Goal: Communication & Community: Answer question/provide support

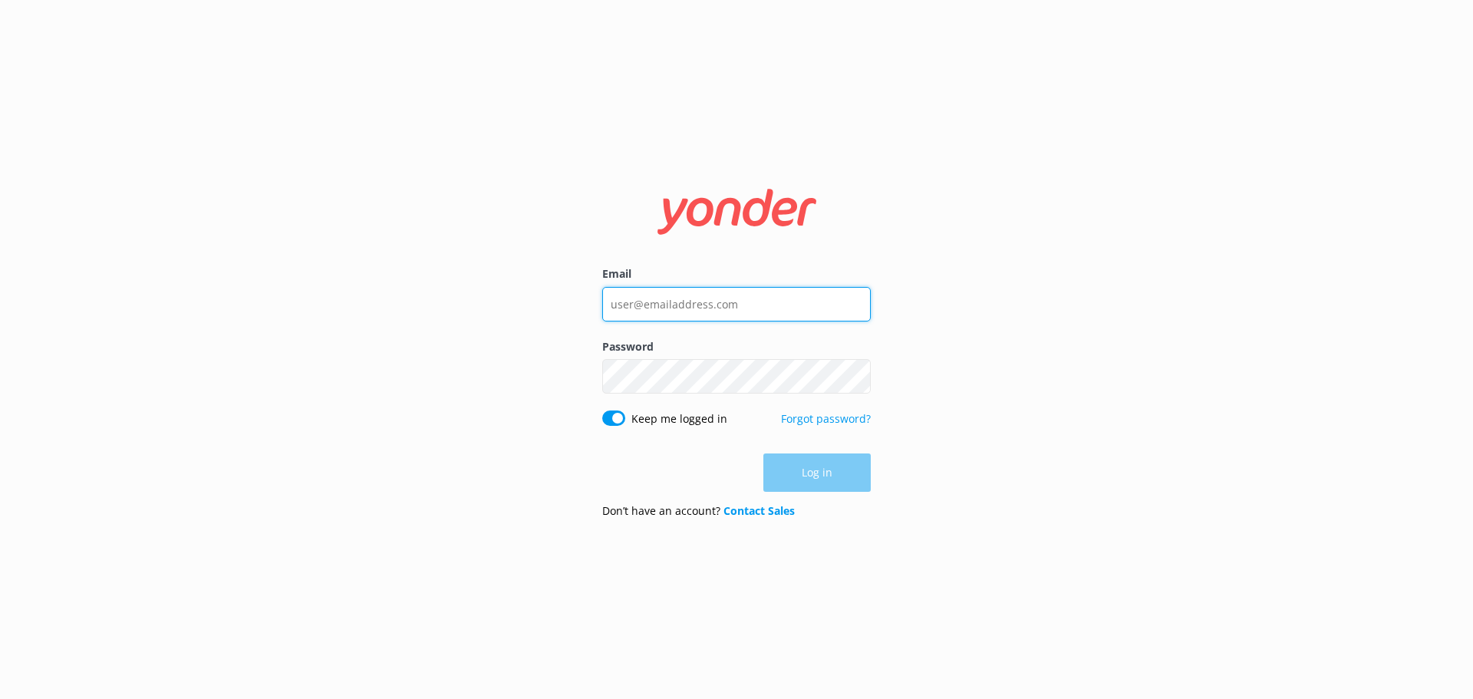
type input "[EMAIL_ADDRESS][DOMAIN_NAME]"
click at [937, 410] on div "Email bungycentre@bungy.co.nz Password Show password Keep me logged in Forgot p…" at bounding box center [736, 349] width 1473 height 699
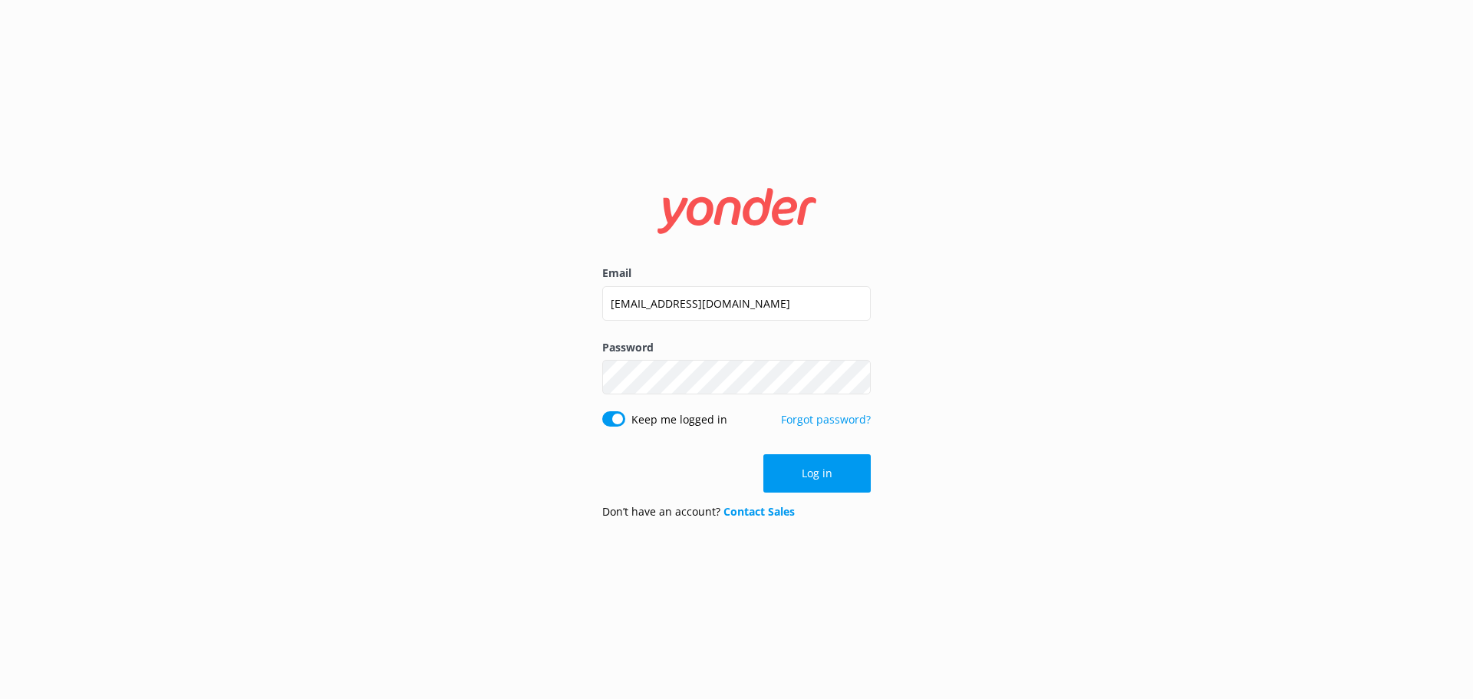
click at [853, 464] on button "Log in" at bounding box center [816, 473] width 107 height 38
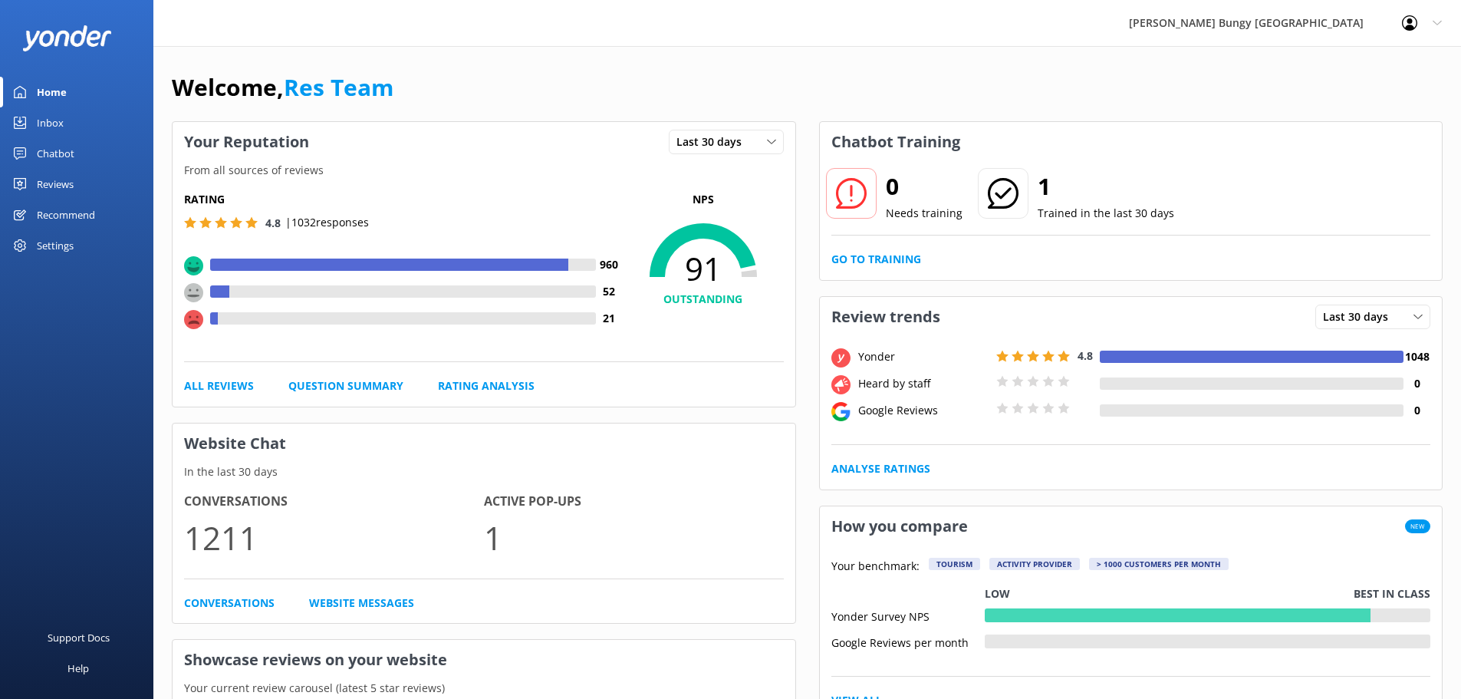
click at [68, 117] on link "Inbox" at bounding box center [76, 122] width 153 height 31
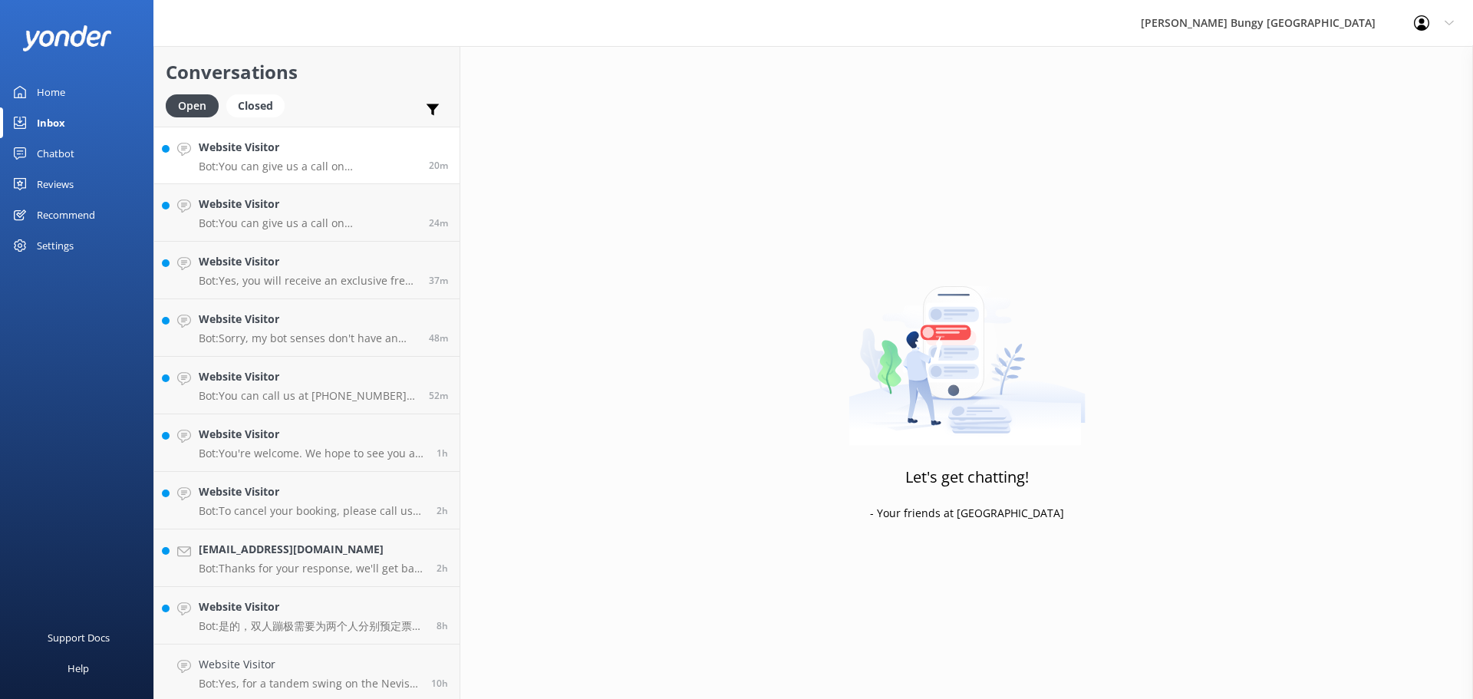
click at [363, 160] on p "Bot: You can give us a call on [PHONE_NUMBER] or [PHONE_NUMBER] to chat with a …" at bounding box center [308, 167] width 219 height 14
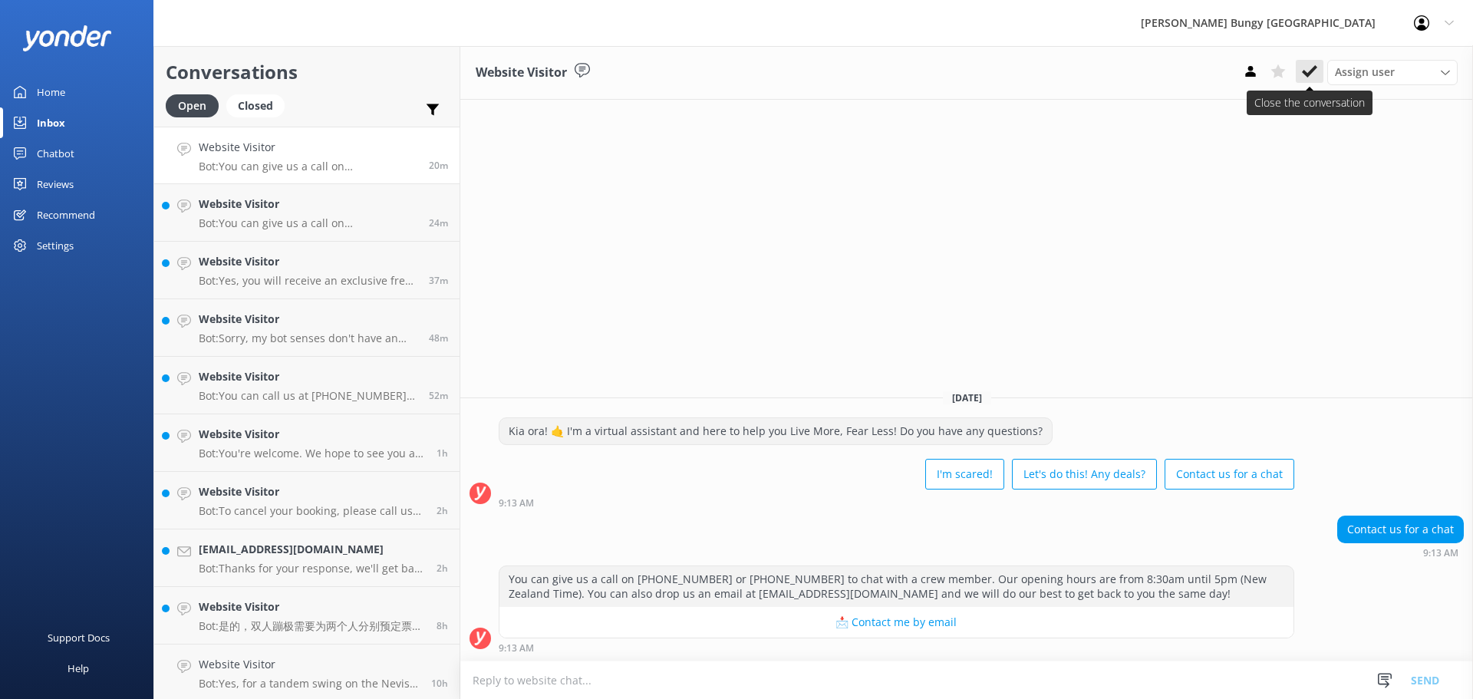
click at [1318, 73] on button at bounding box center [1310, 71] width 28 height 23
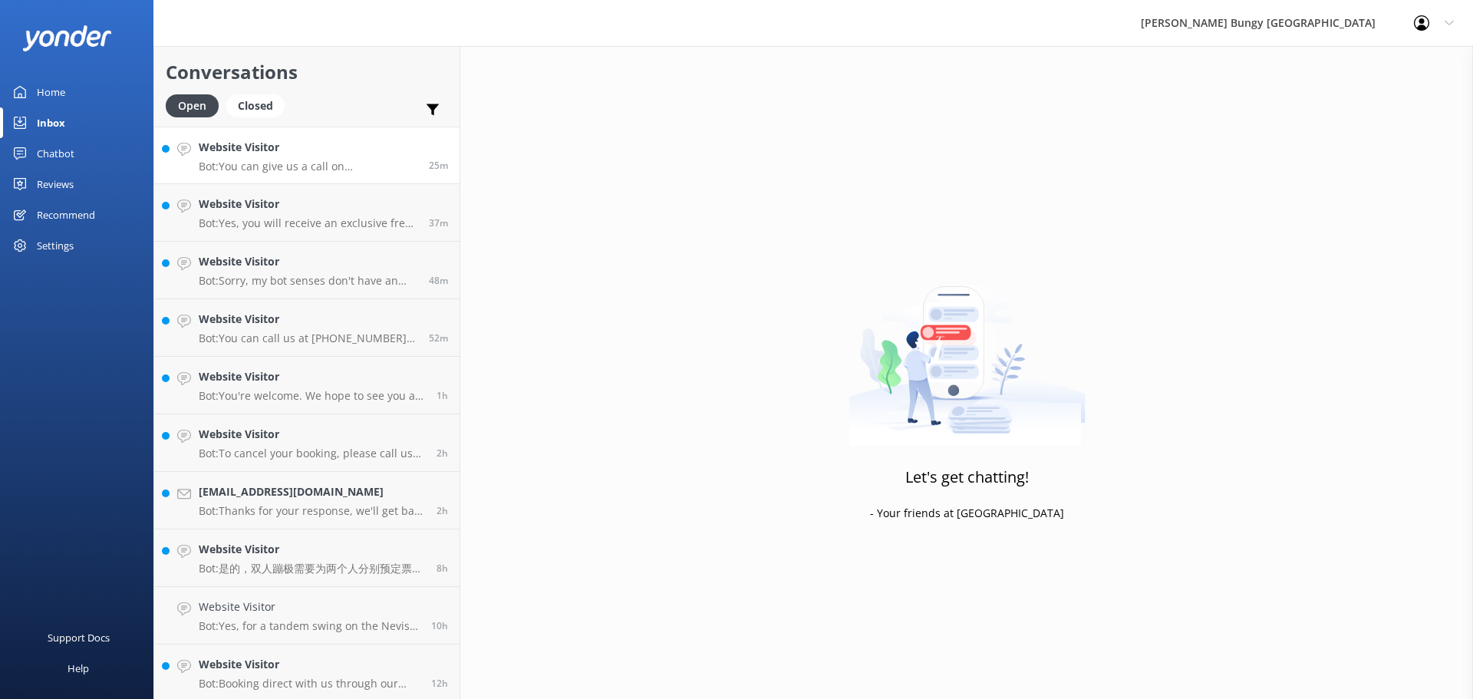
click at [345, 162] on p "Bot: You can give us a call on [PHONE_NUMBER] or [PHONE_NUMBER] to chat with a …" at bounding box center [308, 167] width 219 height 14
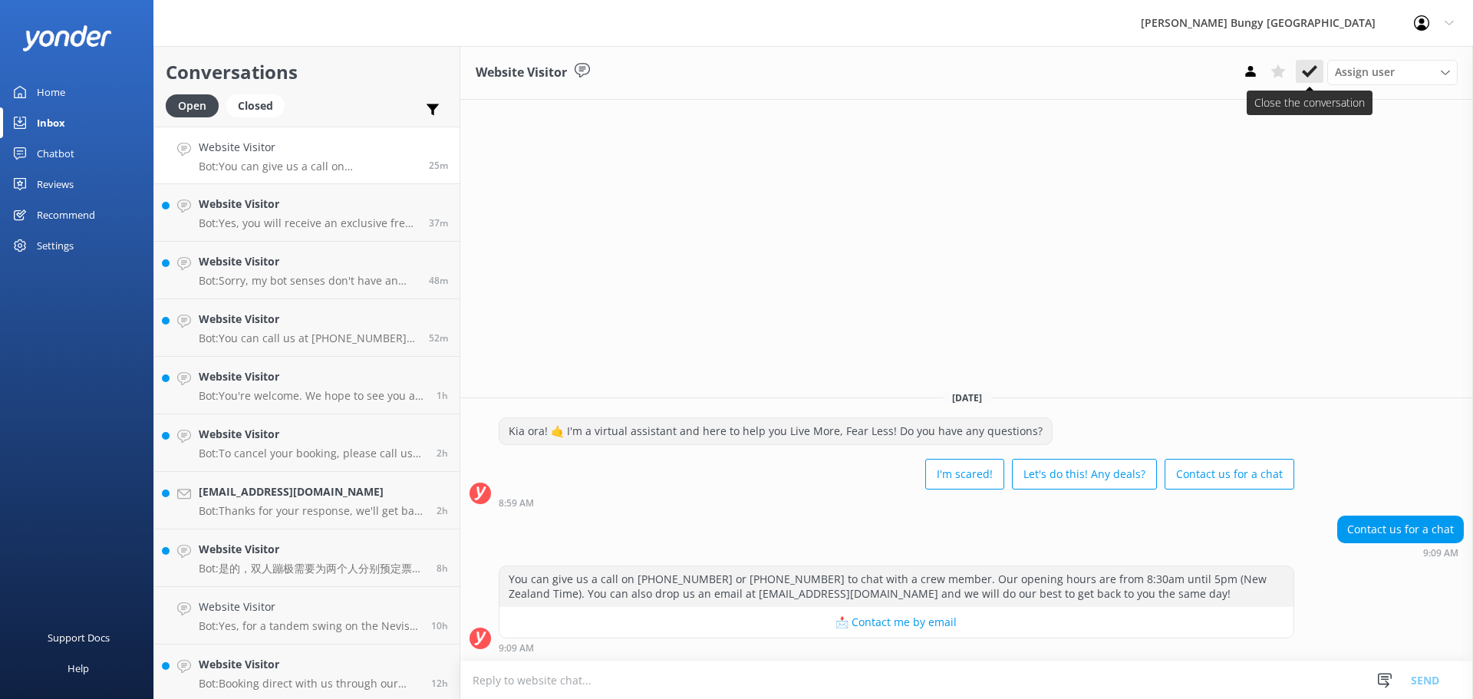
click at [1320, 68] on button at bounding box center [1310, 71] width 28 height 23
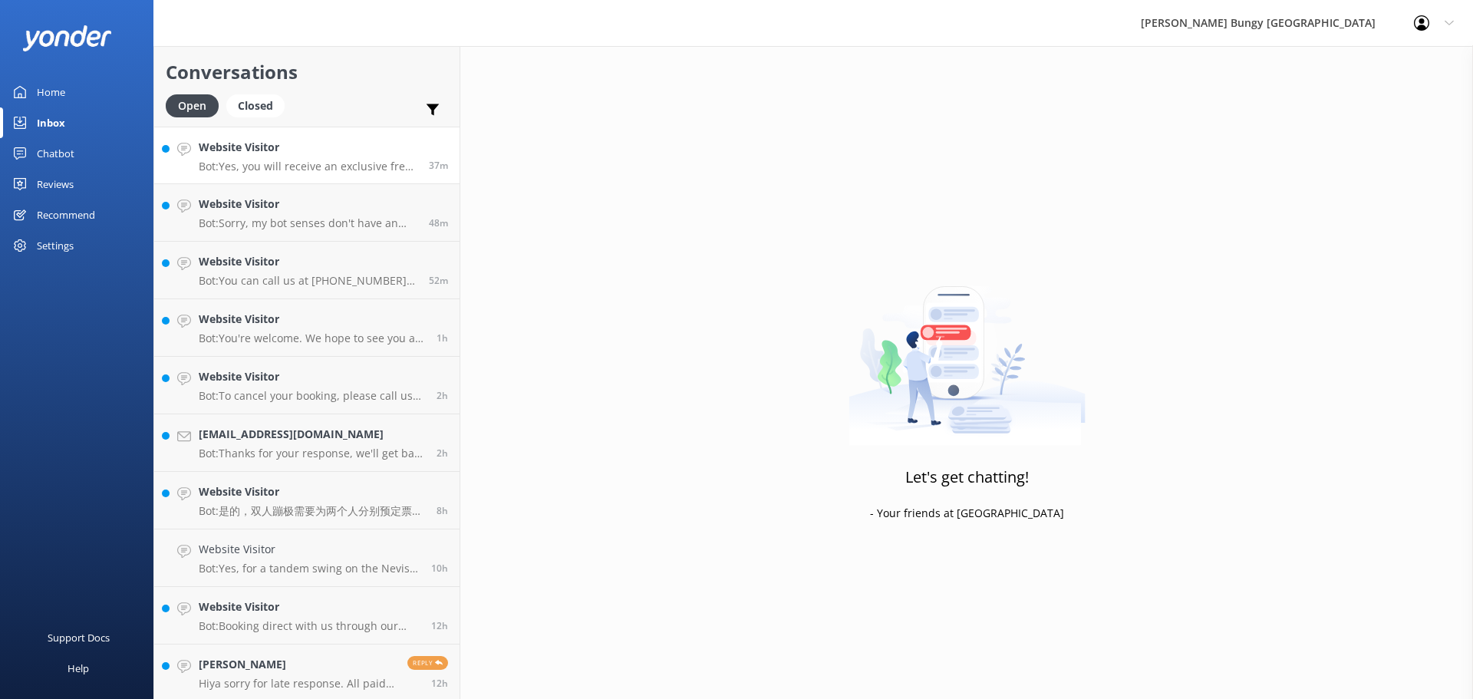
click at [270, 152] on h4 "Website Visitor" at bounding box center [308, 147] width 219 height 17
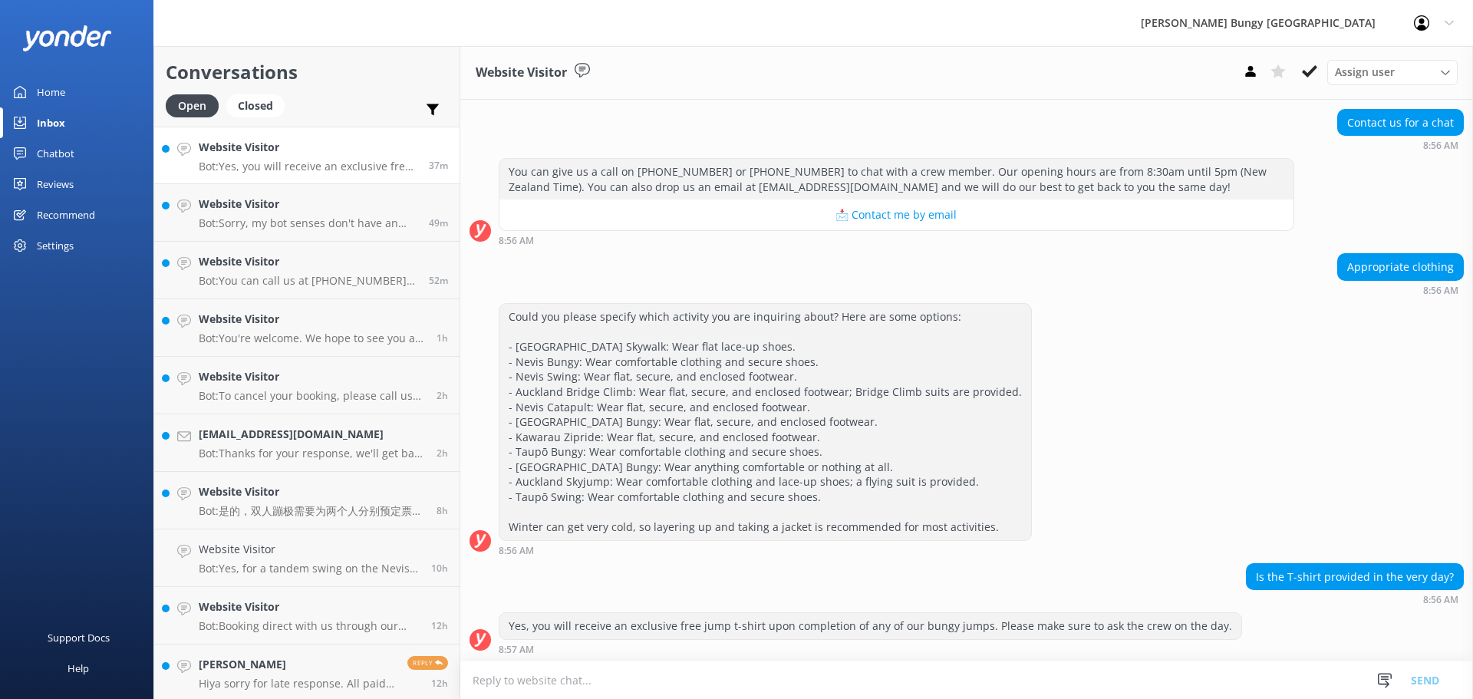
scroll to position [131, 0]
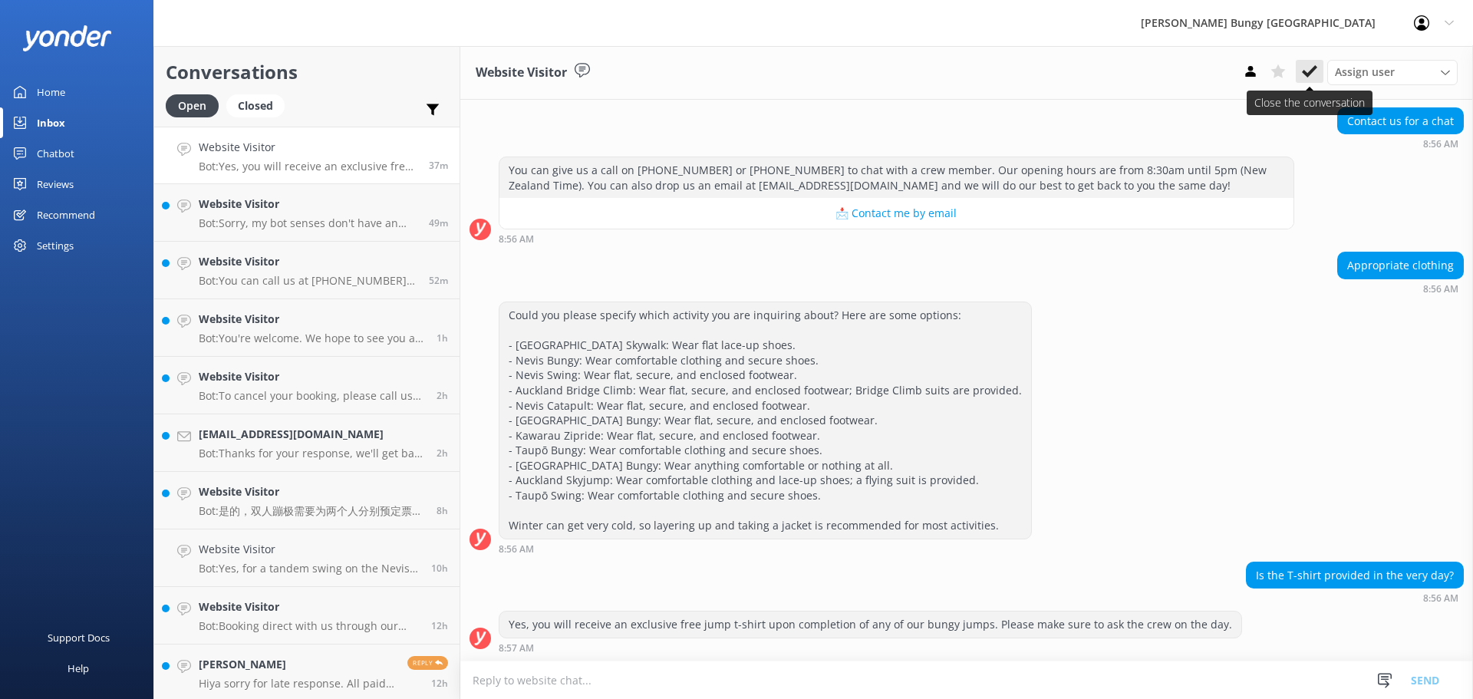
click at [1312, 71] on use at bounding box center [1309, 71] width 15 height 12
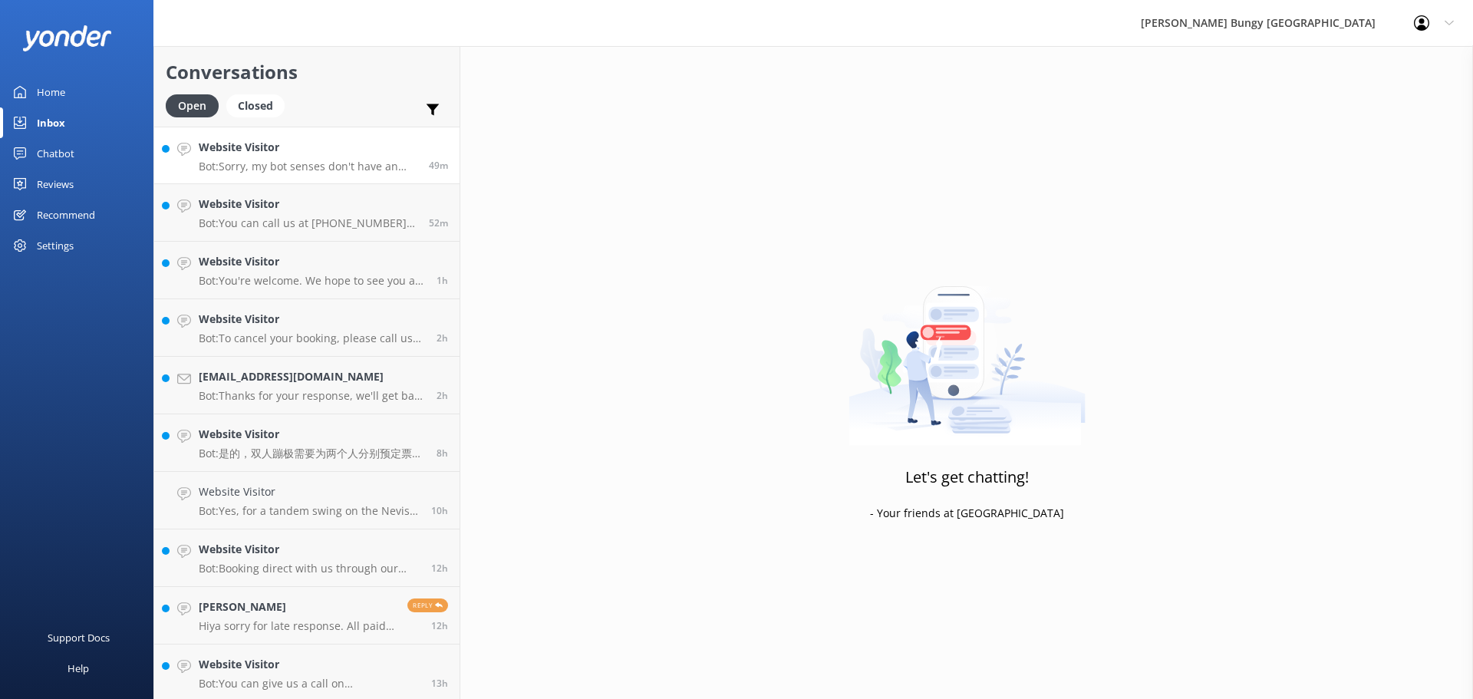
click at [330, 162] on p "Bot: Sorry, my bot senses don't have an answer for that, please try and rephras…" at bounding box center [308, 167] width 219 height 14
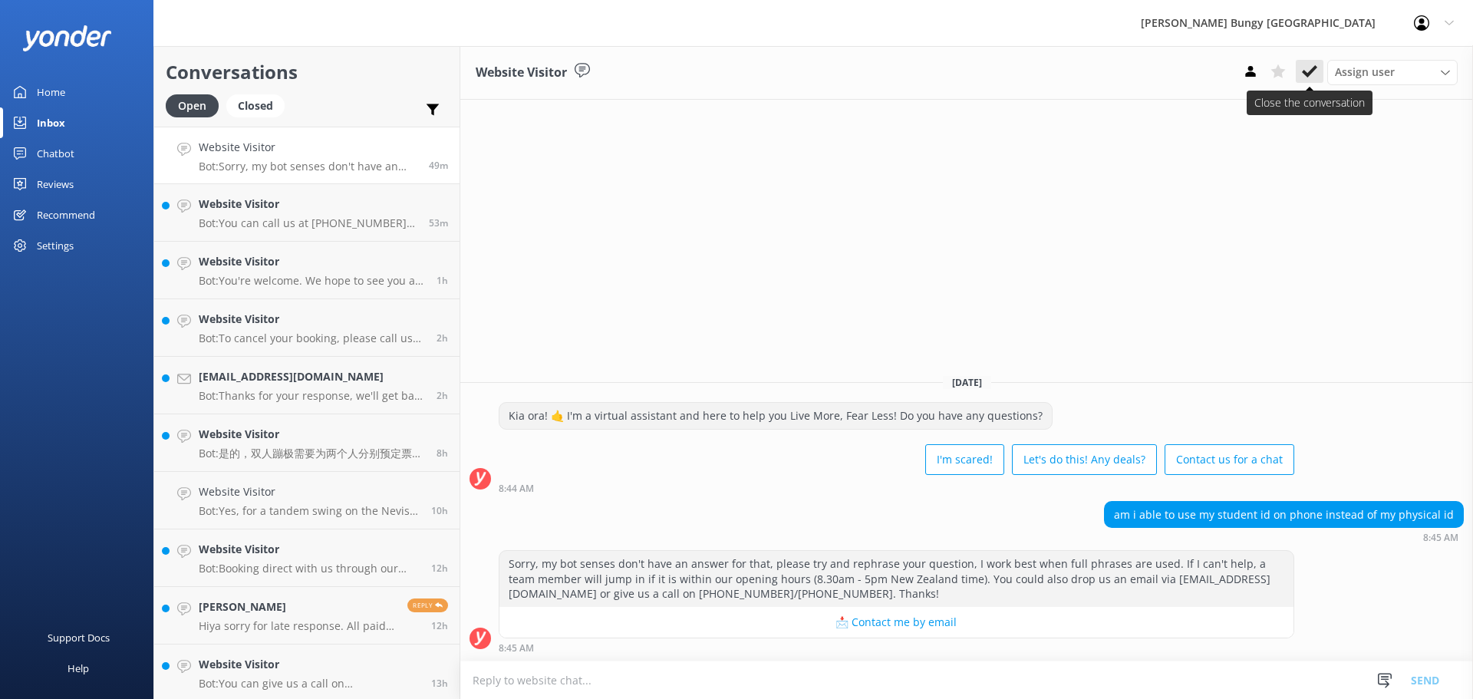
click at [1313, 74] on icon at bounding box center [1309, 71] width 15 height 15
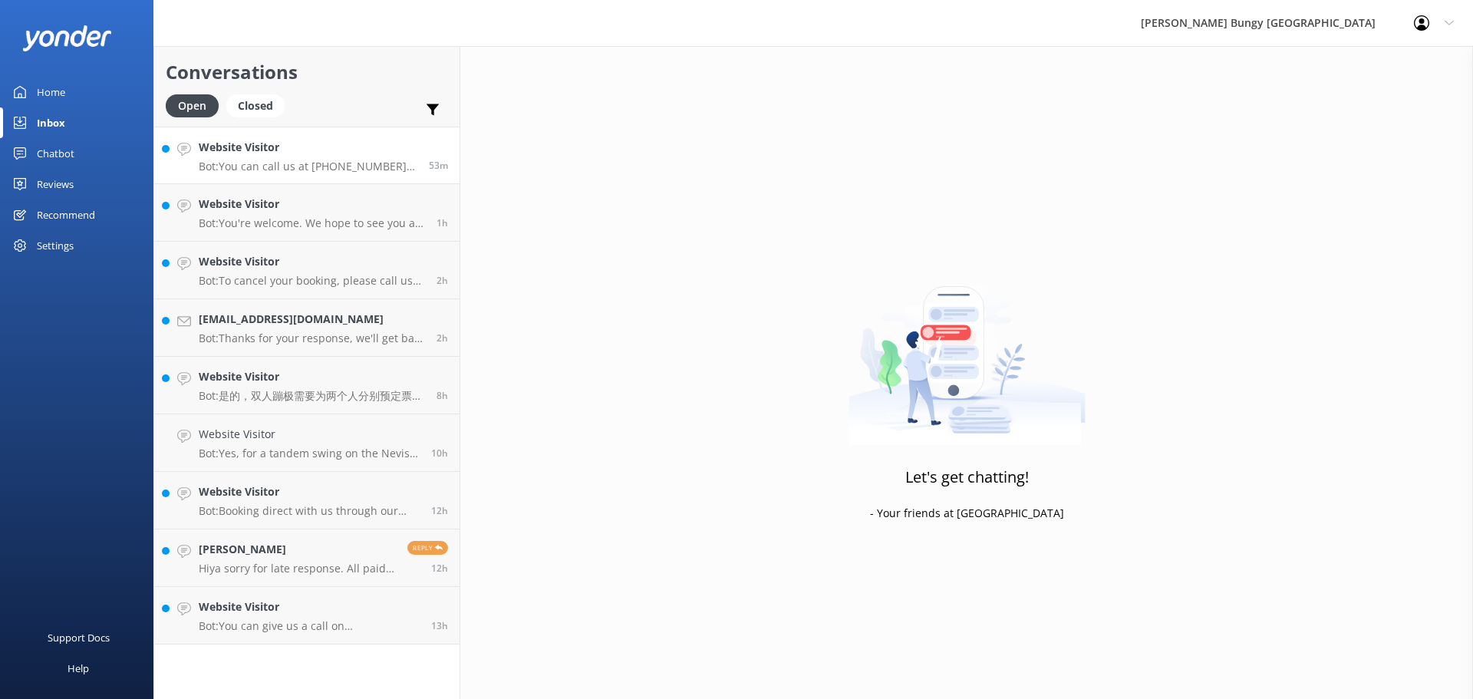
click at [340, 151] on h4 "Website Visitor" at bounding box center [308, 147] width 219 height 17
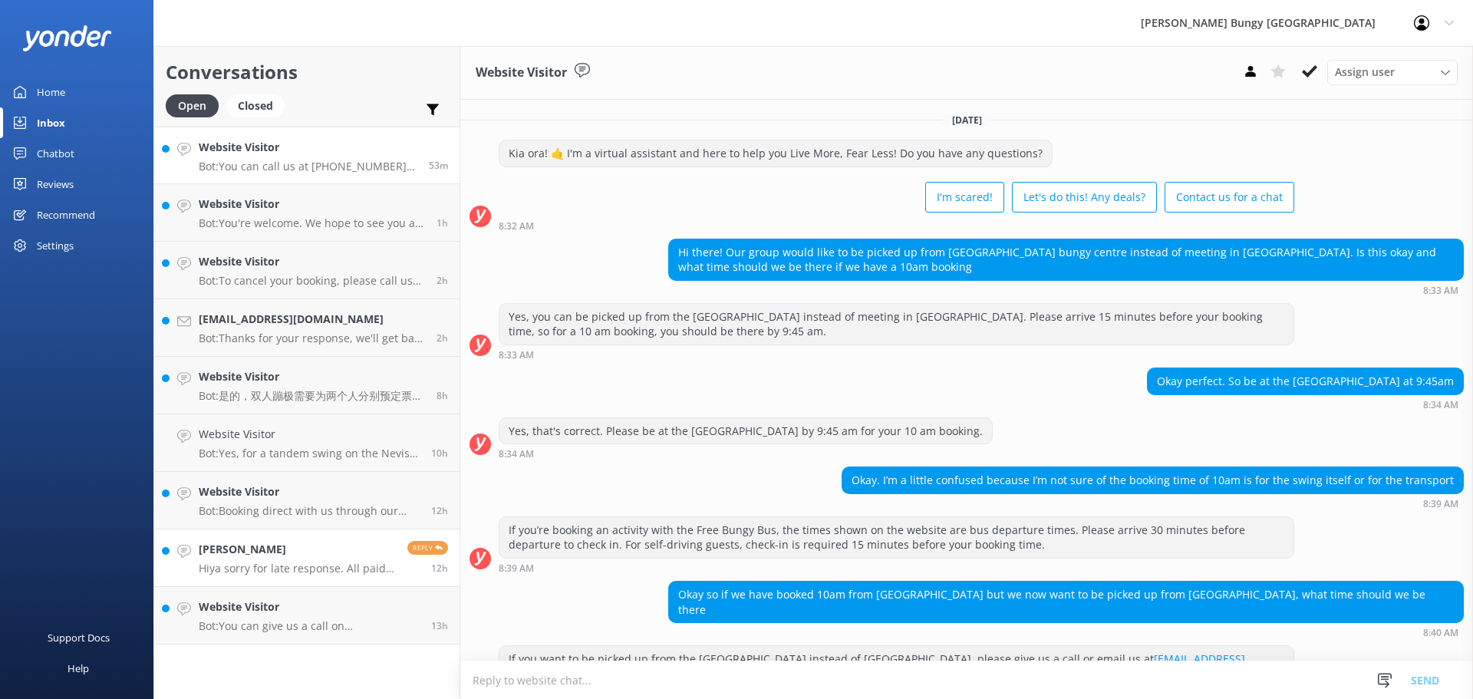
scroll to position [133, 0]
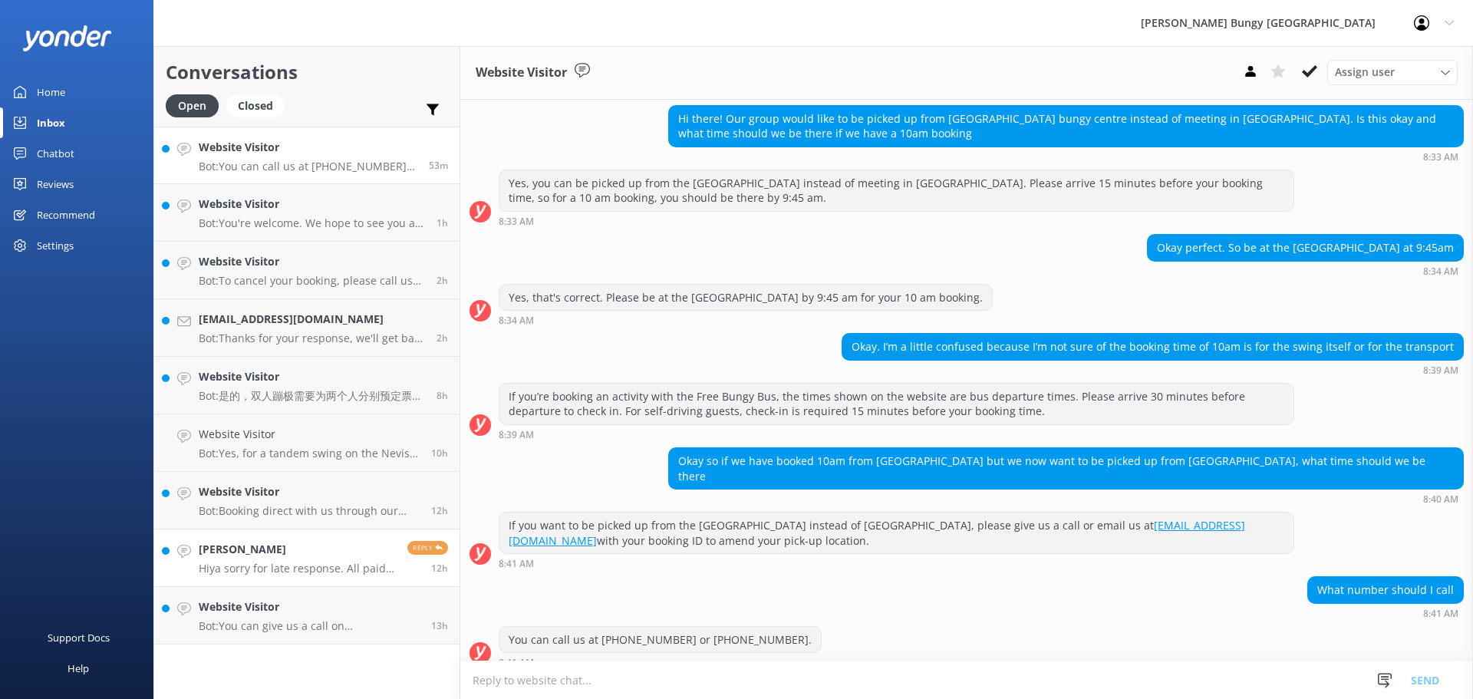
click at [325, 556] on h4 "Olivia Powell" at bounding box center [297, 549] width 197 height 17
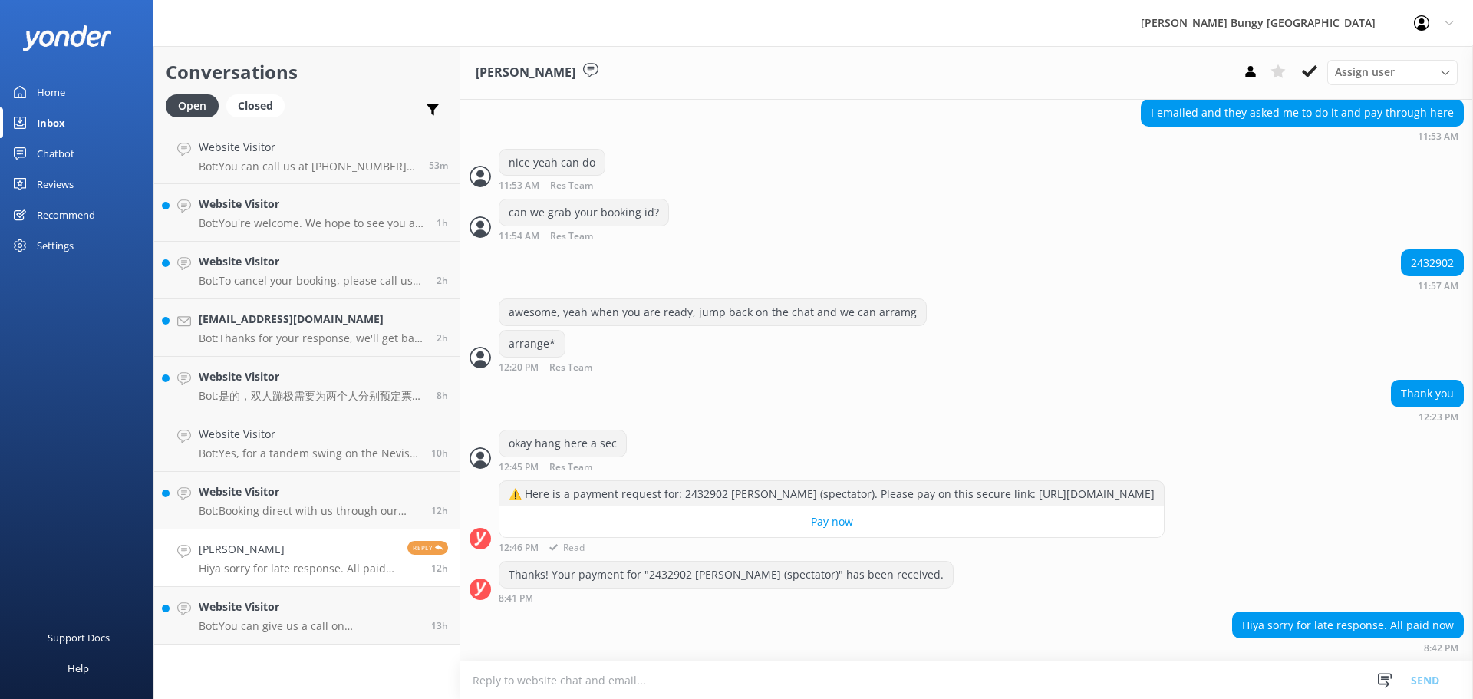
scroll to position [462, 0]
click at [358, 604] on h4 "Website Visitor" at bounding box center [309, 606] width 221 height 17
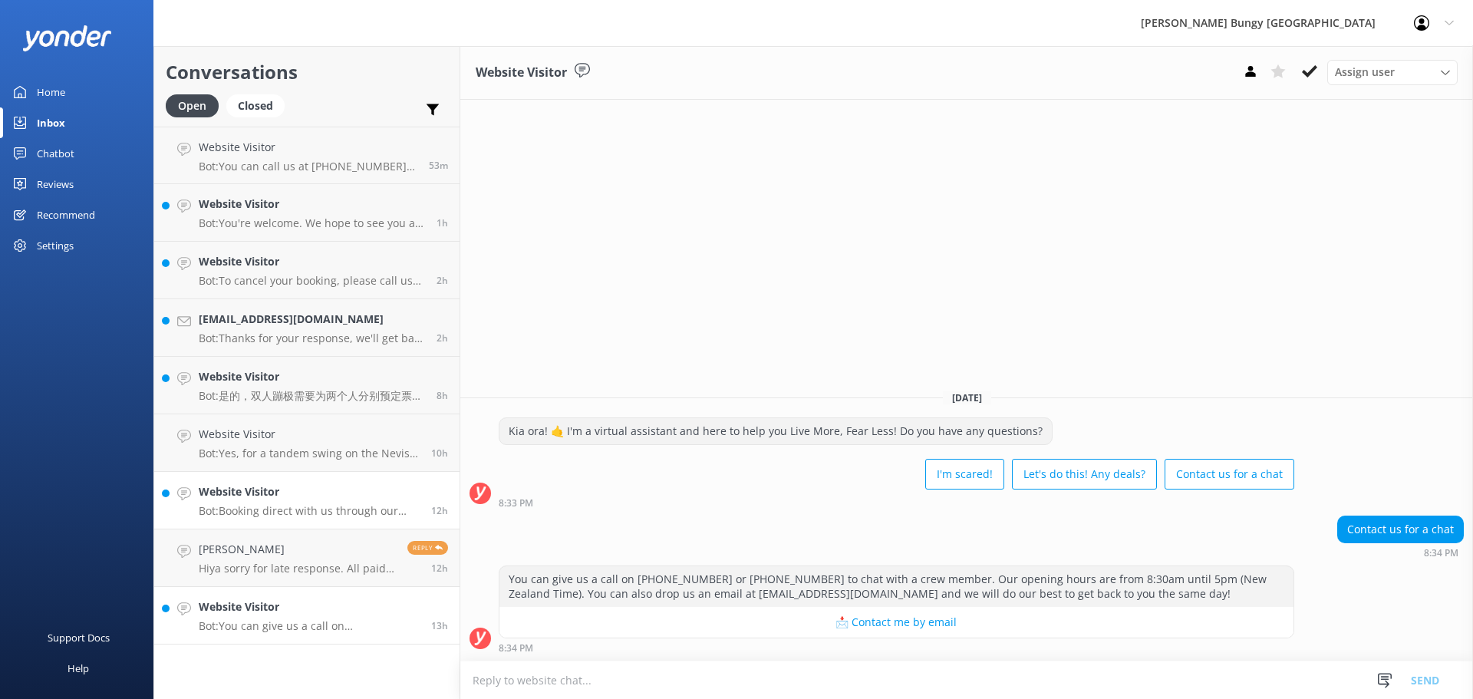
click at [331, 496] on h4 "Website Visitor" at bounding box center [309, 491] width 221 height 17
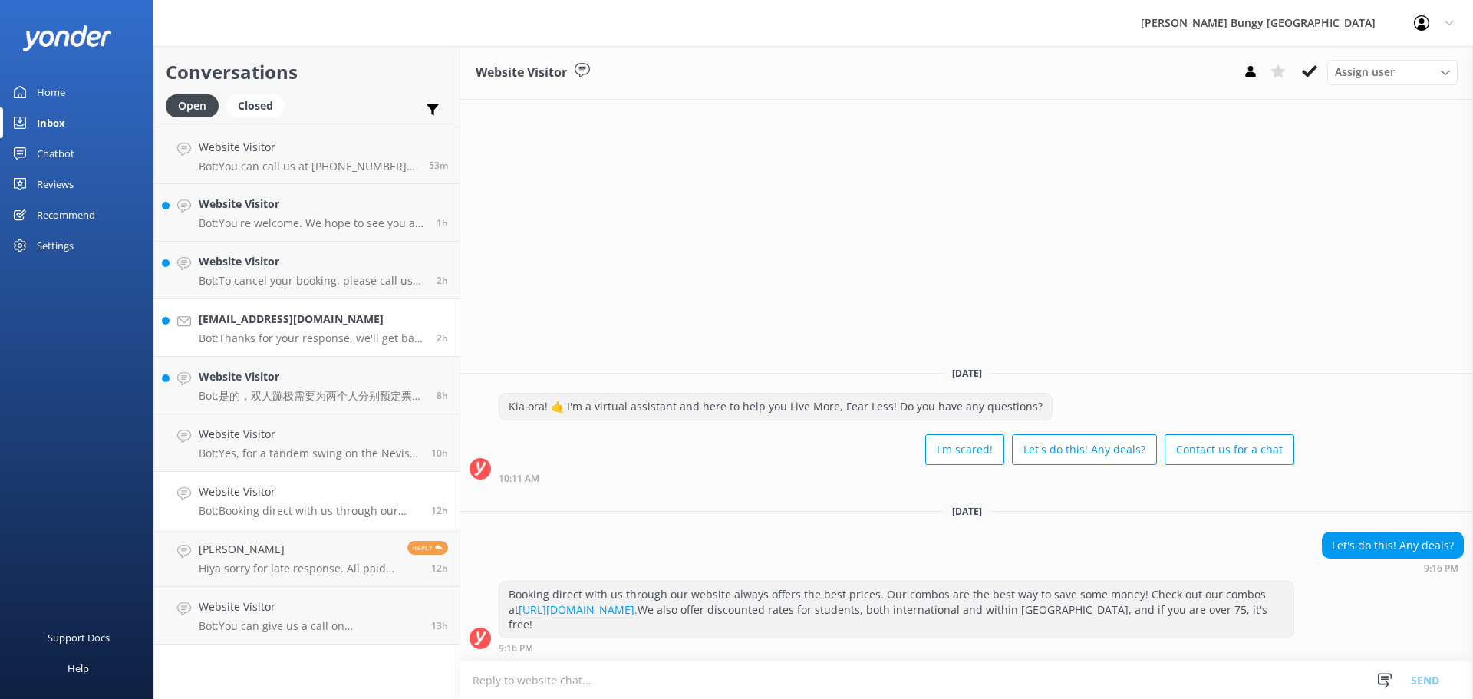
click at [306, 334] on p "Bot: Thanks for your response, we'll get back to you as soon as we can during o…" at bounding box center [312, 338] width 226 height 14
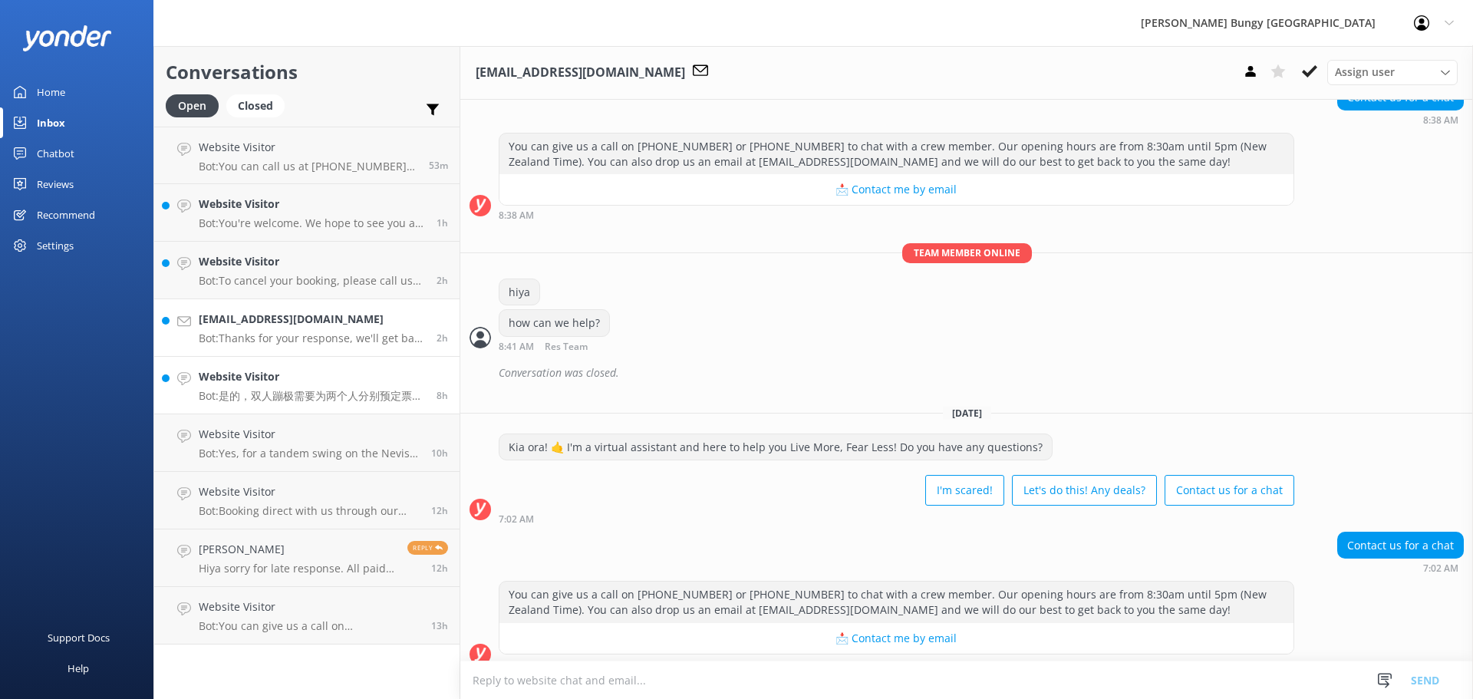
scroll to position [308, 0]
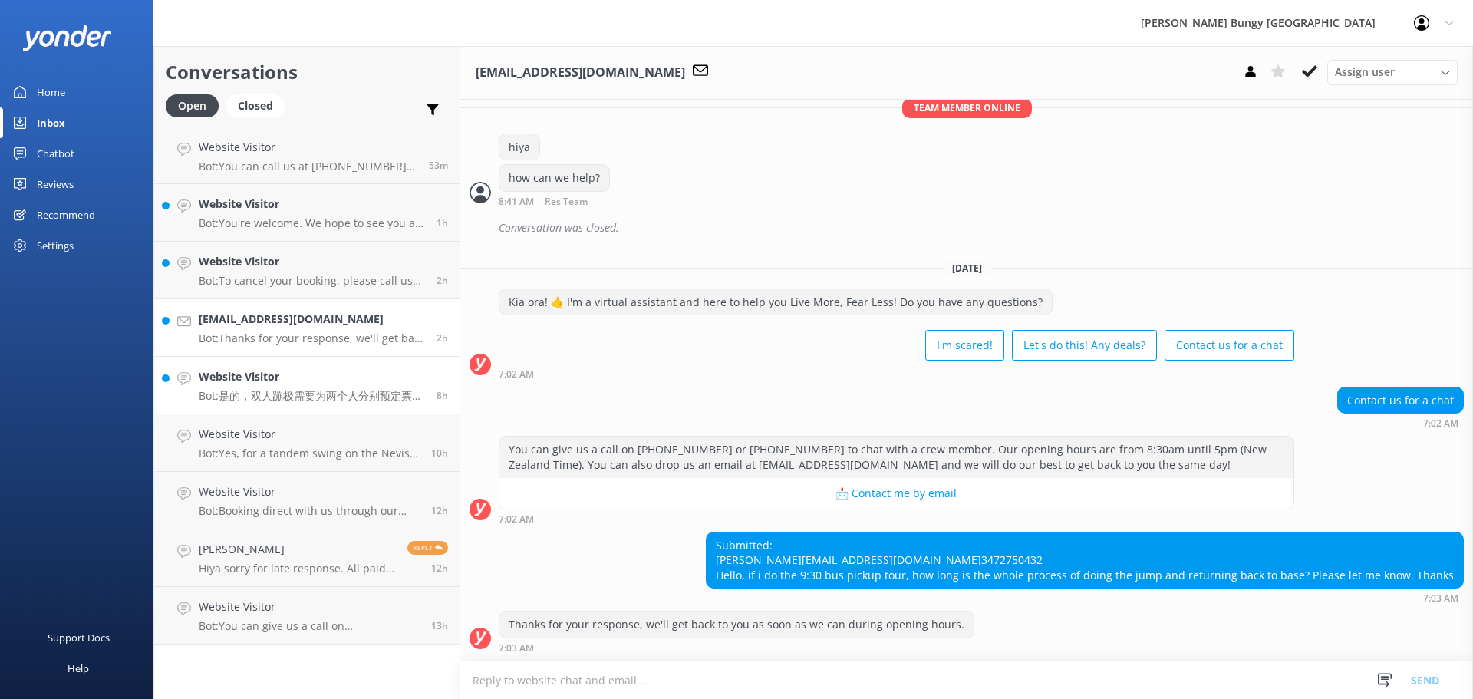
click at [352, 401] on p "Bot: 是的，双人蹦极需要为两个人分别预定票。您可以在预定时在备注中注明希望双人跳。您也可以在我们的网站上查看实时可用性并进行预定。" at bounding box center [312, 396] width 226 height 14
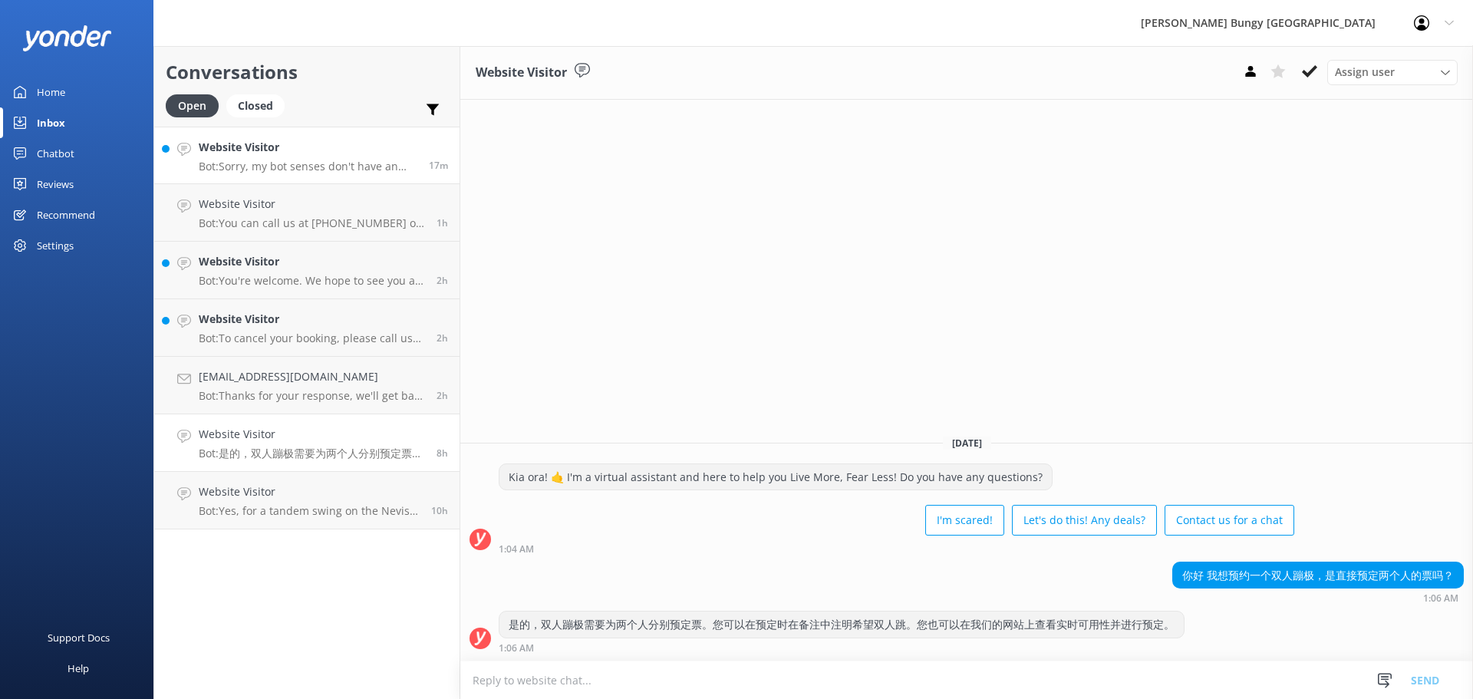
click at [369, 153] on h4 "Website Visitor" at bounding box center [308, 147] width 219 height 17
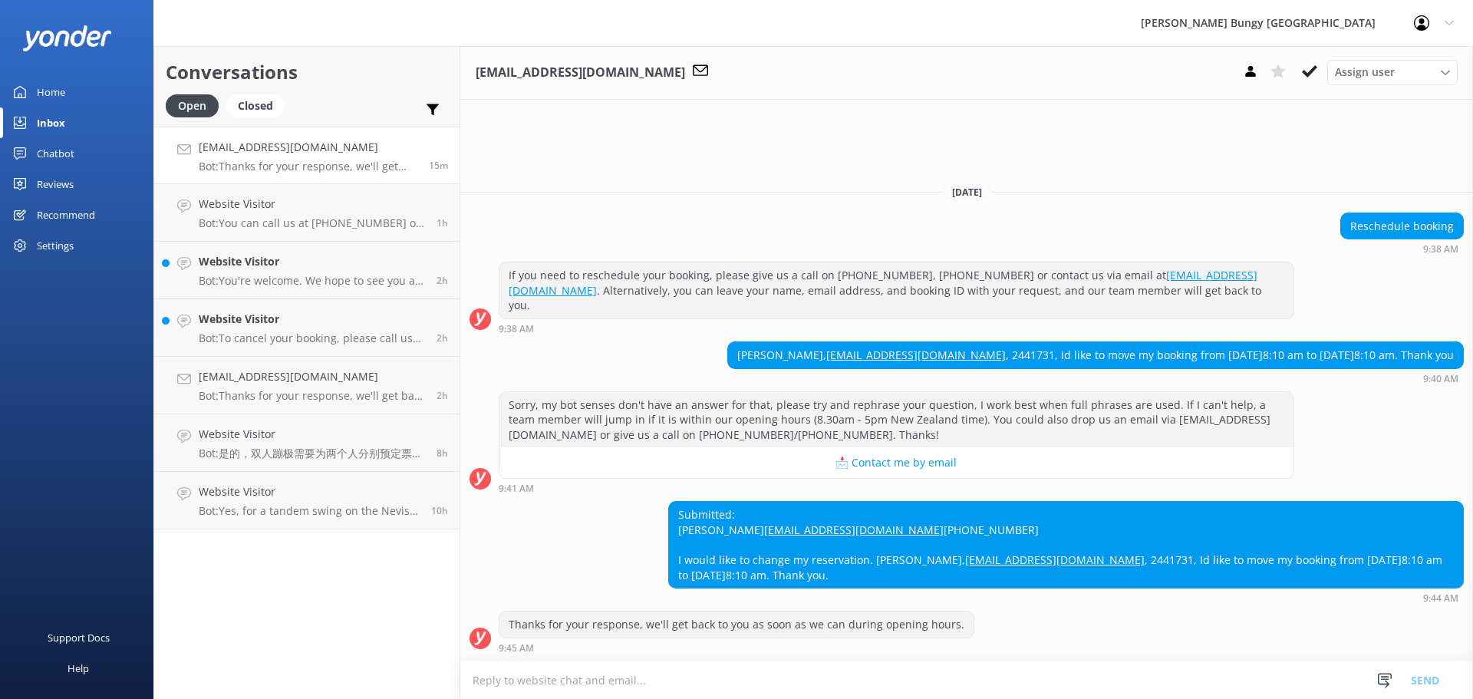
click at [642, 687] on textarea at bounding box center [966, 680] width 1013 height 38
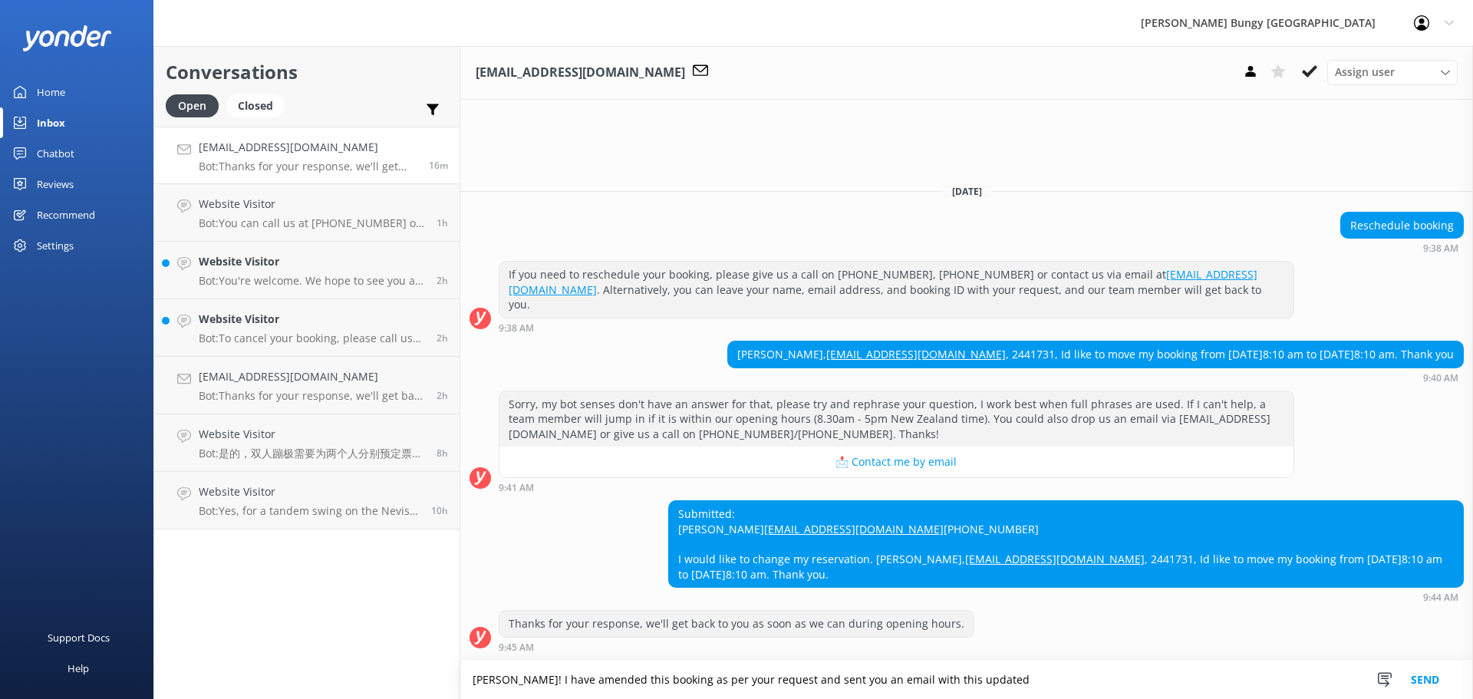
click at [1156, 612] on div "Thanks for your response, we'll get back to you as soon as we can during openin…" at bounding box center [966, 631] width 1013 height 42
click at [1070, 672] on textarea "[PERSON_NAME]! I have amended this booking as per your request and sent you an …" at bounding box center [966, 680] width 1013 height 38
click at [774, 26] on div "[PERSON_NAME] Bungy [GEOGRAPHIC_DATA] Profile Settings Logout" at bounding box center [736, 23] width 1473 height 46
click at [1017, 682] on textarea "[PERSON_NAME]! I have amended this booking as per your request and sent you an …" at bounding box center [966, 680] width 1013 height 38
type textarea "[PERSON_NAME]! I have amended this booking as per your request and sent you an …"
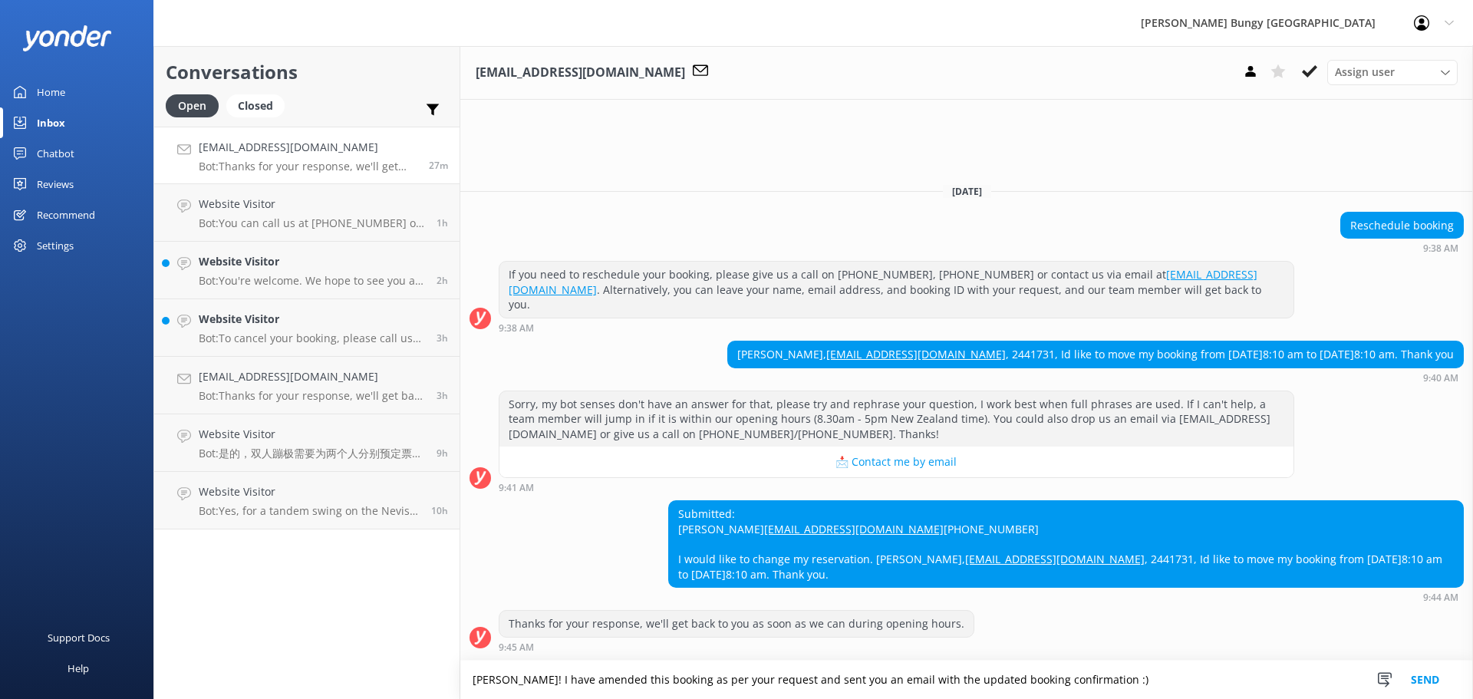
click at [1425, 677] on button "Send" at bounding box center [1425, 680] width 58 height 38
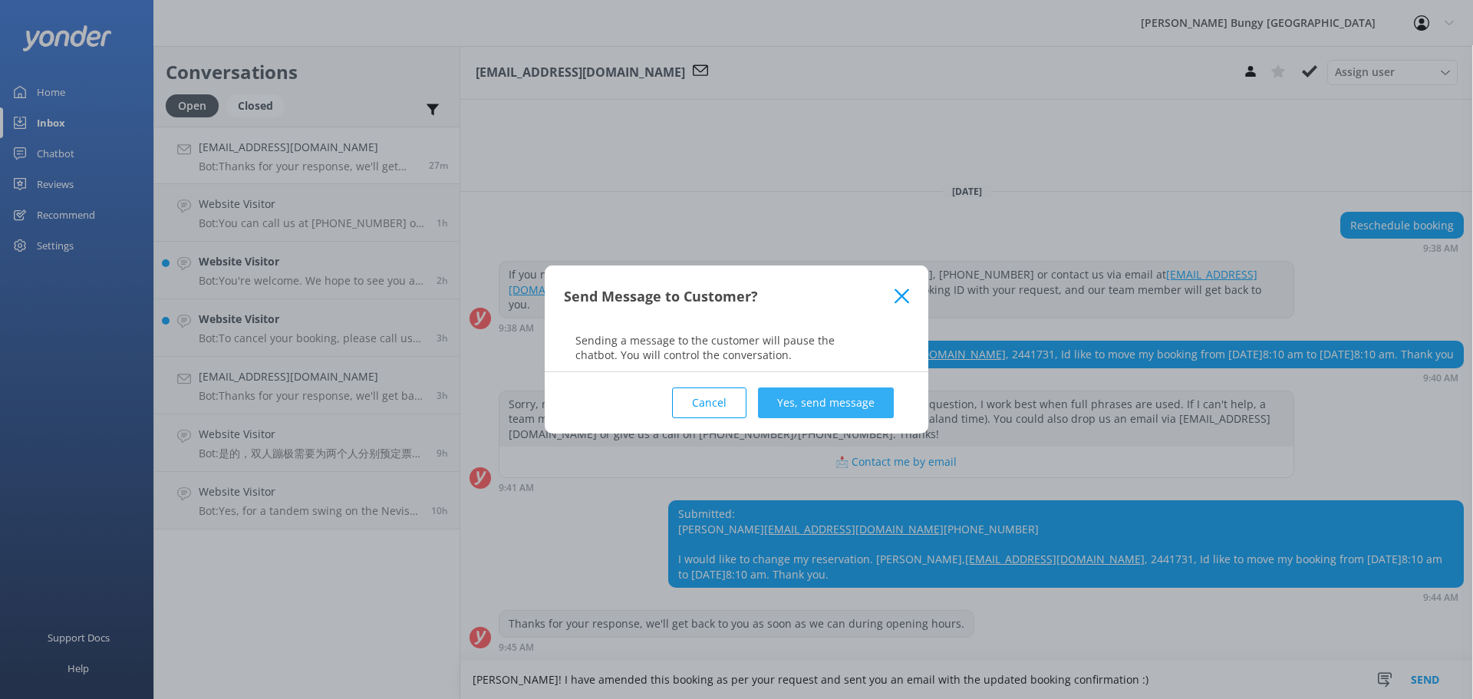
click at [788, 409] on button "Yes, send message" at bounding box center [826, 402] width 136 height 31
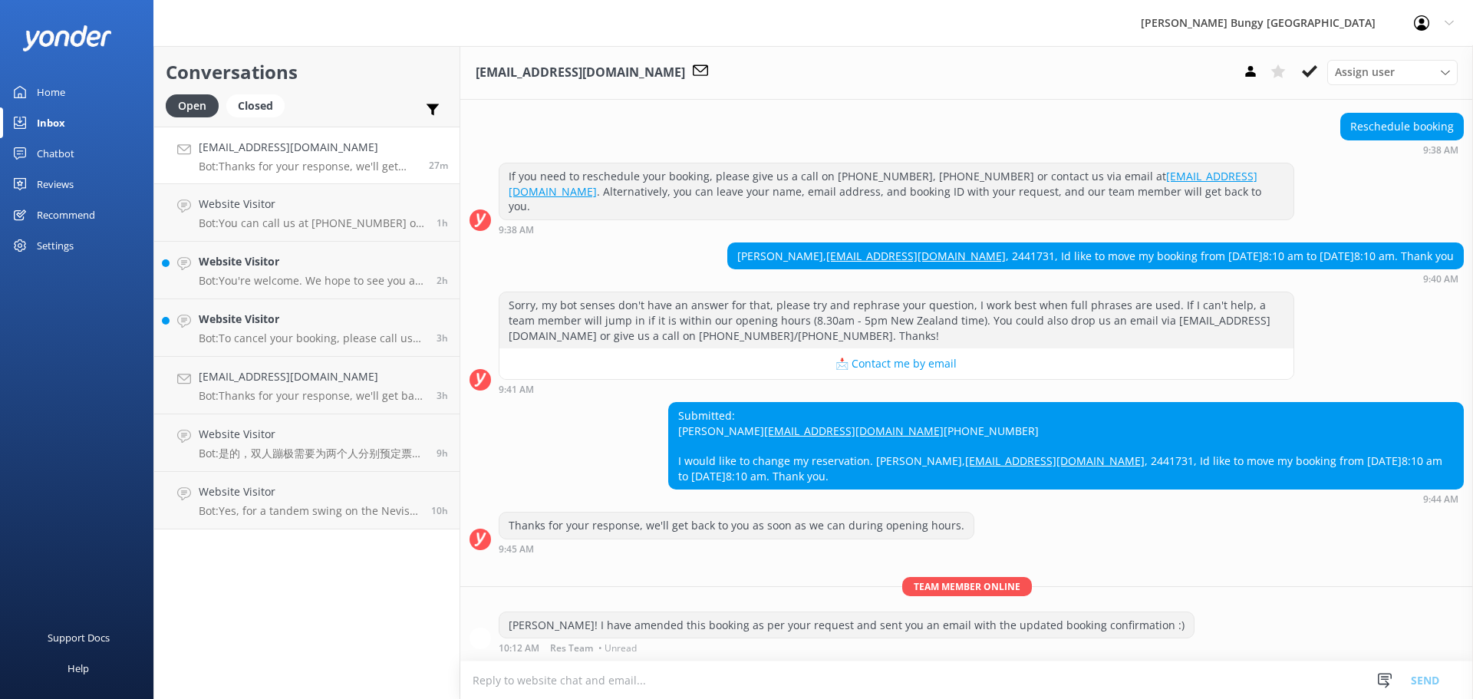
scroll to position [58, 0]
click at [1307, 73] on icon at bounding box center [1309, 71] width 15 height 15
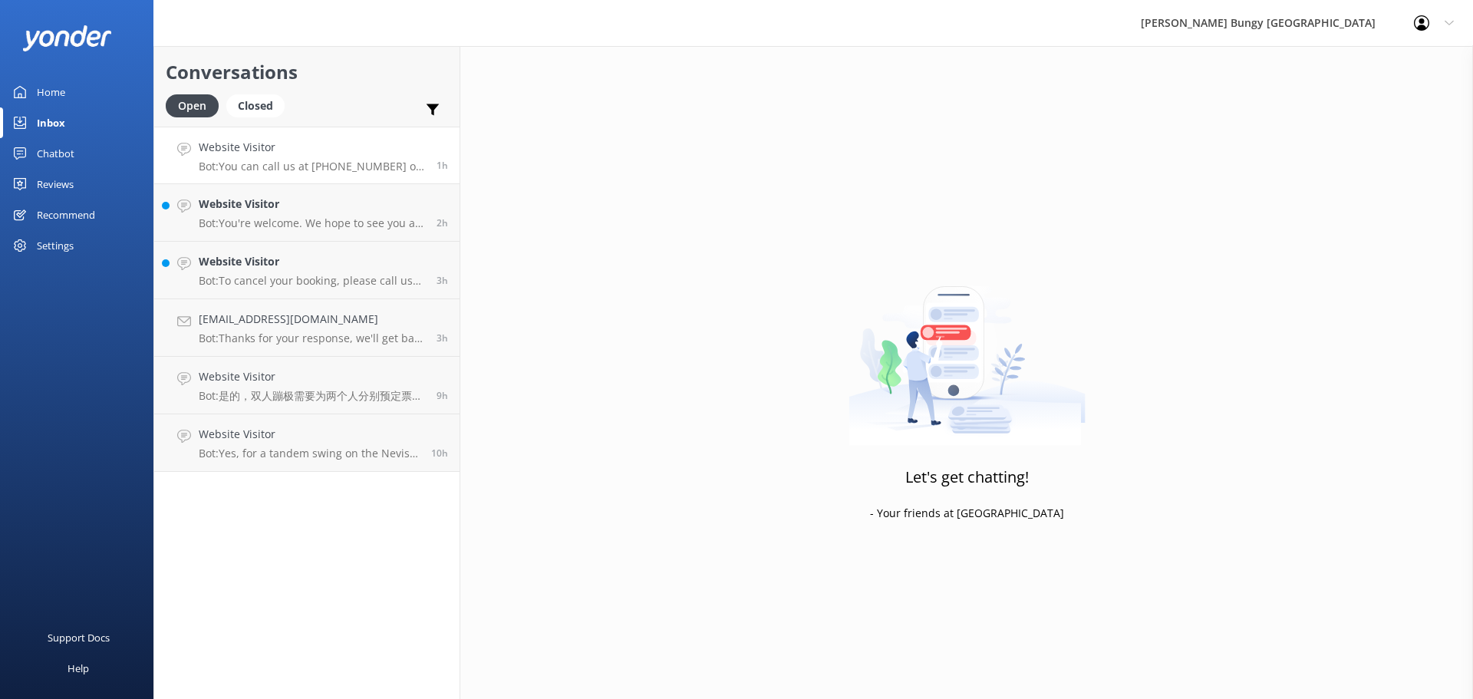
click at [305, 166] on p "Bot: You can call us at [PHONE_NUMBER] or [PHONE_NUMBER]." at bounding box center [312, 167] width 226 height 14
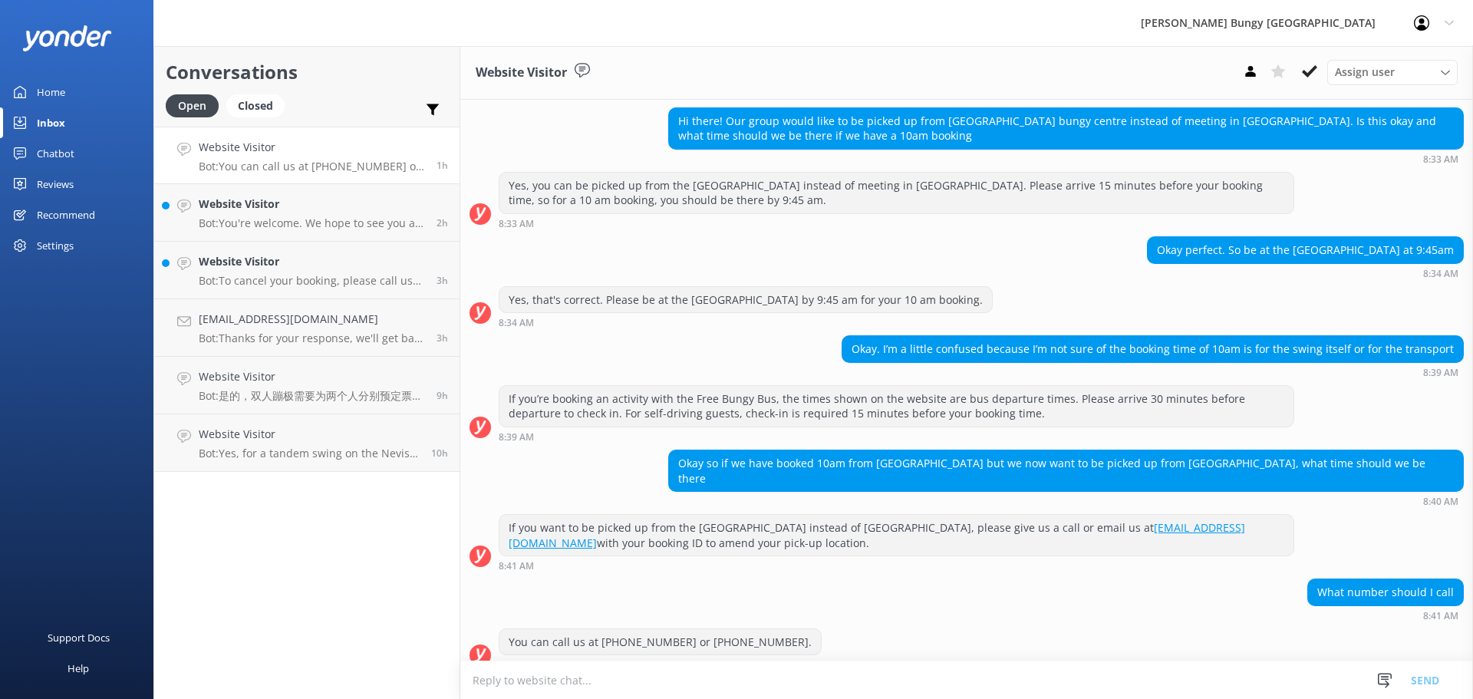
scroll to position [133, 0]
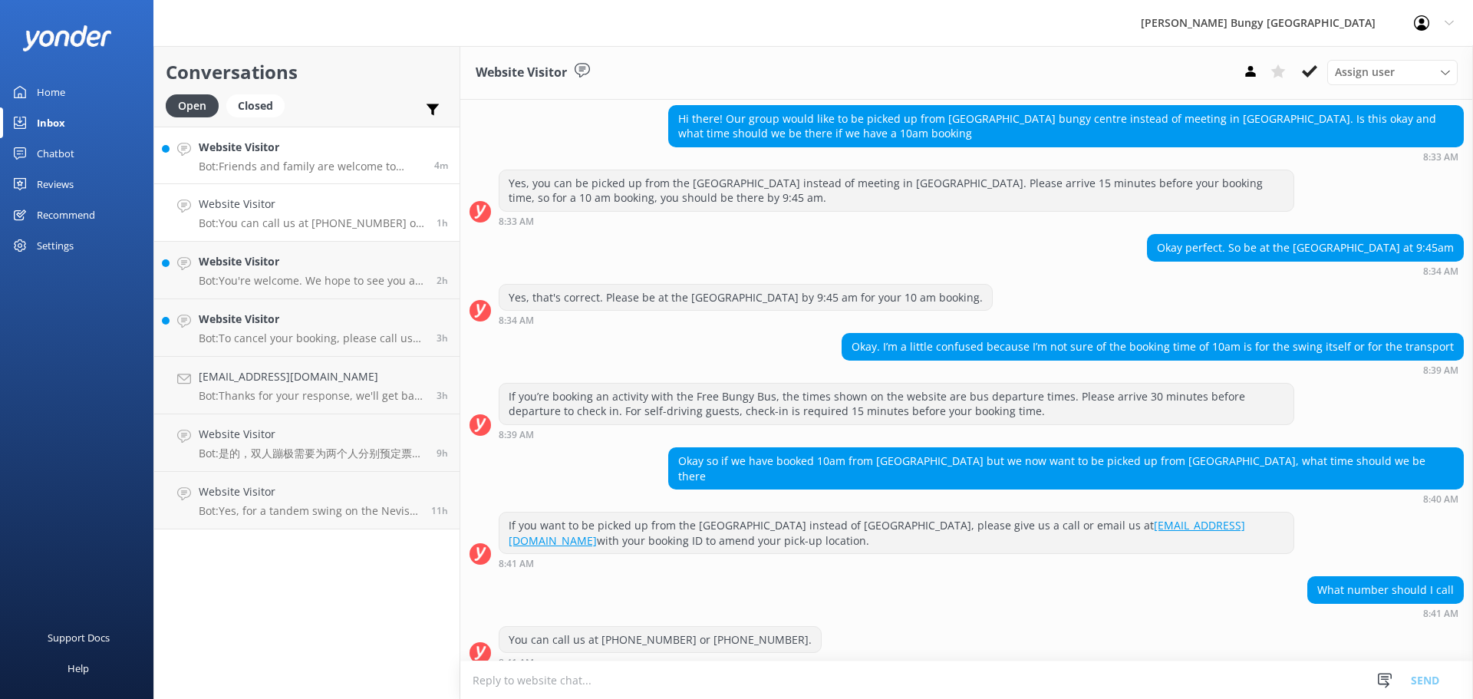
click at [348, 142] on h4 "Website Visitor" at bounding box center [311, 147] width 224 height 17
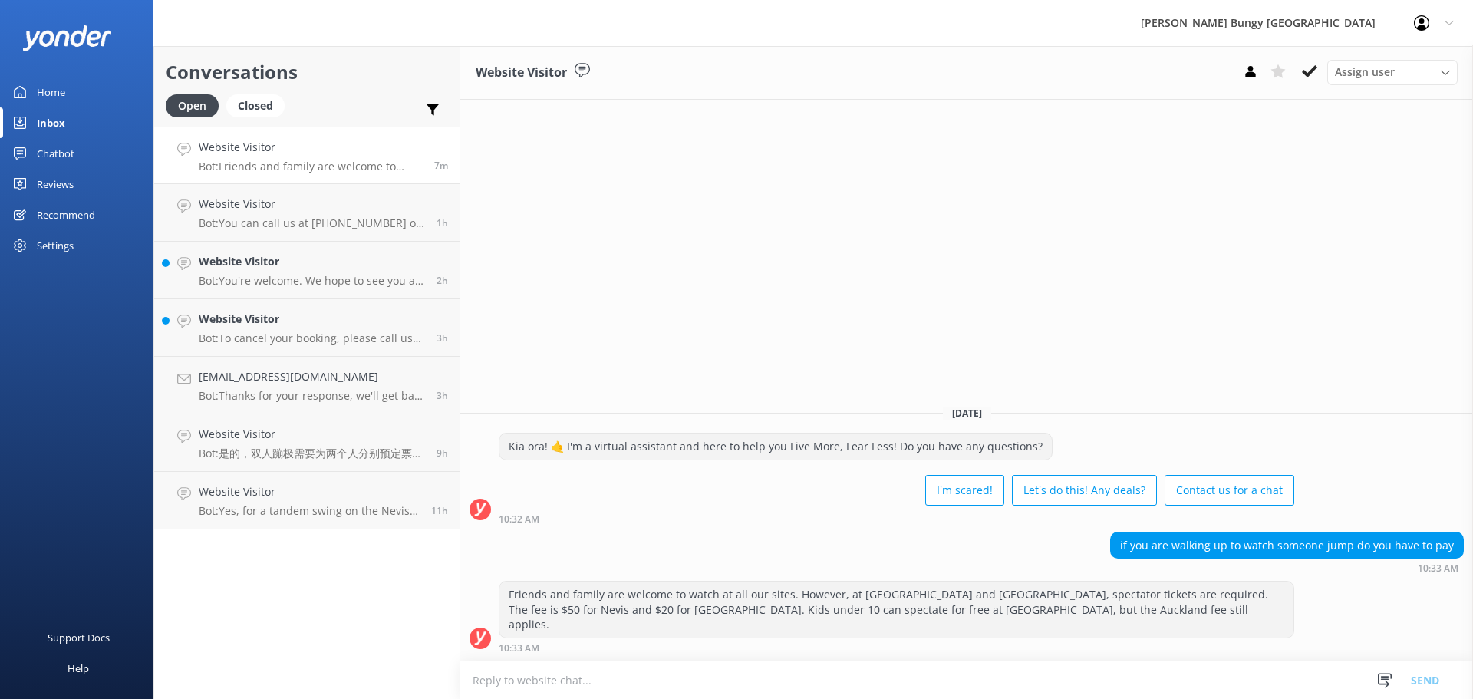
click at [345, 166] on p "Bot: Friends and family are welcome to watch at all our sites. However, at [GEO…" at bounding box center [311, 167] width 224 height 14
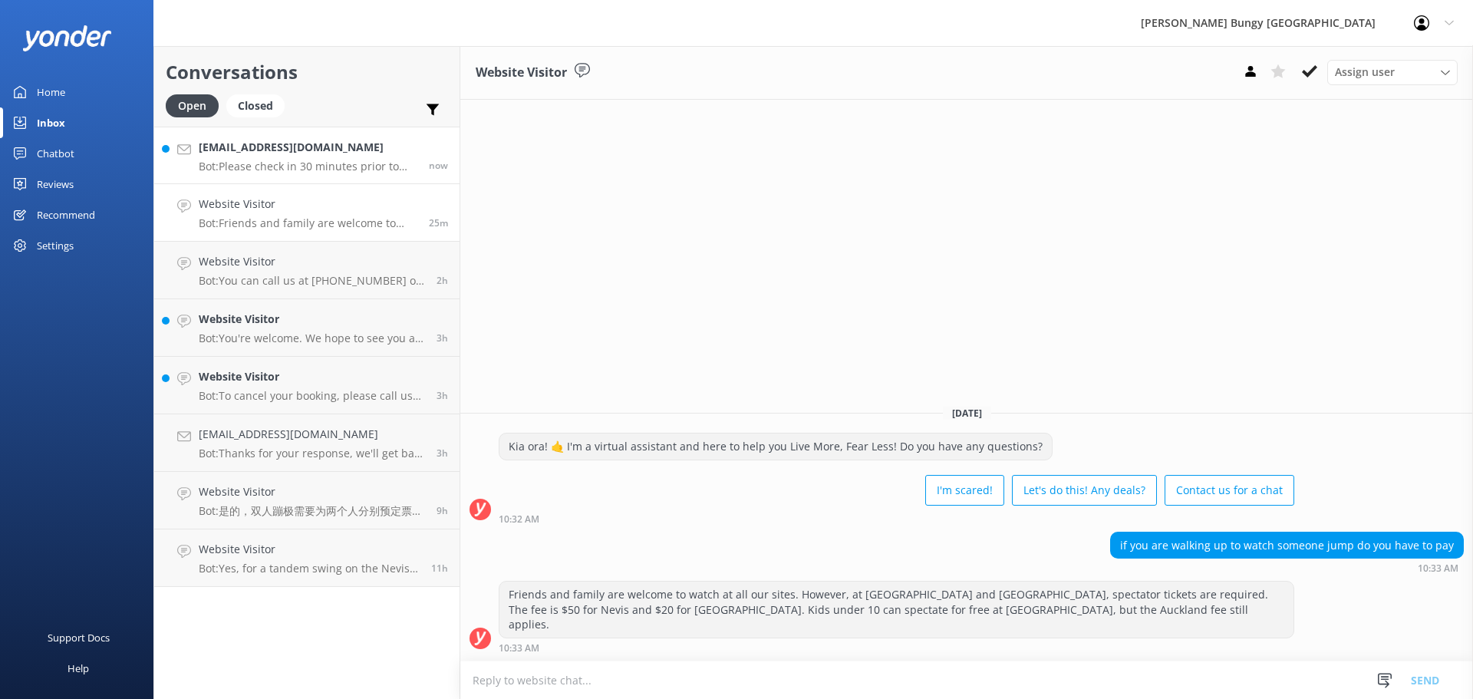
click at [310, 166] on p "Bot: Please check in 30 minutes prior to your booked bus departure time at the …" at bounding box center [308, 167] width 219 height 14
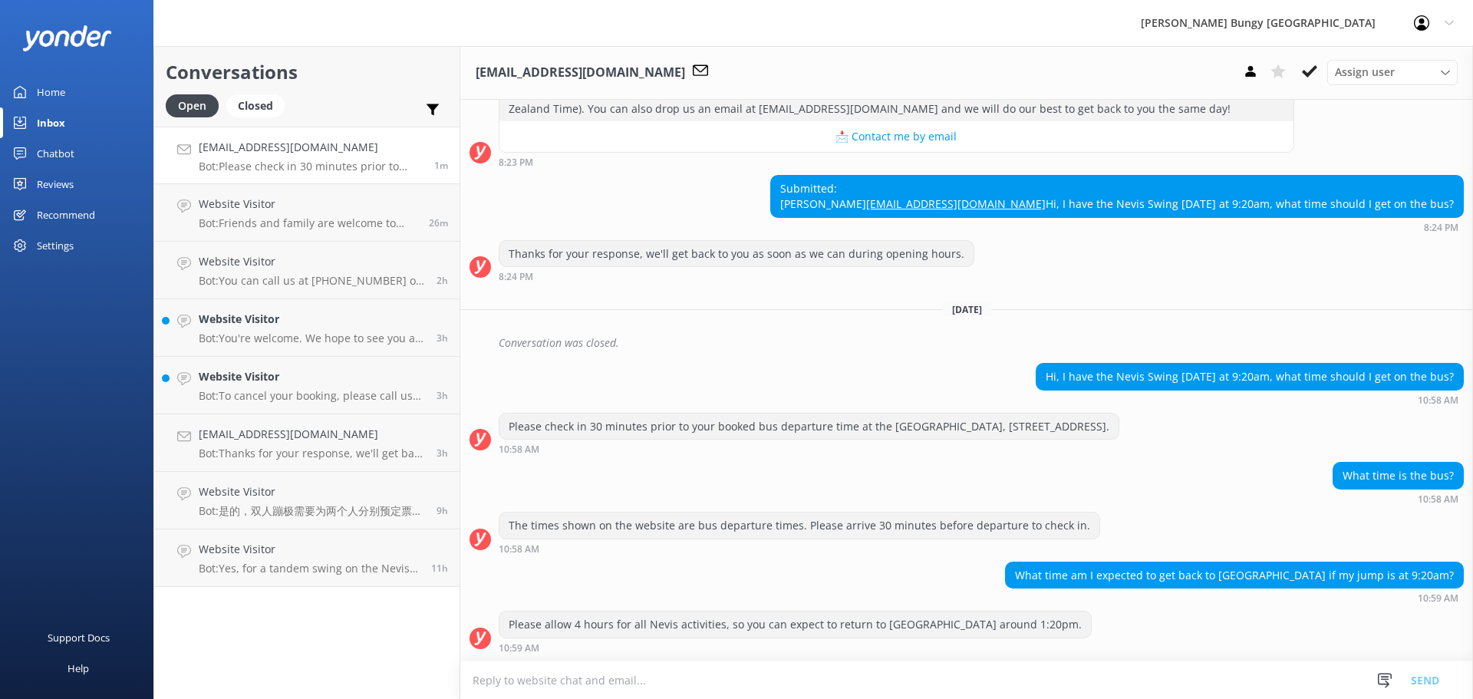
scroll to position [238, 0]
click at [368, 345] on link "Website Visitor Bot: You're welcome. We hope to see you at one of our [PERSON_N…" at bounding box center [306, 328] width 305 height 58
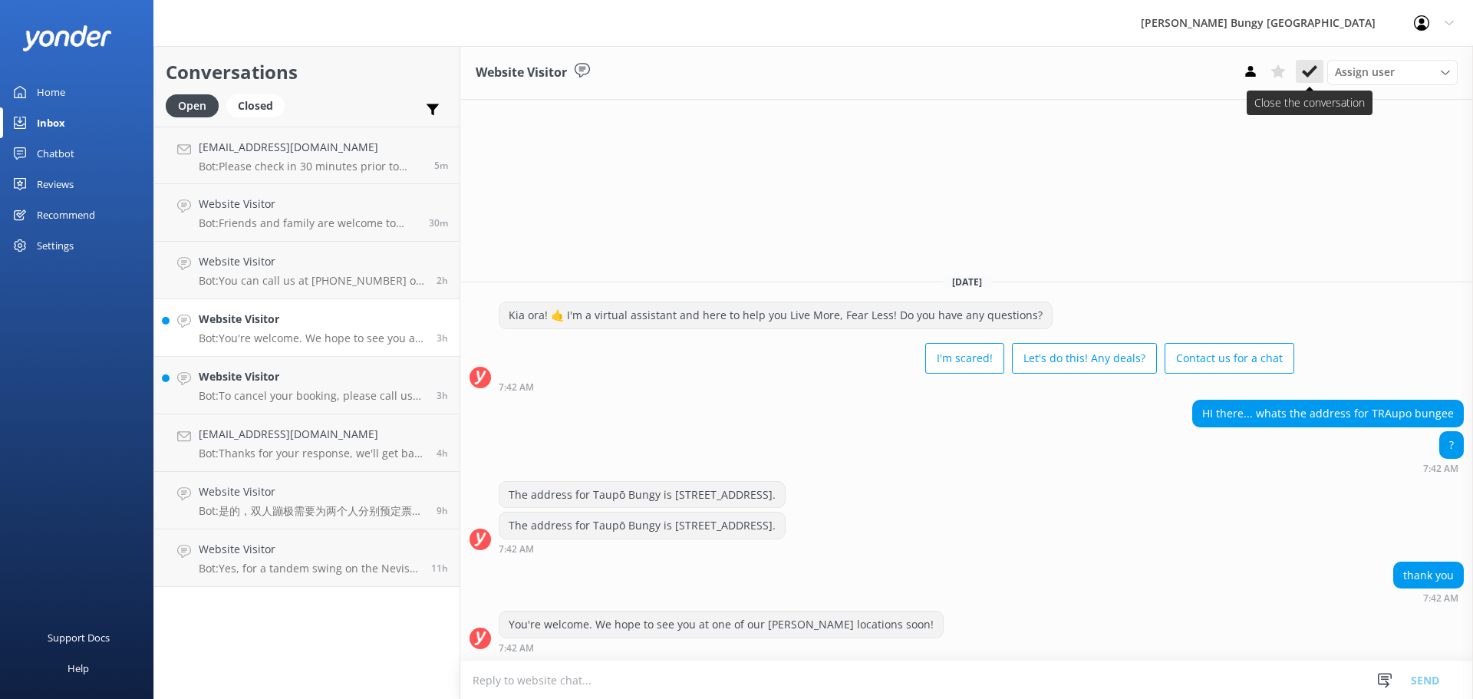
click at [1306, 69] on icon at bounding box center [1309, 71] width 15 height 15
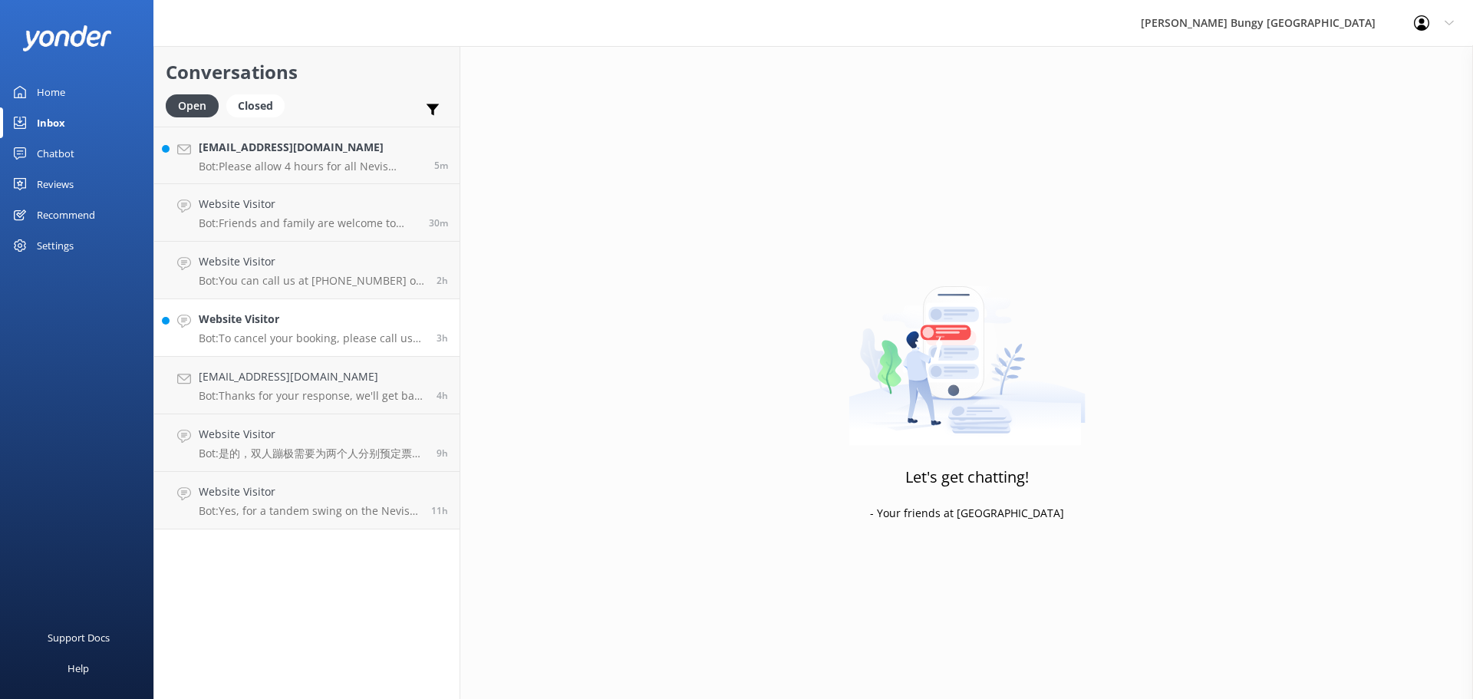
click at [331, 332] on p "Bot: To cancel your booking, please call us at [PHONE_NUMBER] or [PHONE_NUMBER]…" at bounding box center [312, 338] width 226 height 14
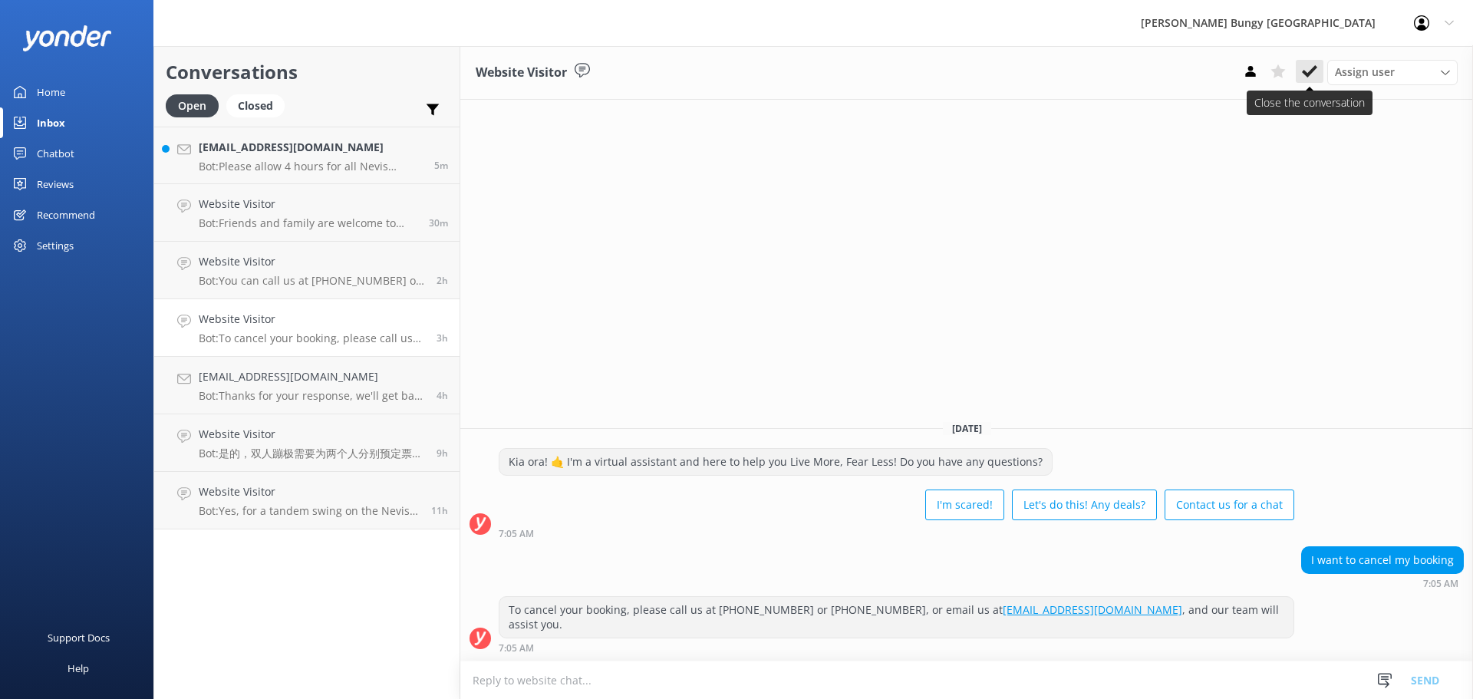
click at [1303, 77] on icon at bounding box center [1309, 71] width 15 height 15
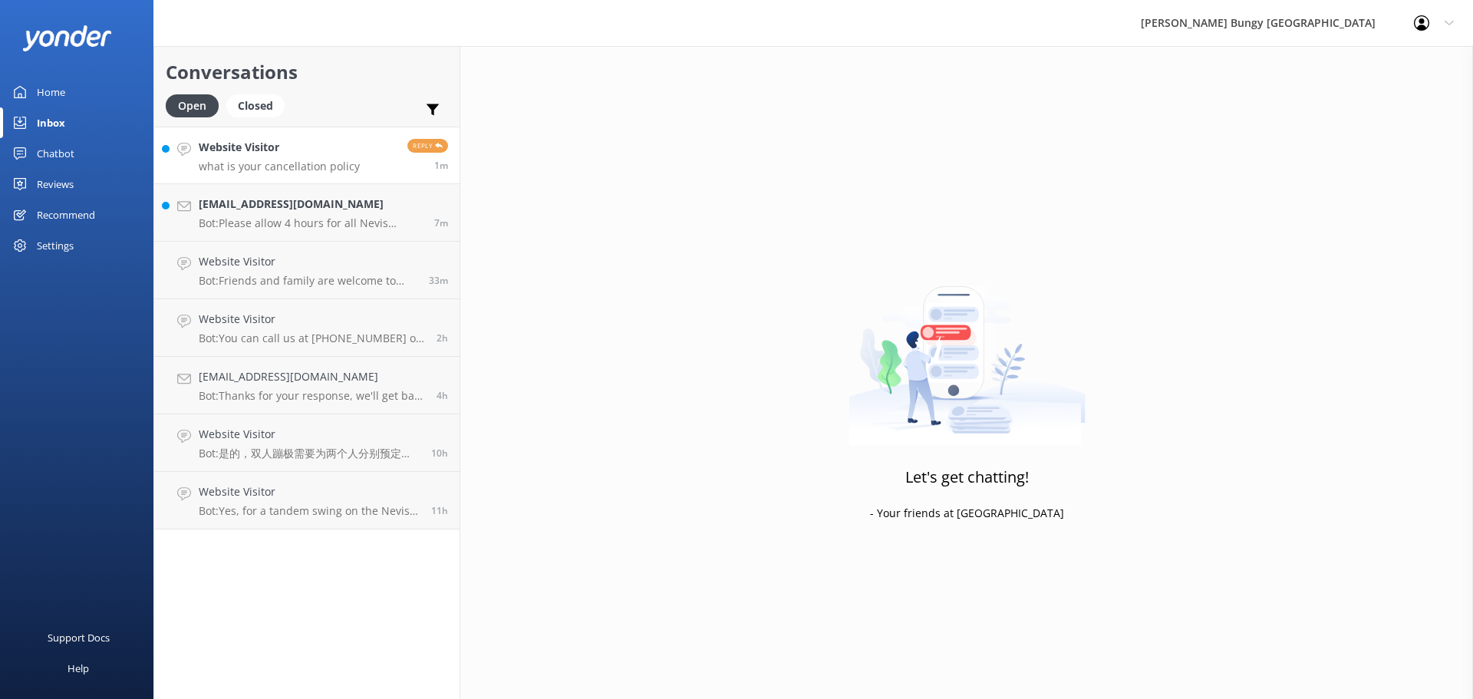
click at [354, 183] on link "Website Visitor what is your cancellation policy Reply 1m" at bounding box center [306, 156] width 305 height 58
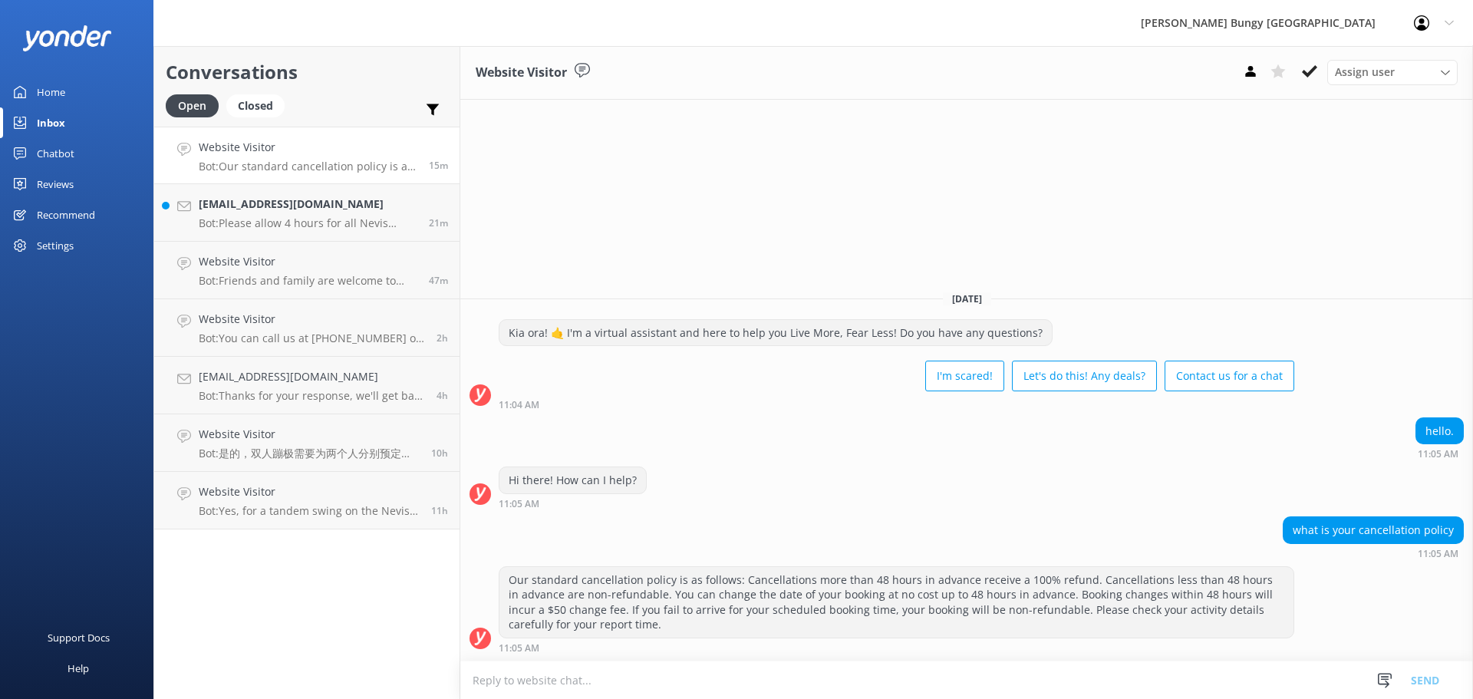
click at [1190, 255] on div "Website Visitor Assign user [PERSON_NAME] [PERSON_NAME] Tech Admin [PERSON_NAME…" at bounding box center [966, 372] width 1013 height 653
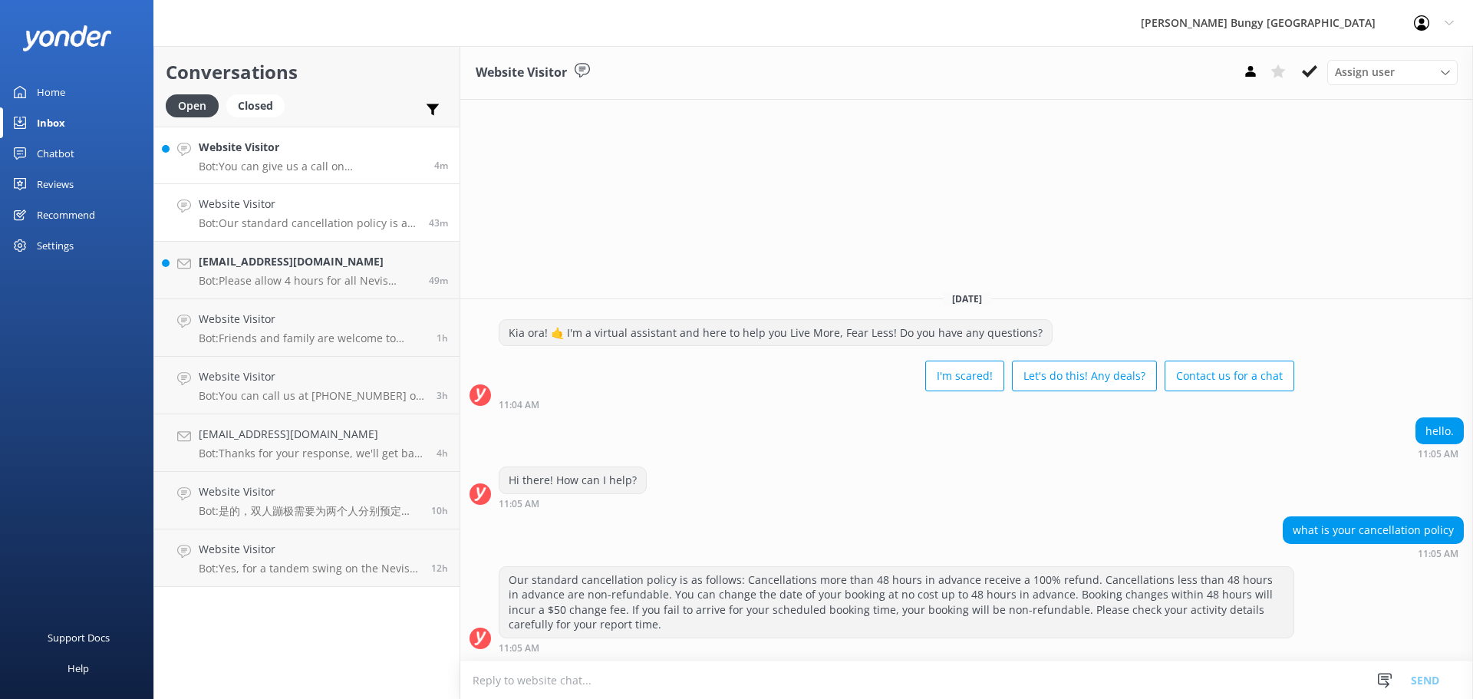
click at [361, 163] on p "Bot: You can give us a call on [PHONE_NUMBER] or [PHONE_NUMBER] to chat with a …" at bounding box center [311, 167] width 224 height 14
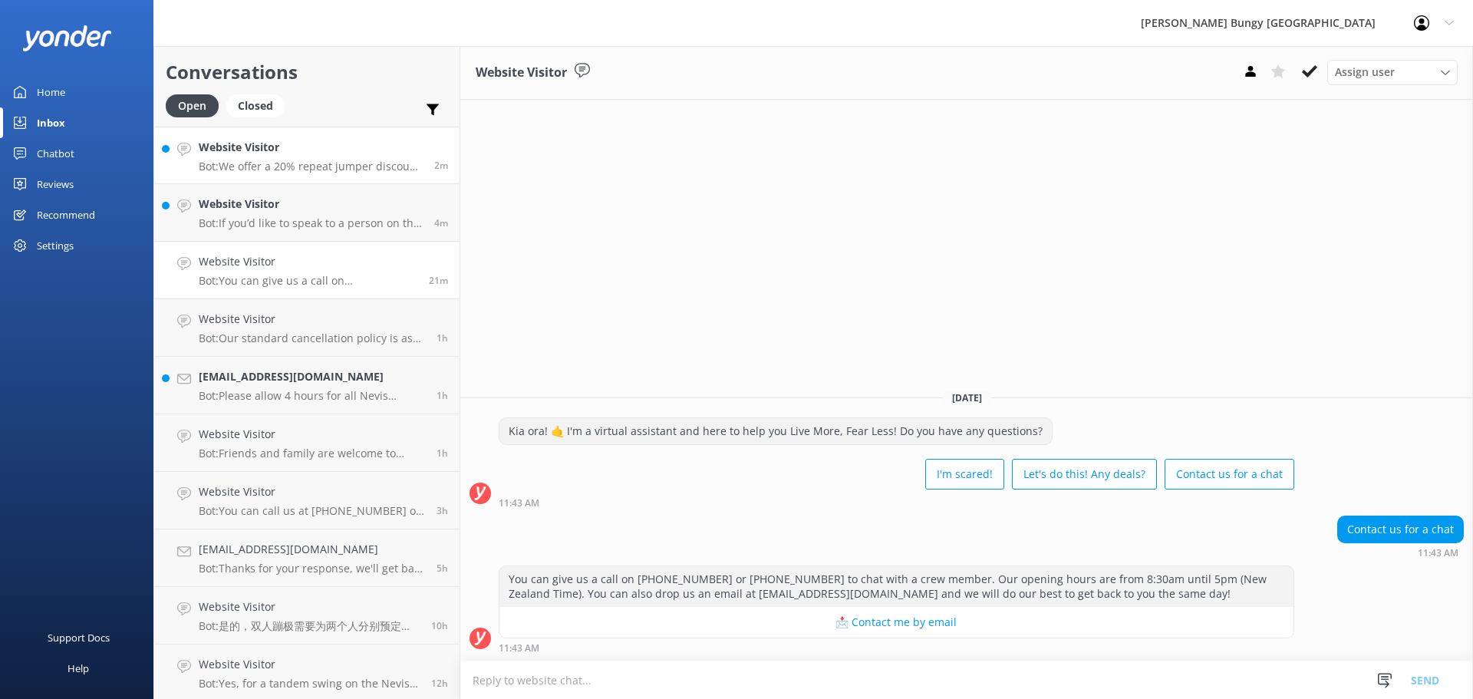
click at [386, 163] on p "Bot: We offer a 20% repeat jumper discount on any of our singular activities fo…" at bounding box center [311, 167] width 224 height 14
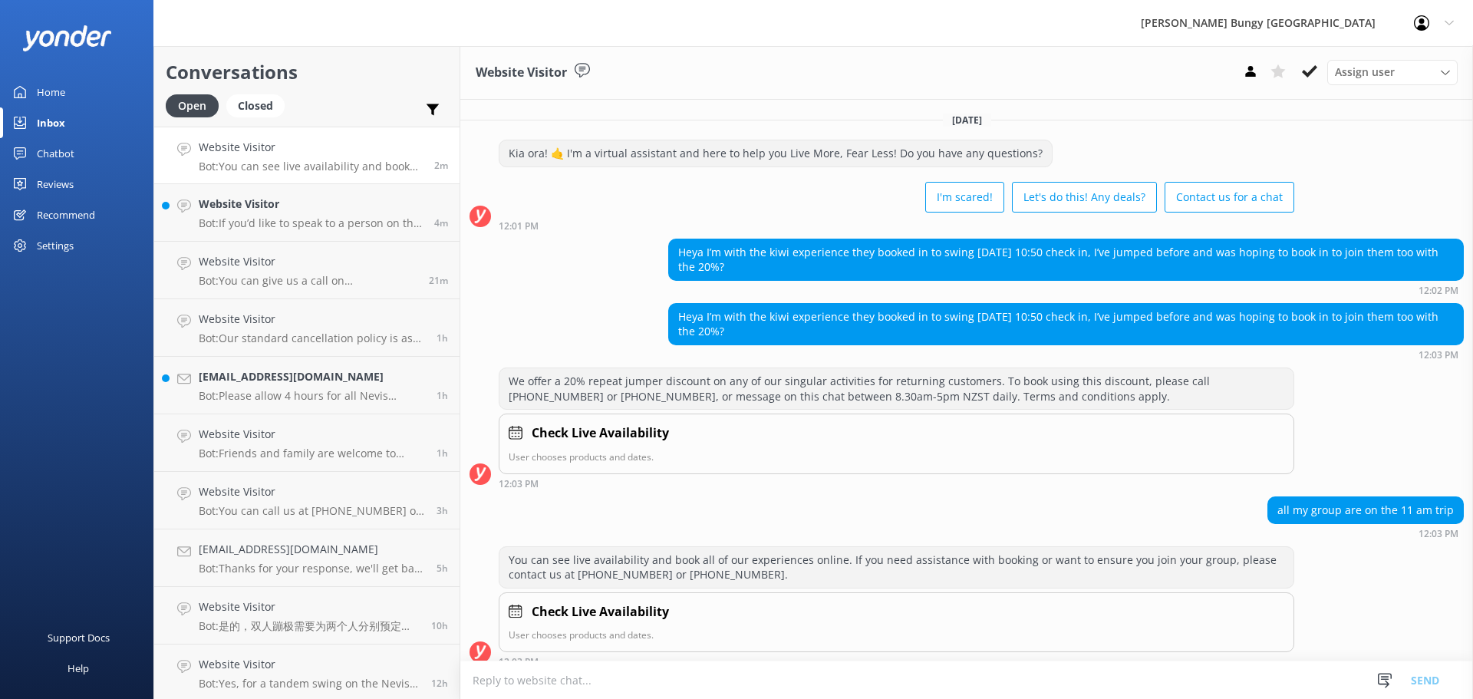
scroll to position [50, 0]
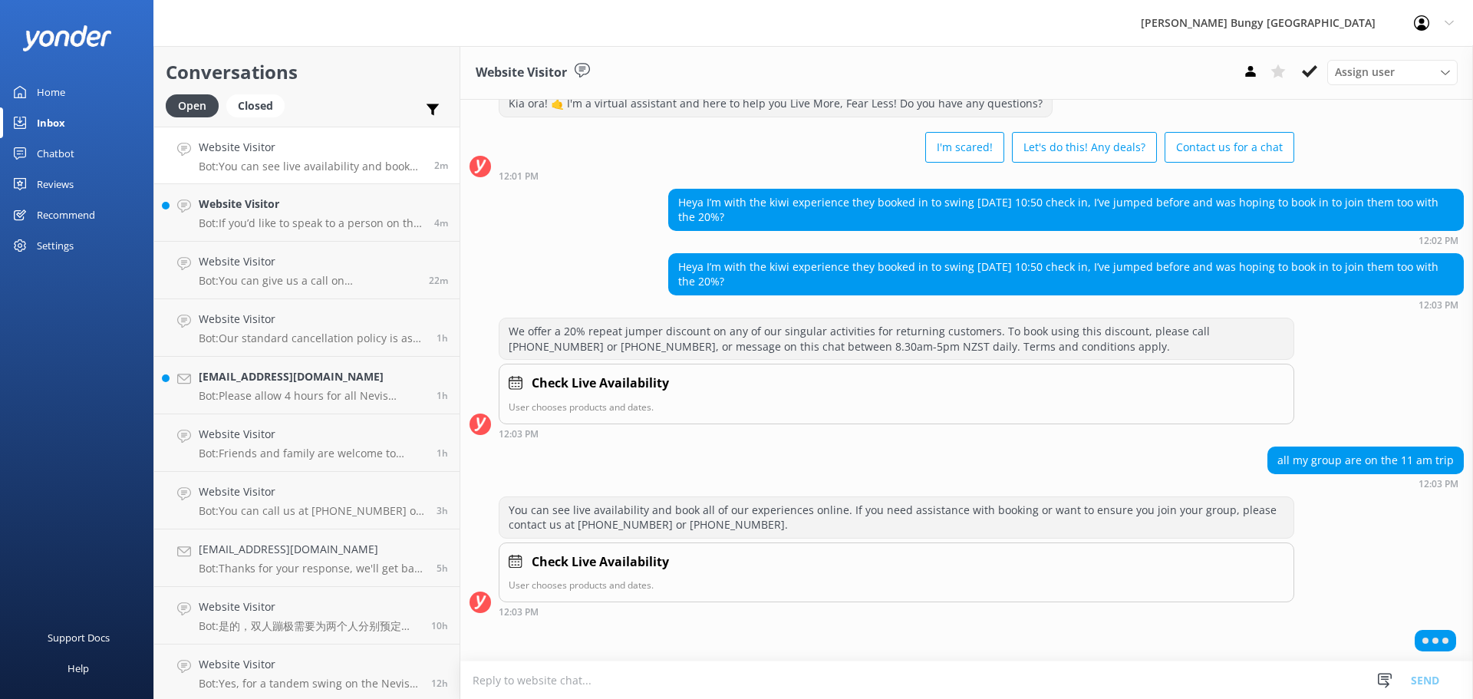
click at [307, 156] on h4 "Website Visitor" at bounding box center [311, 147] width 224 height 17
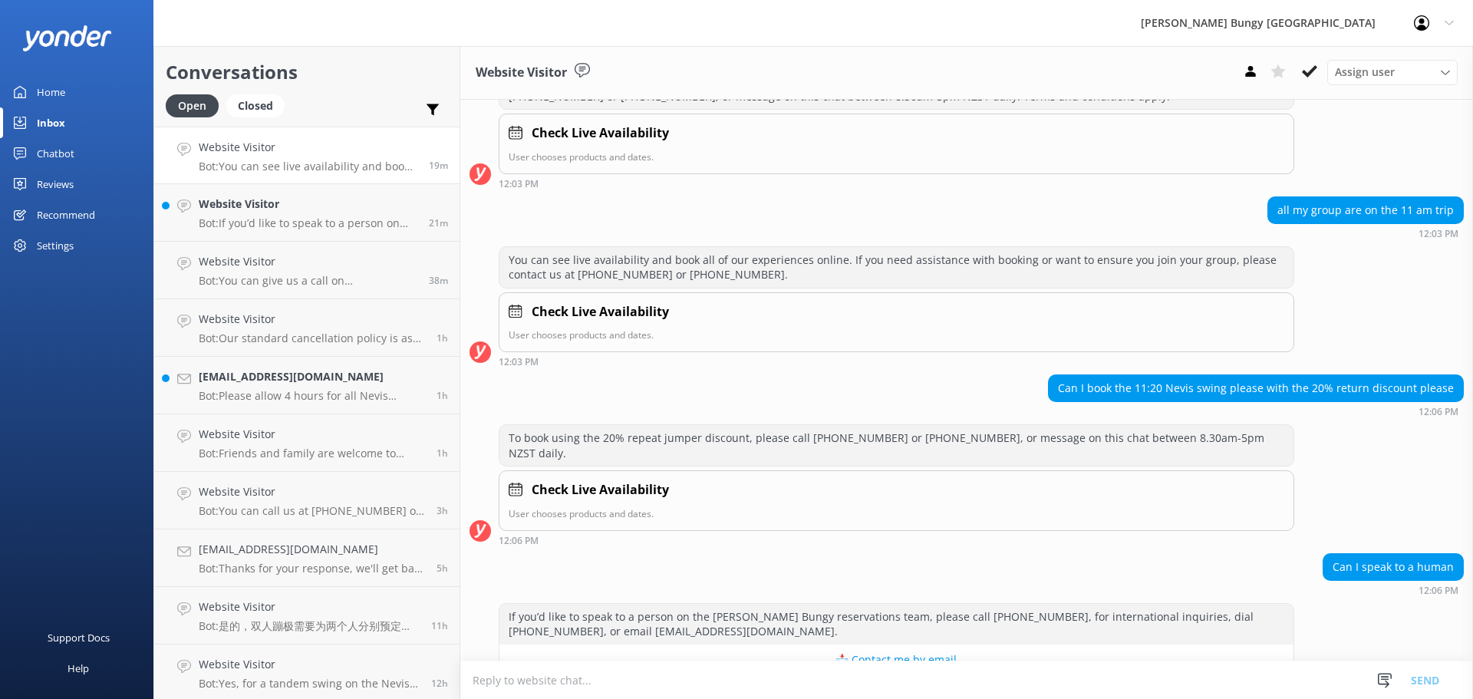
scroll to position [322, 0]
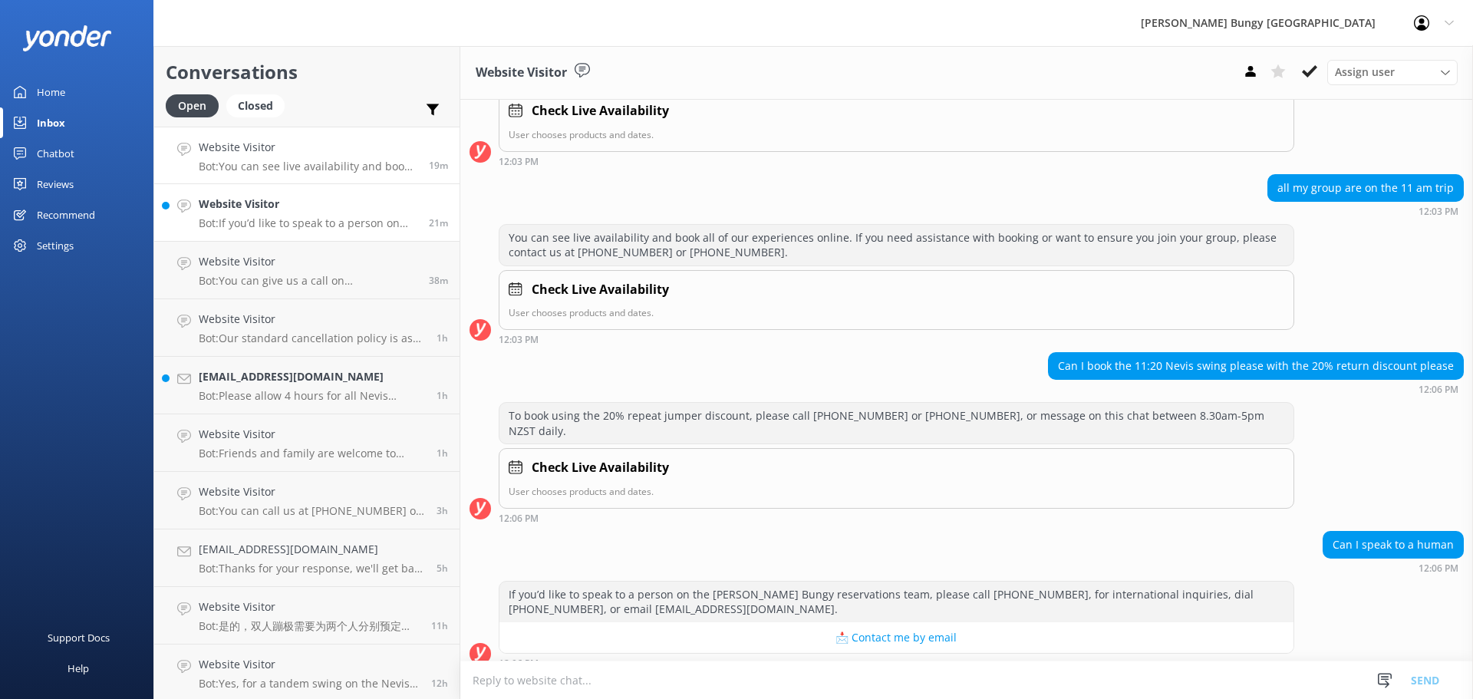
click at [361, 225] on p "Bot: If you’d like to speak to a person on the [PERSON_NAME] Bungy reservations…" at bounding box center [308, 223] width 219 height 14
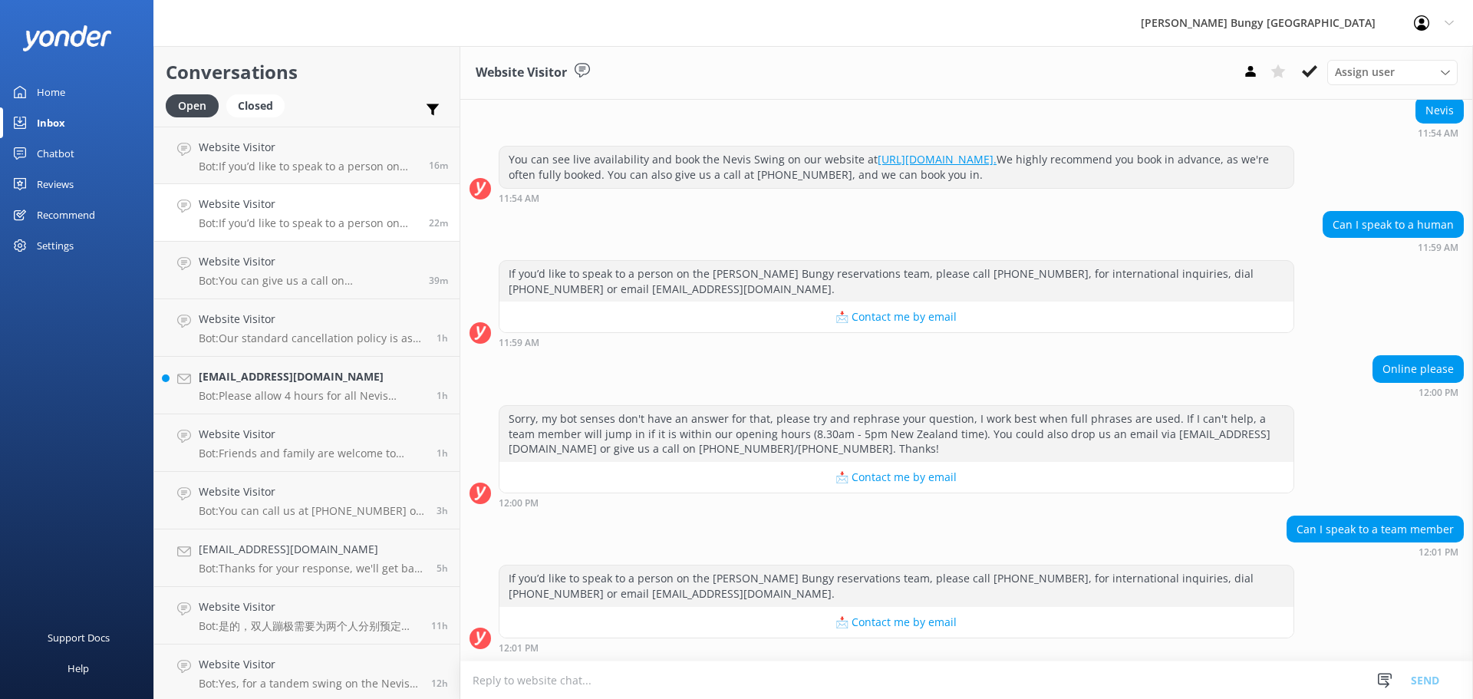
scroll to position [2108, 0]
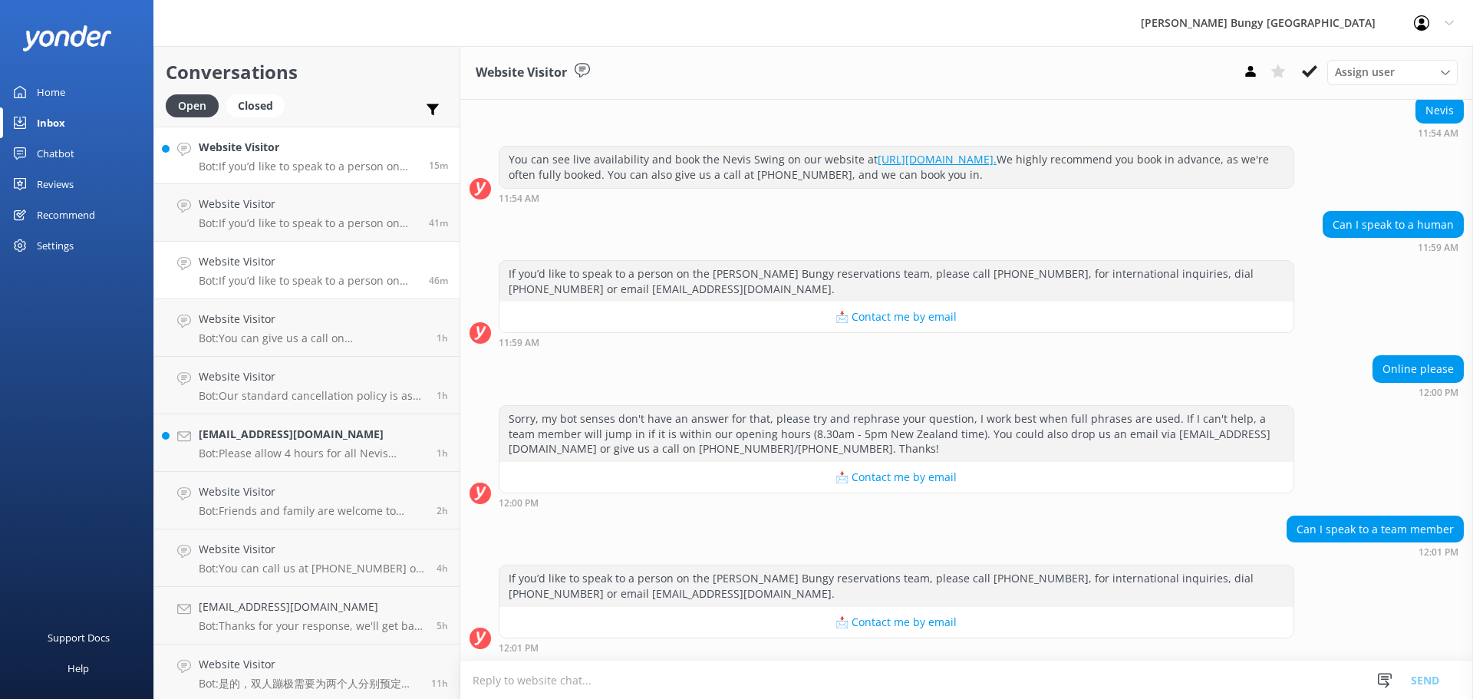
click at [374, 176] on link "Website Visitor Bot: If you’d like to speak to a person on the [PERSON_NAME] Bu…" at bounding box center [306, 156] width 305 height 58
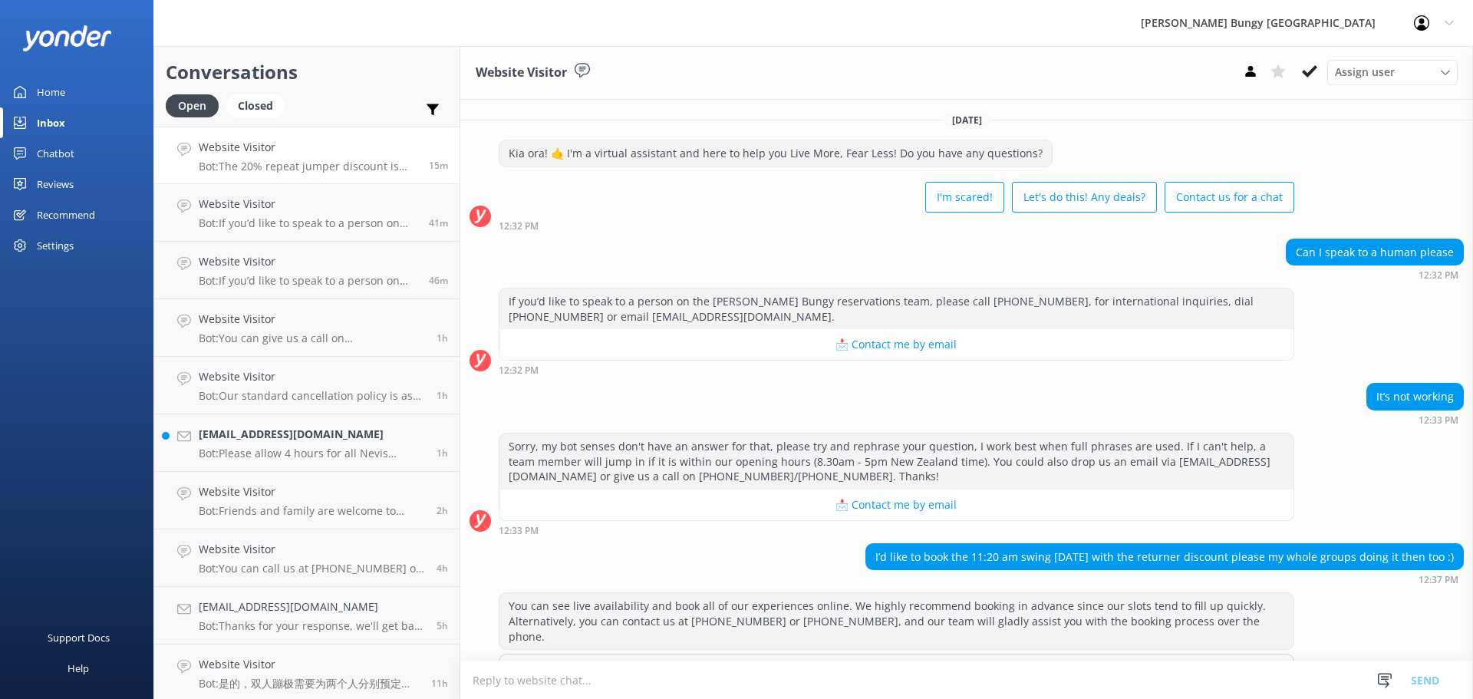
scroll to position [175, 0]
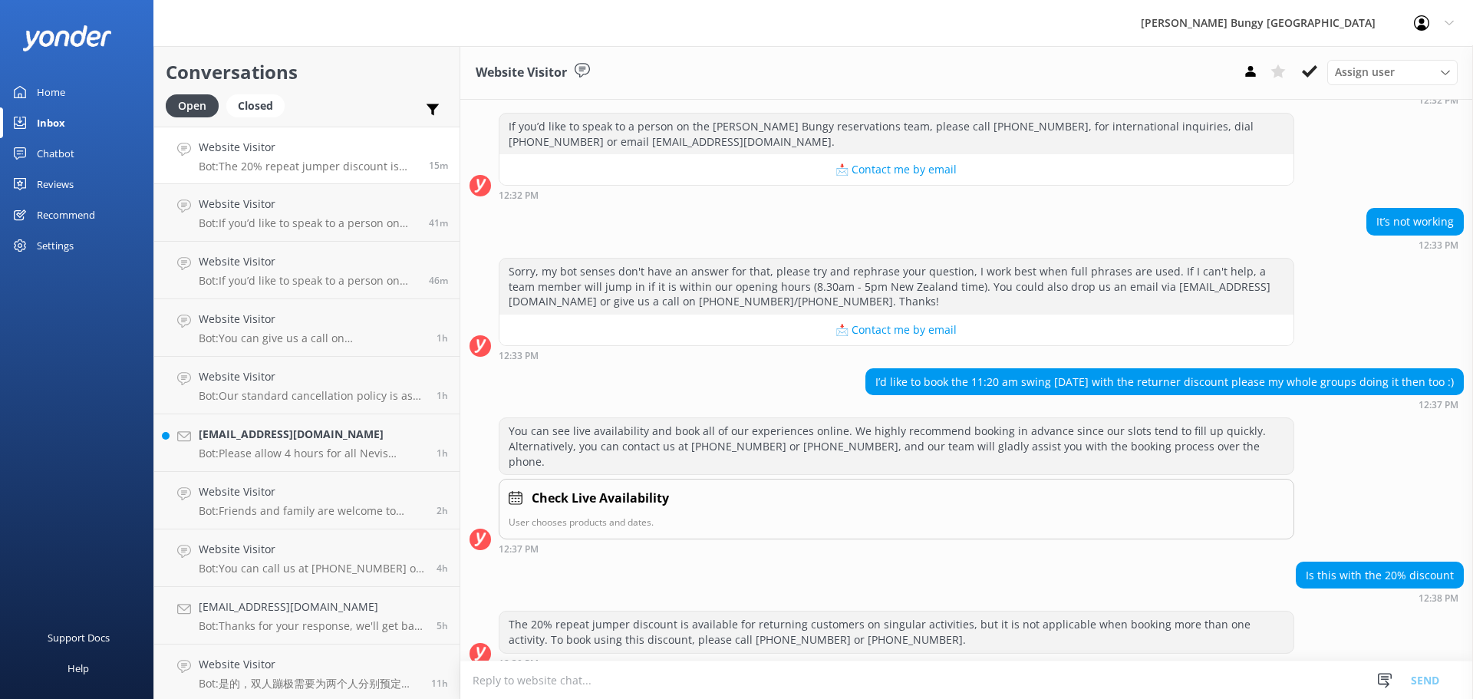
click at [1088, 664] on textarea at bounding box center [966, 680] width 1013 height 38
type textarea "[PERSON_NAME]! Sorry for the lack of response, were you still happy to book thi…"
click at [1421, 680] on button "Send" at bounding box center [1425, 680] width 58 height 38
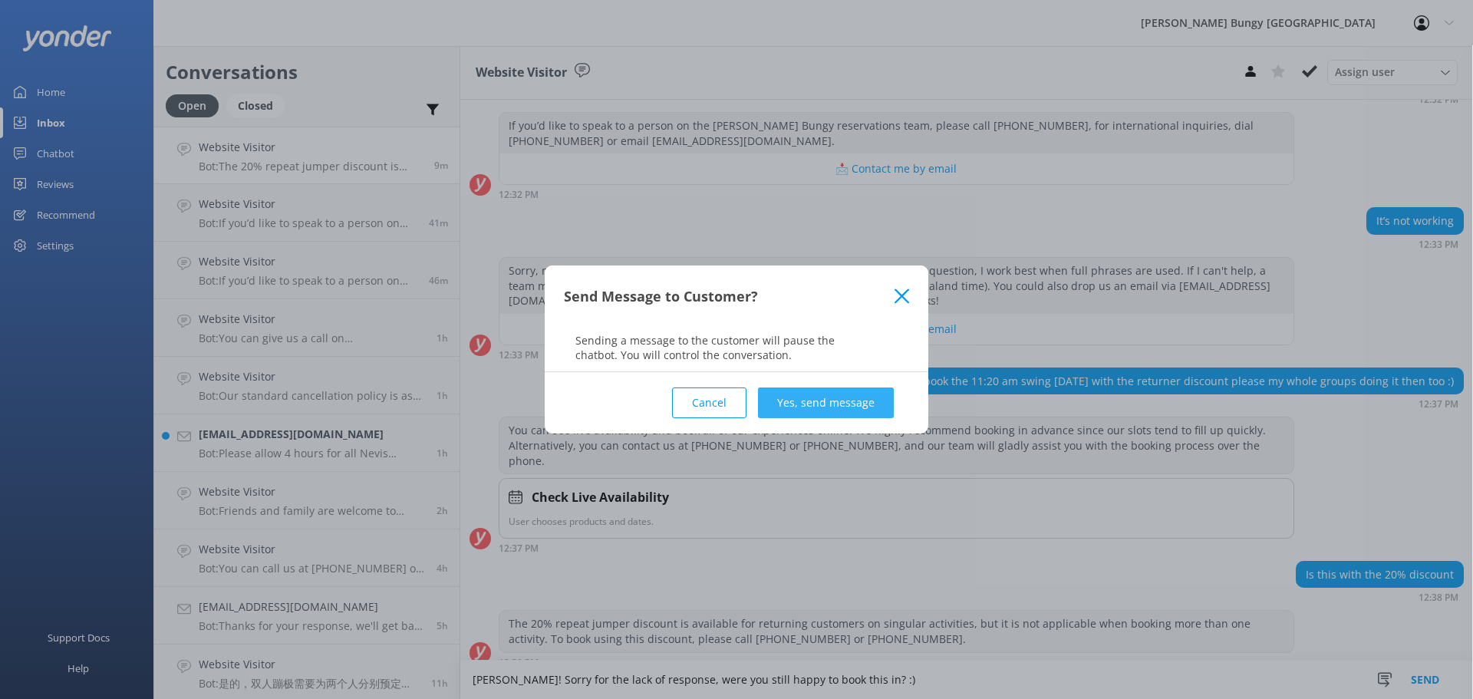
click at [836, 402] on button "Yes, send message" at bounding box center [826, 402] width 136 height 31
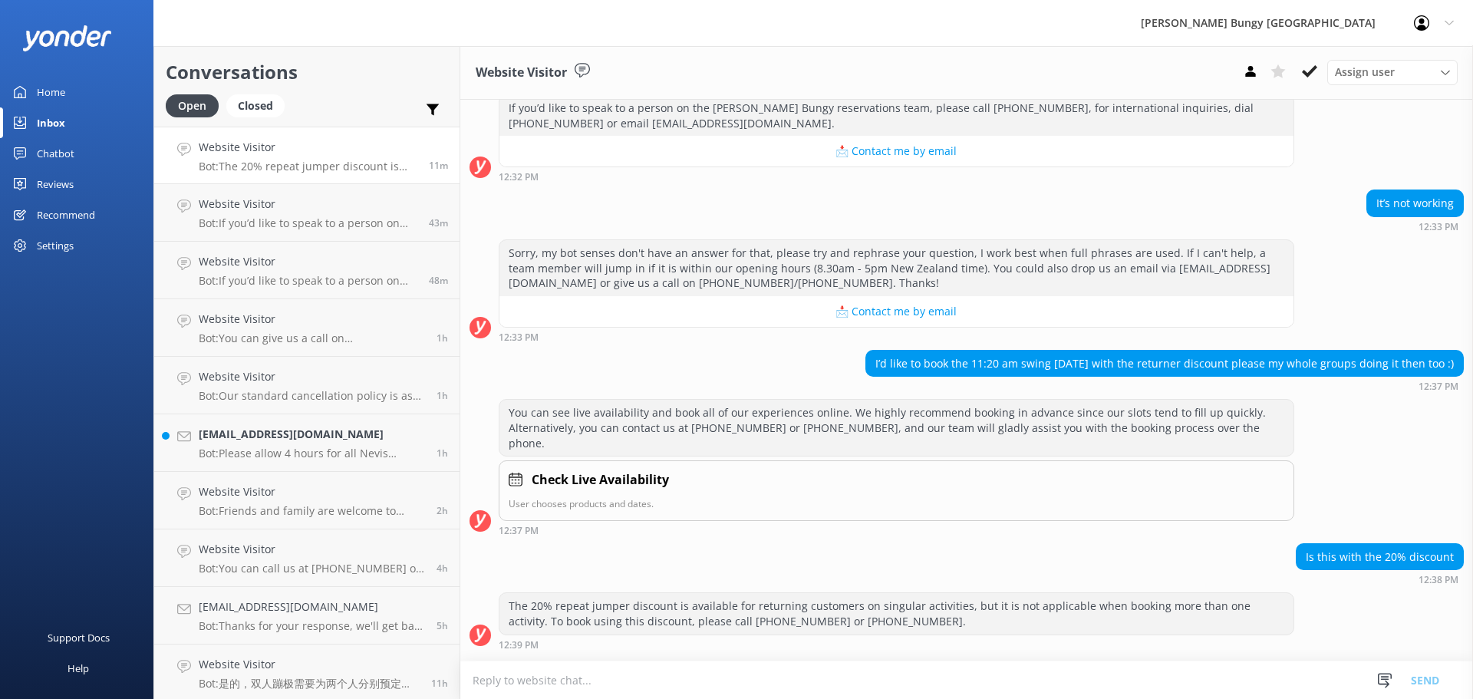
scroll to position [275, 0]
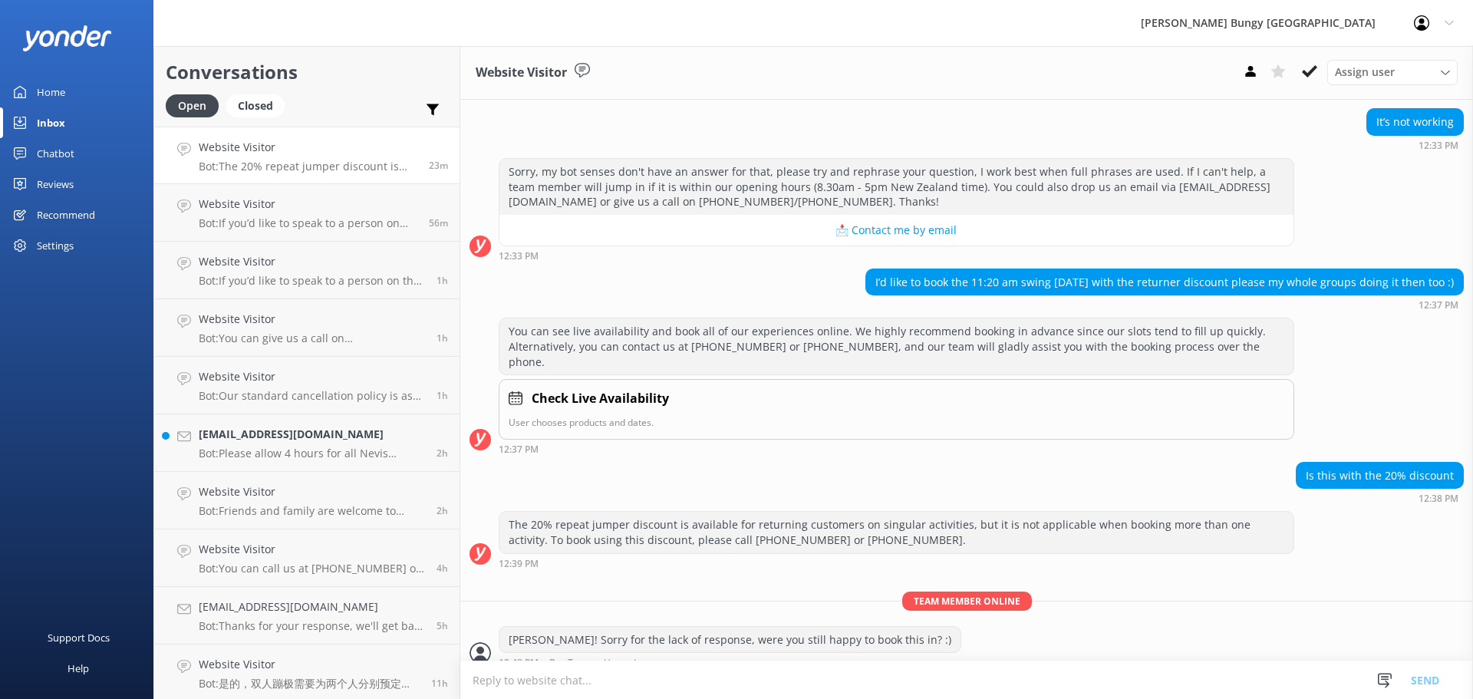
click at [1341, 562] on div "[DATE] Kia ora! 🤙 I'm a virtual assistant and here to help you Live More, Fear …" at bounding box center [966, 250] width 1013 height 850
click at [1310, 555] on div "The 20% repeat jumper discount is available for returning customers on singular…" at bounding box center [966, 543] width 1013 height 64
click at [374, 150] on h4 "Website Visitor" at bounding box center [308, 147] width 219 height 17
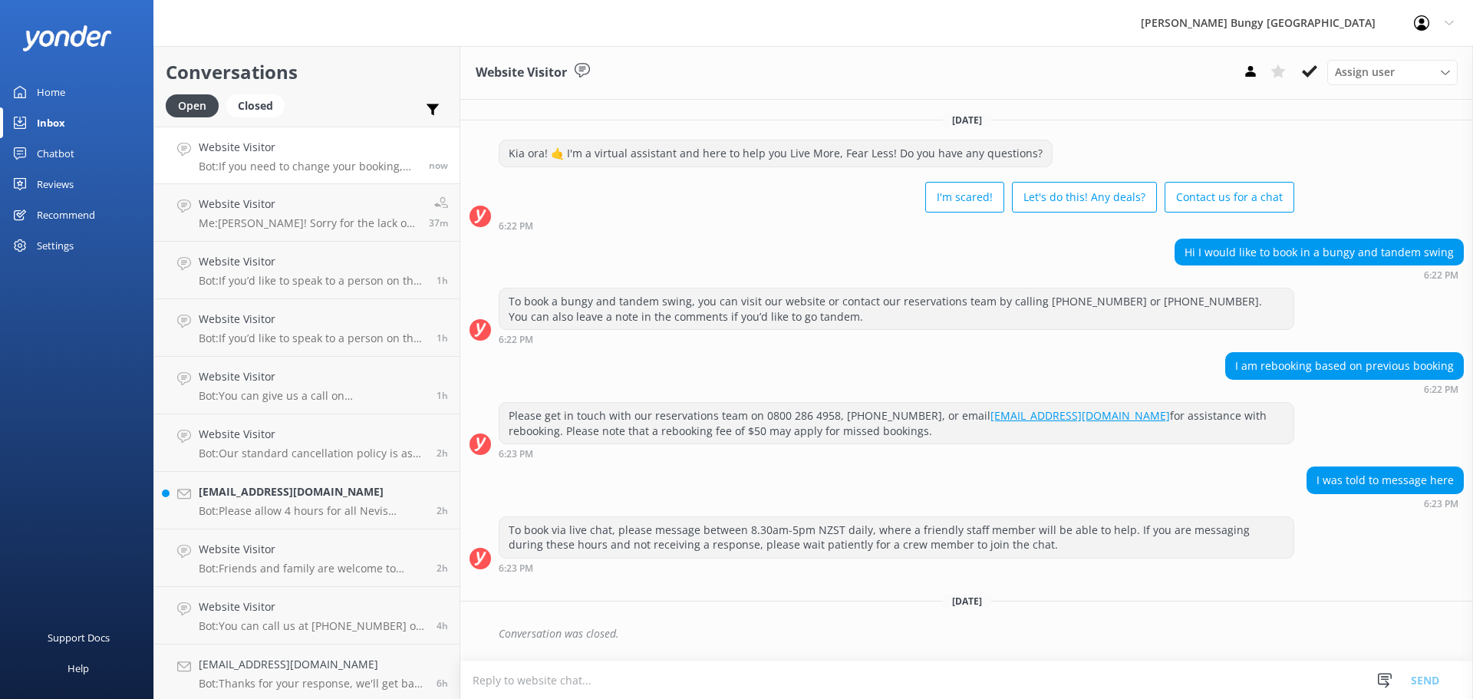
scroll to position [148, 0]
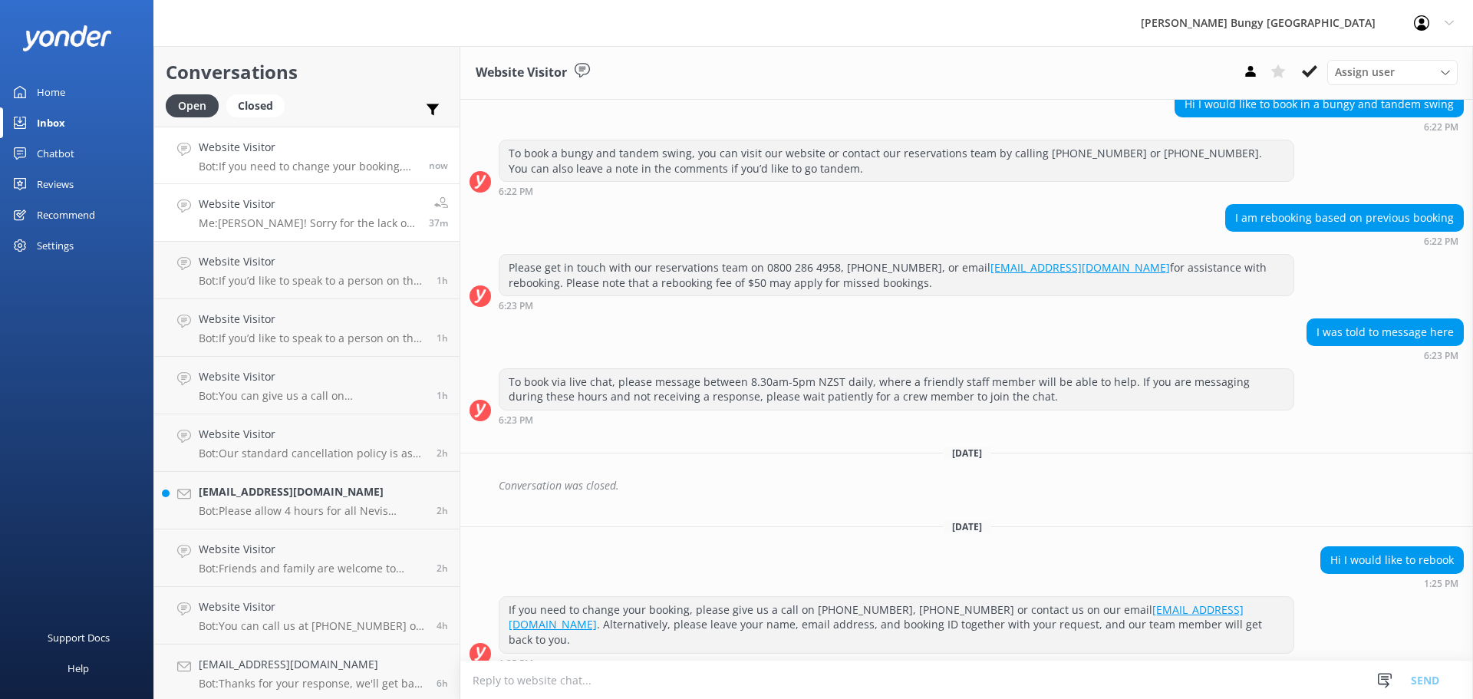
click at [301, 220] on p "Me: [PERSON_NAME]! Sorry for the lack of response, were you still happy to book…" at bounding box center [308, 223] width 219 height 14
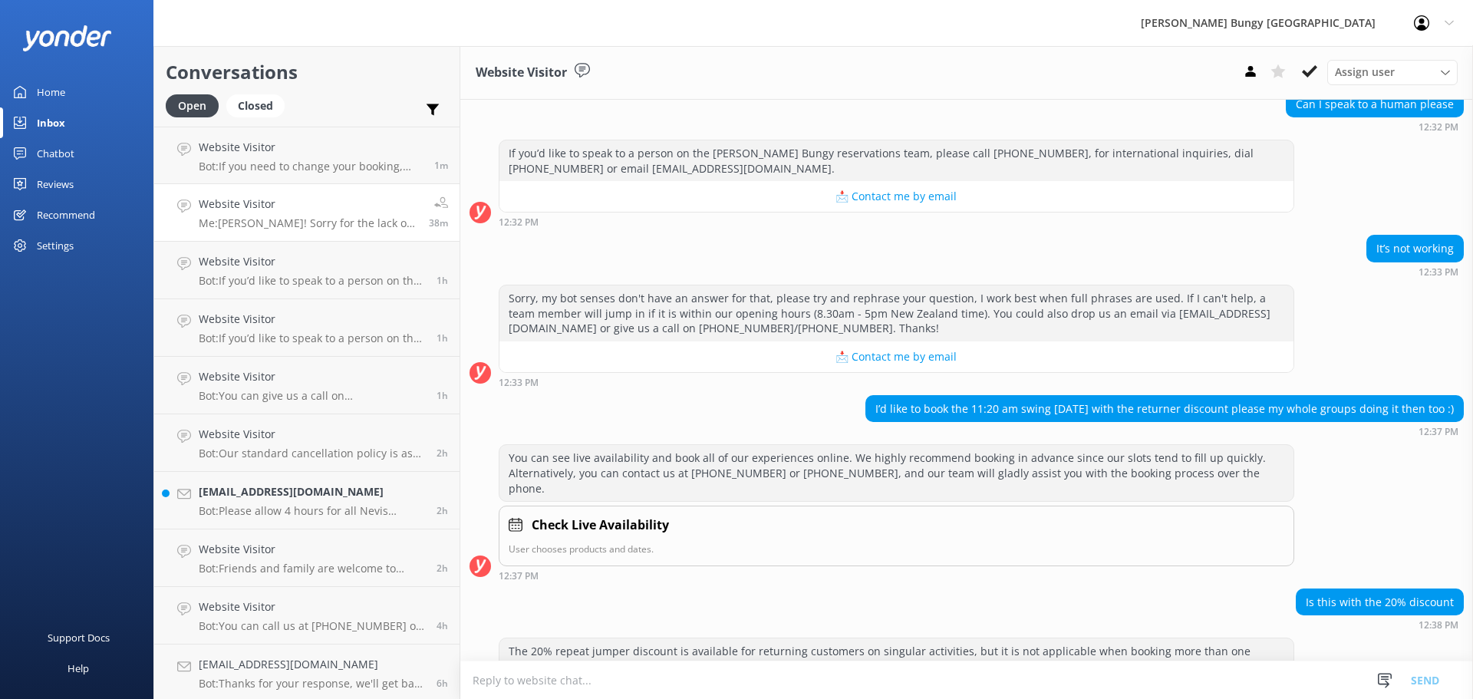
scroll to position [275, 0]
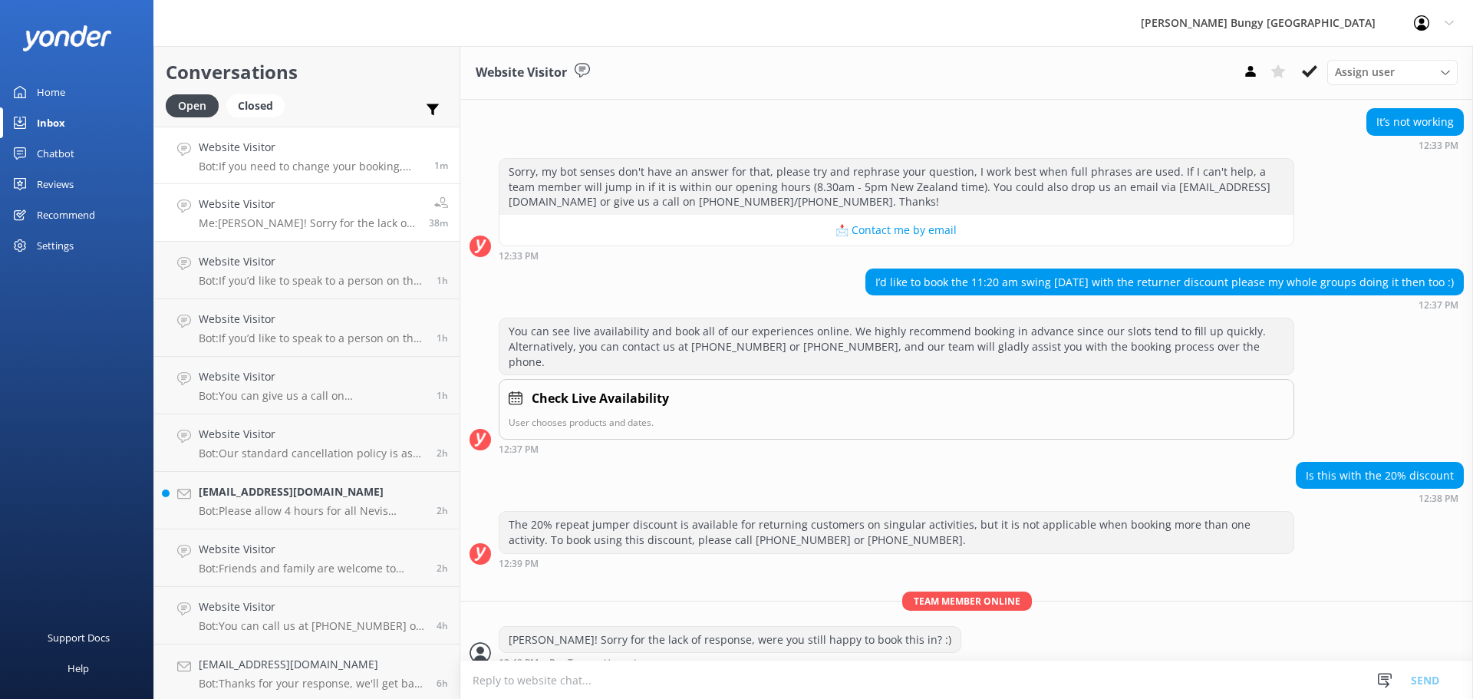
click at [297, 137] on link "Website Visitor Bot: If you need to change your booking, please give us a call …" at bounding box center [306, 156] width 305 height 58
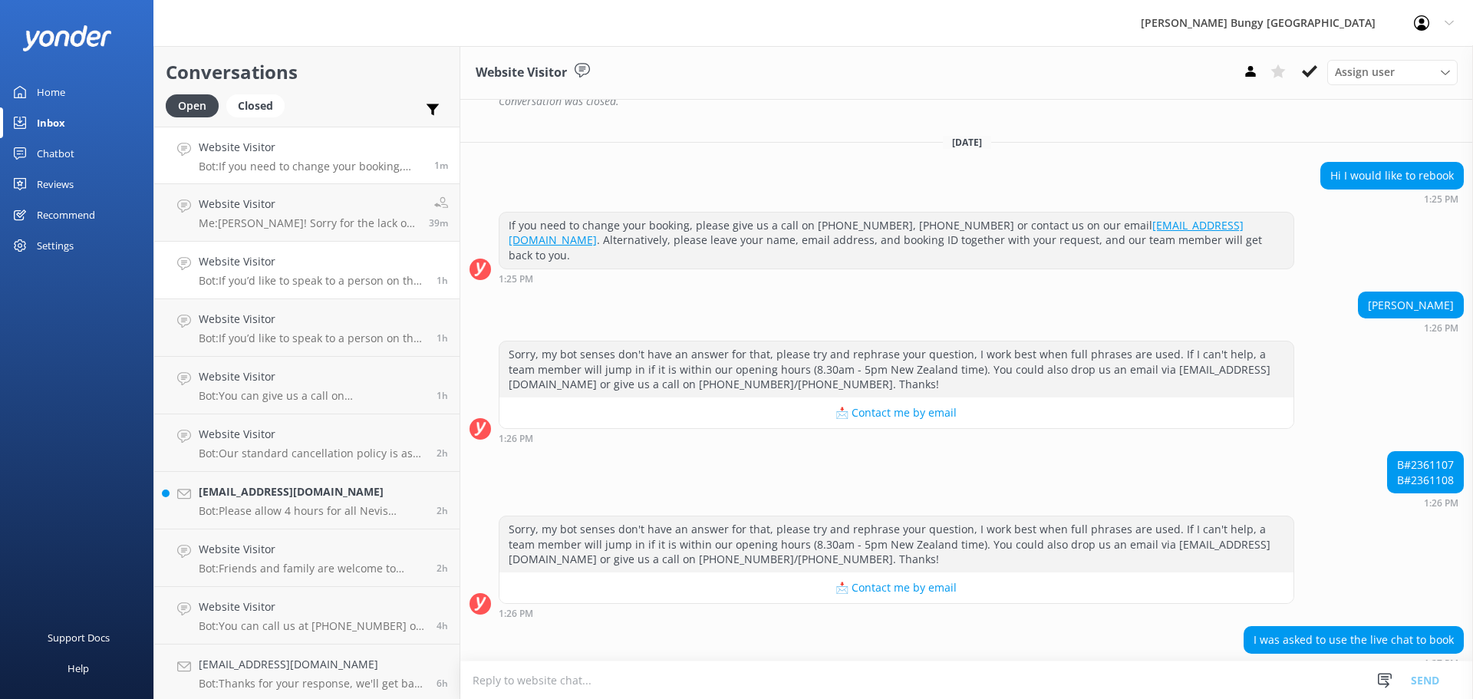
scroll to position [661, 0]
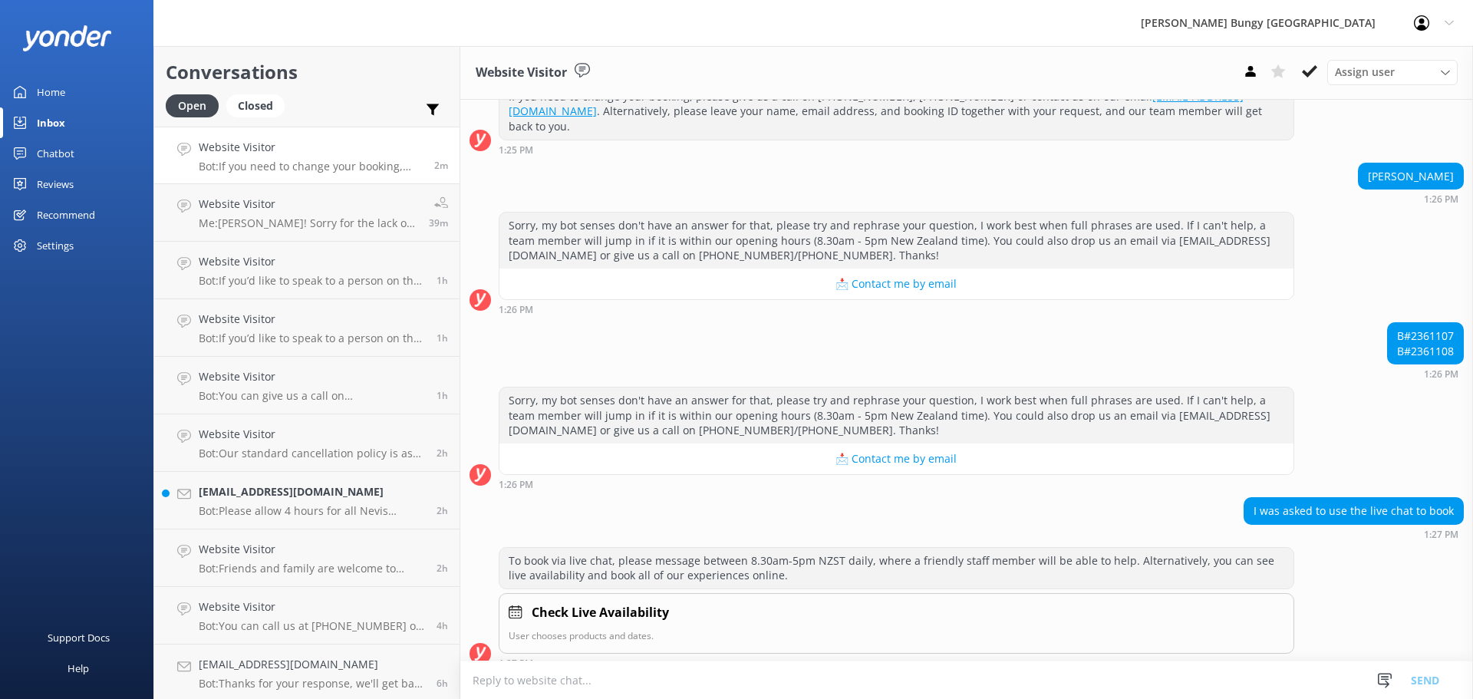
click at [603, 668] on textarea at bounding box center [966, 680] width 1013 height 38
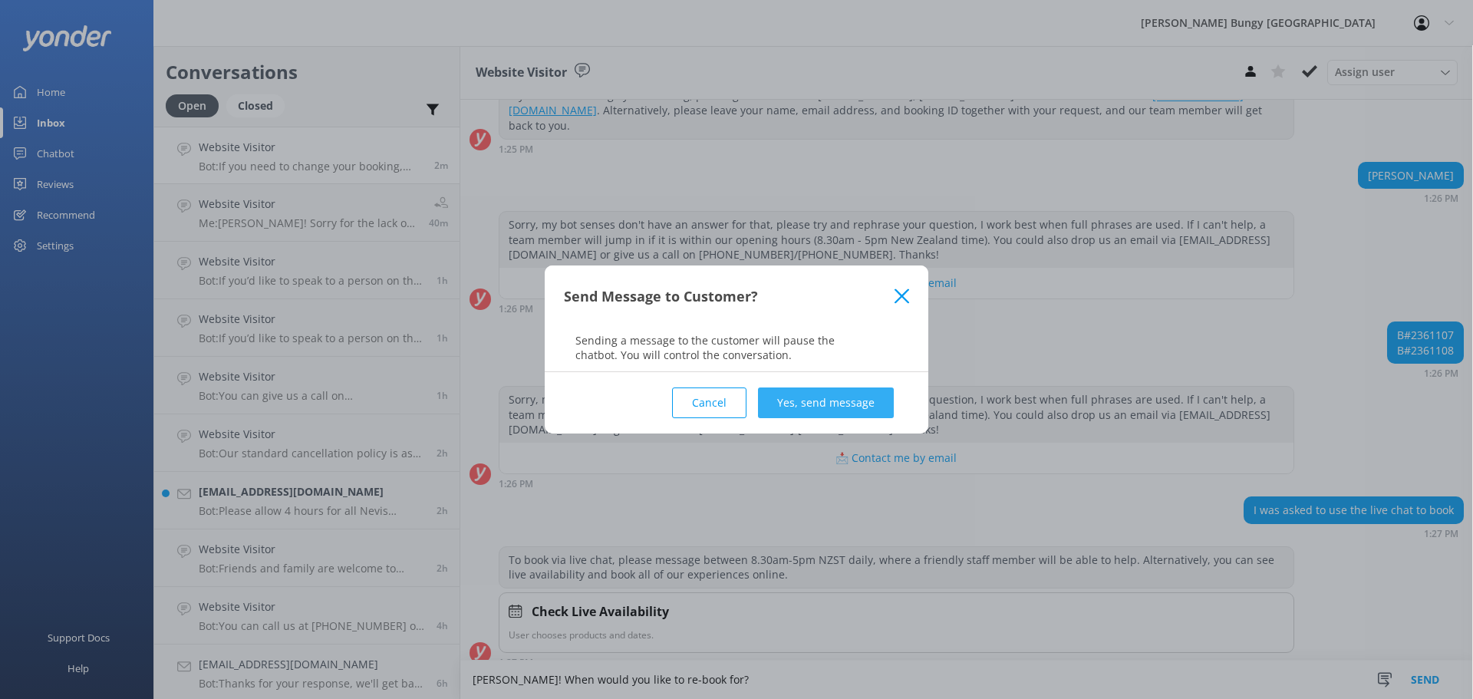
type textarea "[PERSON_NAME]! When would you like to re-book for?"
click at [879, 404] on button "Yes, send message" at bounding box center [826, 402] width 136 height 31
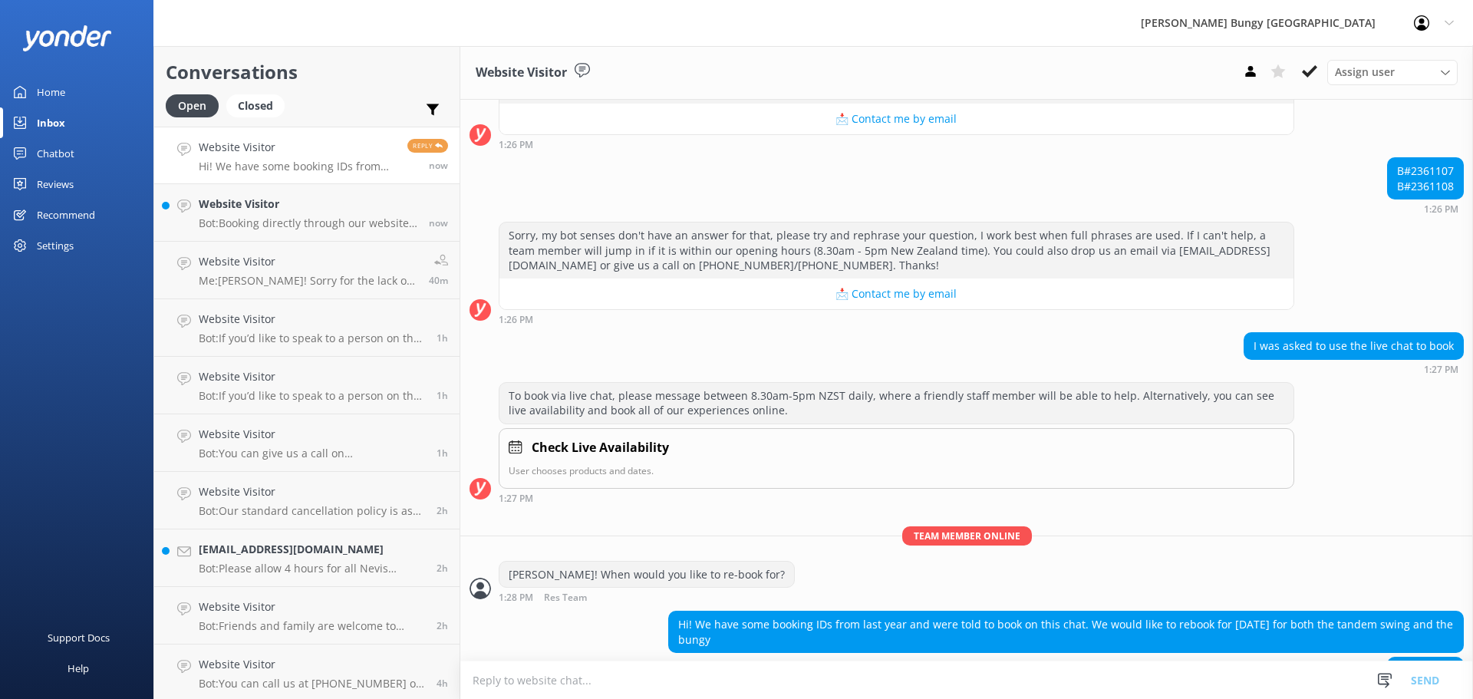
scroll to position [872, 0]
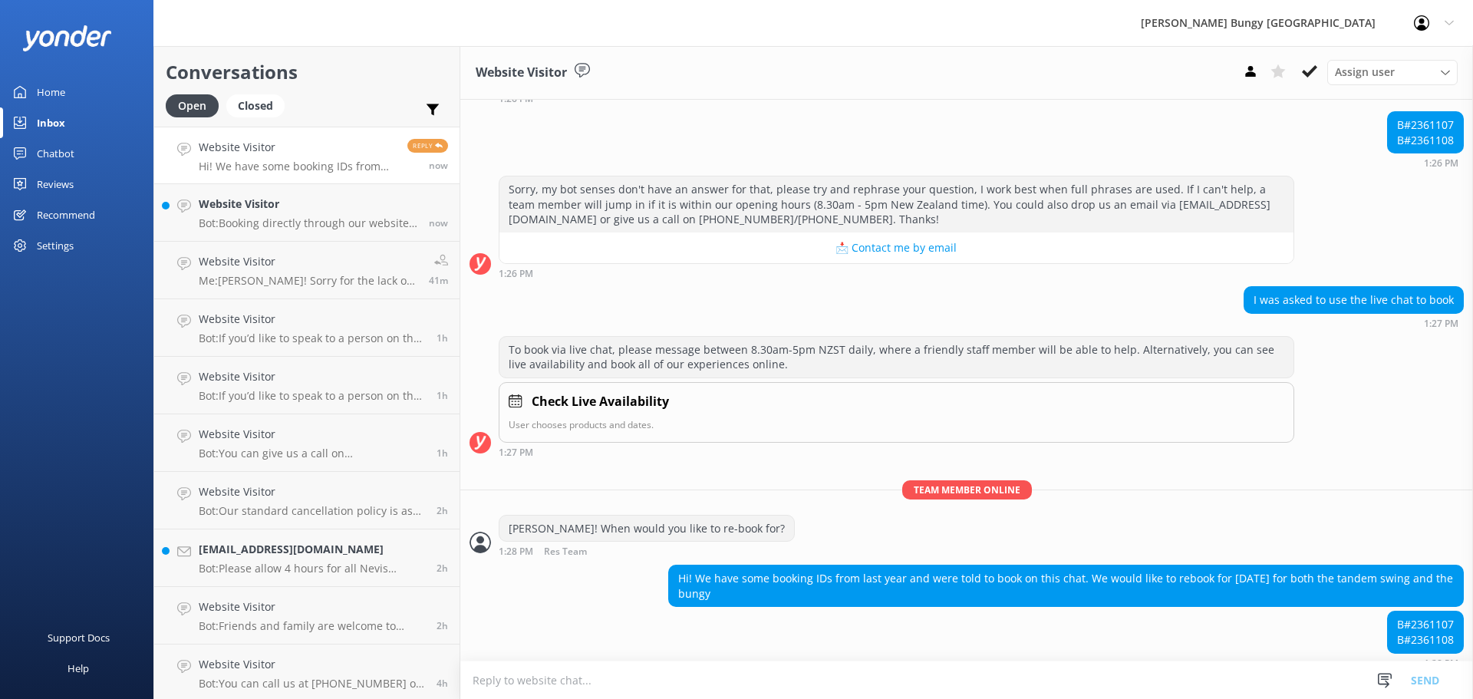
click at [562, 687] on textarea at bounding box center [966, 680] width 1013 height 38
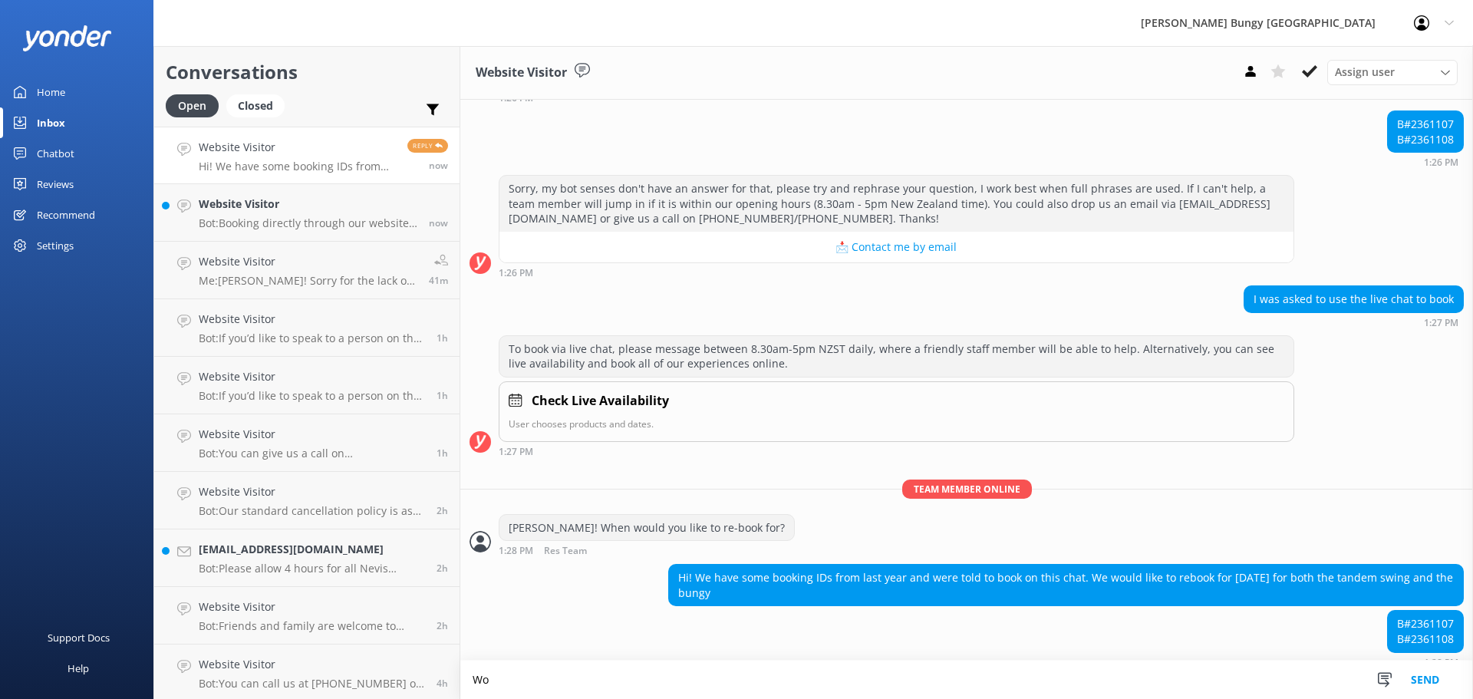
type textarea "W"
type textarea "Did you have a time in mind for the 20th?"
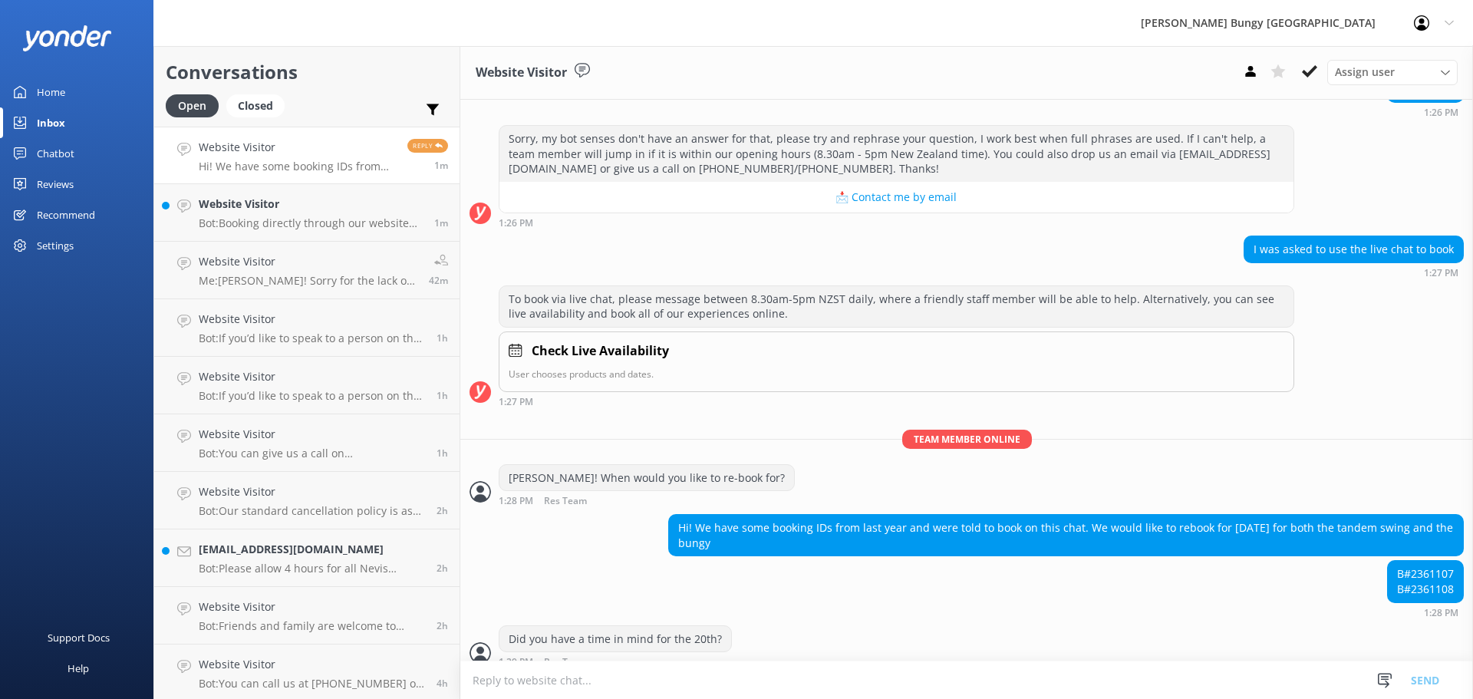
scroll to position [972, 0]
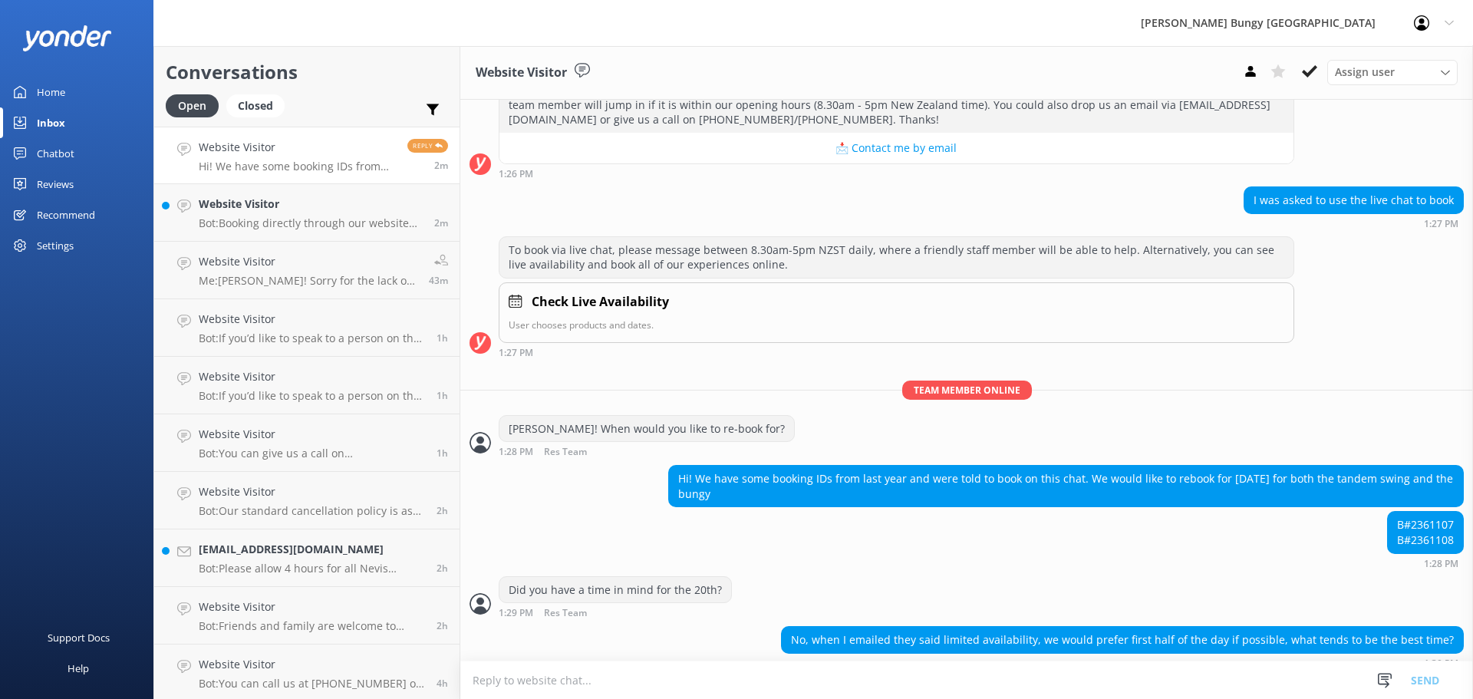
click at [711, 684] on textarea at bounding box center [966, 680] width 1013 height 38
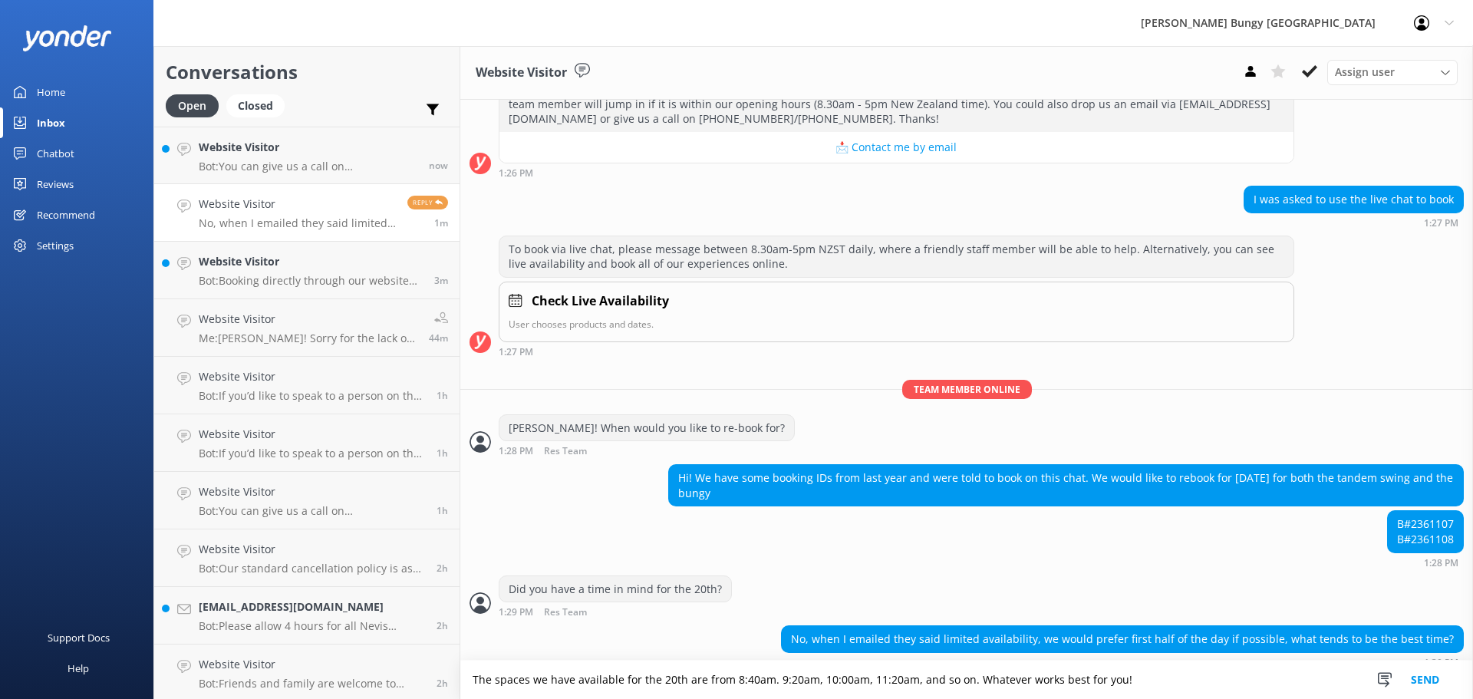
type textarea "The spaces we have available for the 20th are from 8:40am. 9:20am, 10:00am, 11:…"
click at [1440, 671] on button "Send" at bounding box center [1425, 680] width 58 height 38
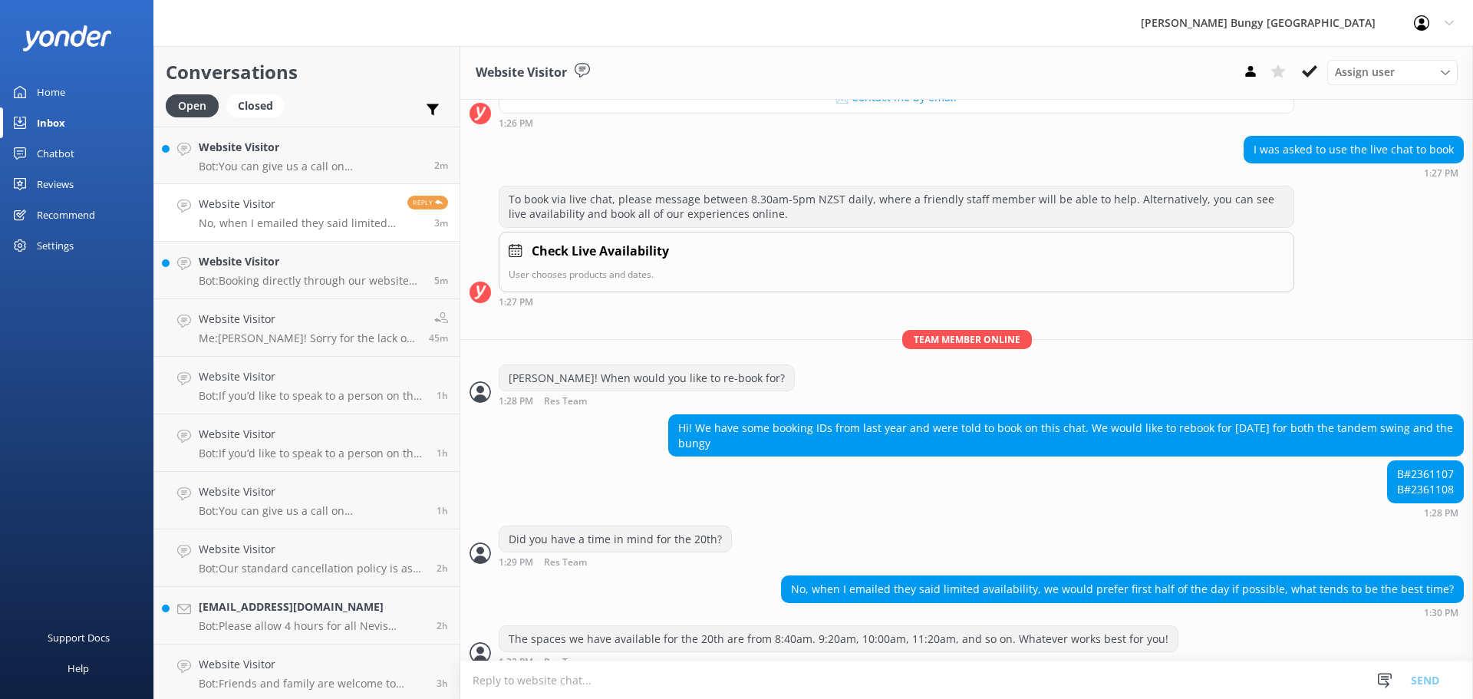
scroll to position [1072, 0]
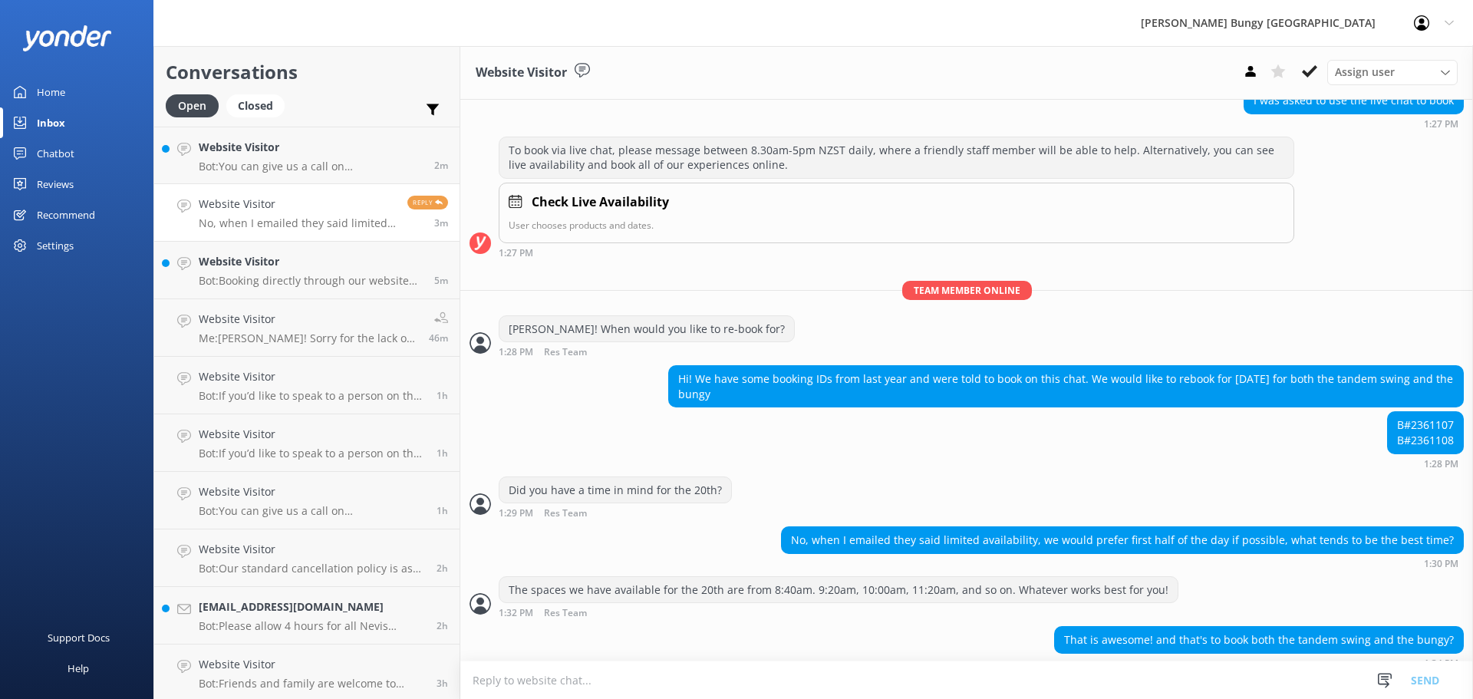
click at [1120, 690] on textarea at bounding box center [966, 680] width 1013 height 38
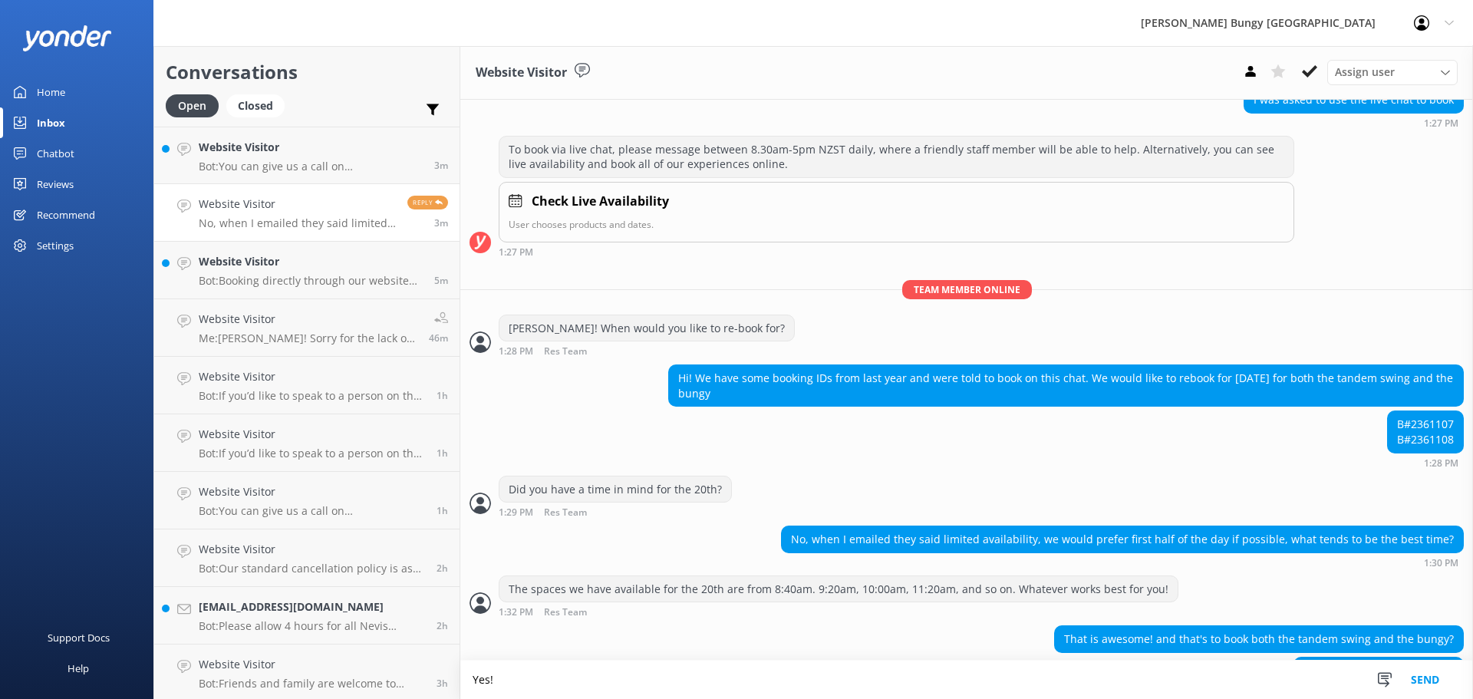
scroll to position [1104, 0]
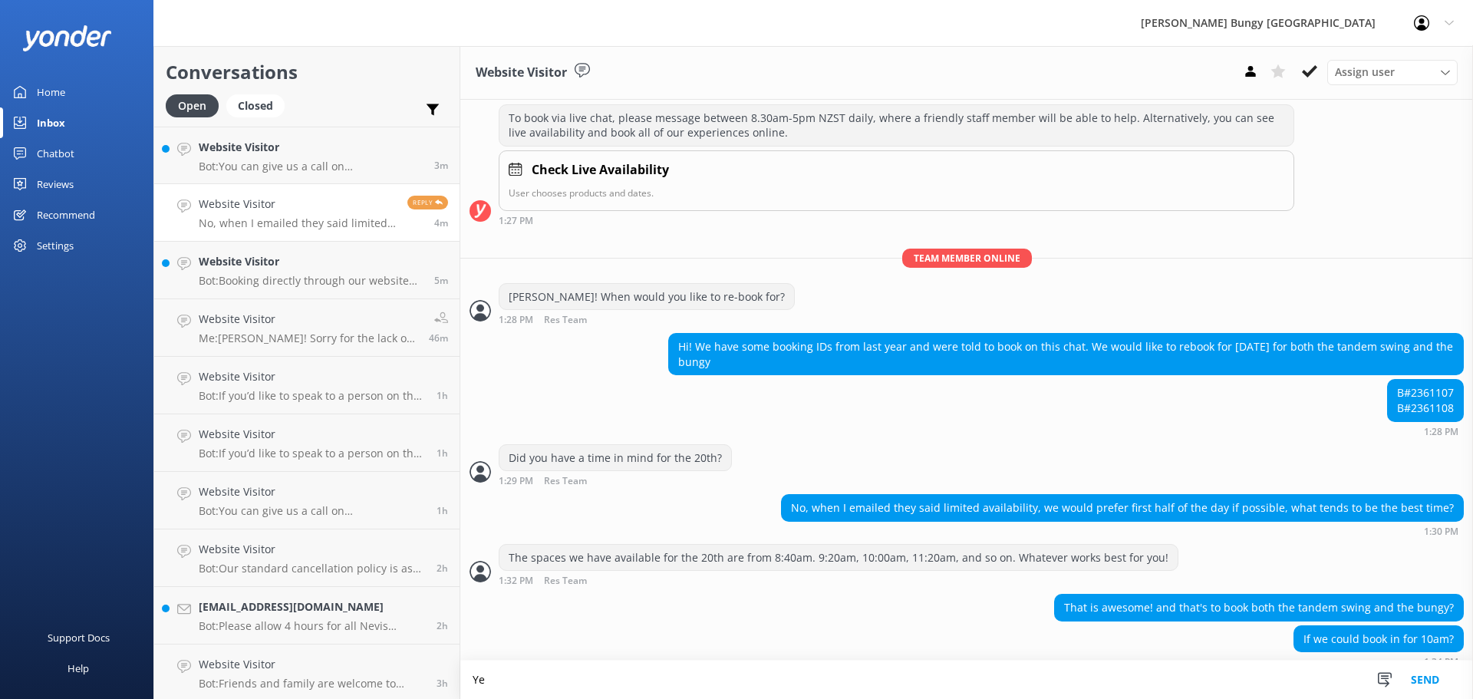
type textarea "Y"
type textarea "I can book the 10am for you! I will also wave the $50 re-booking fee as a one-o…"
click at [1423, 674] on button "Send" at bounding box center [1425, 680] width 58 height 38
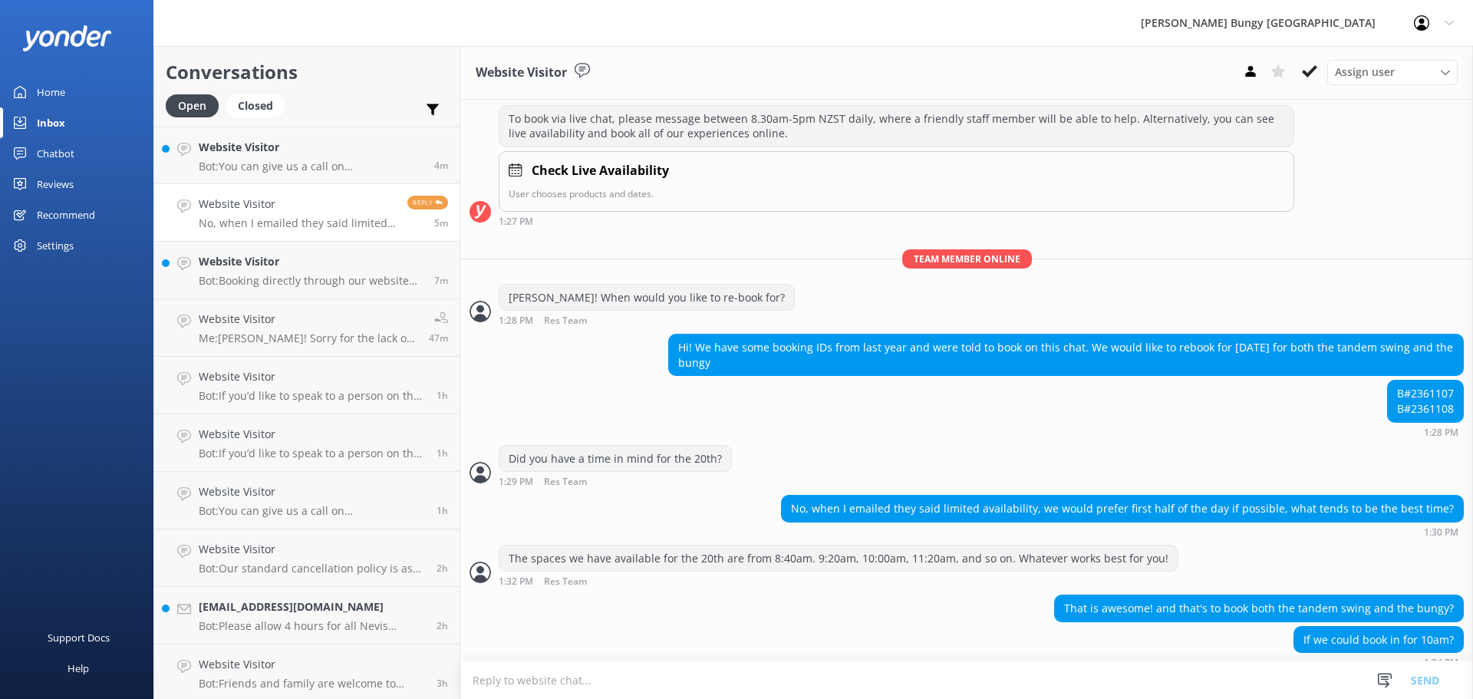
scroll to position [1153, 0]
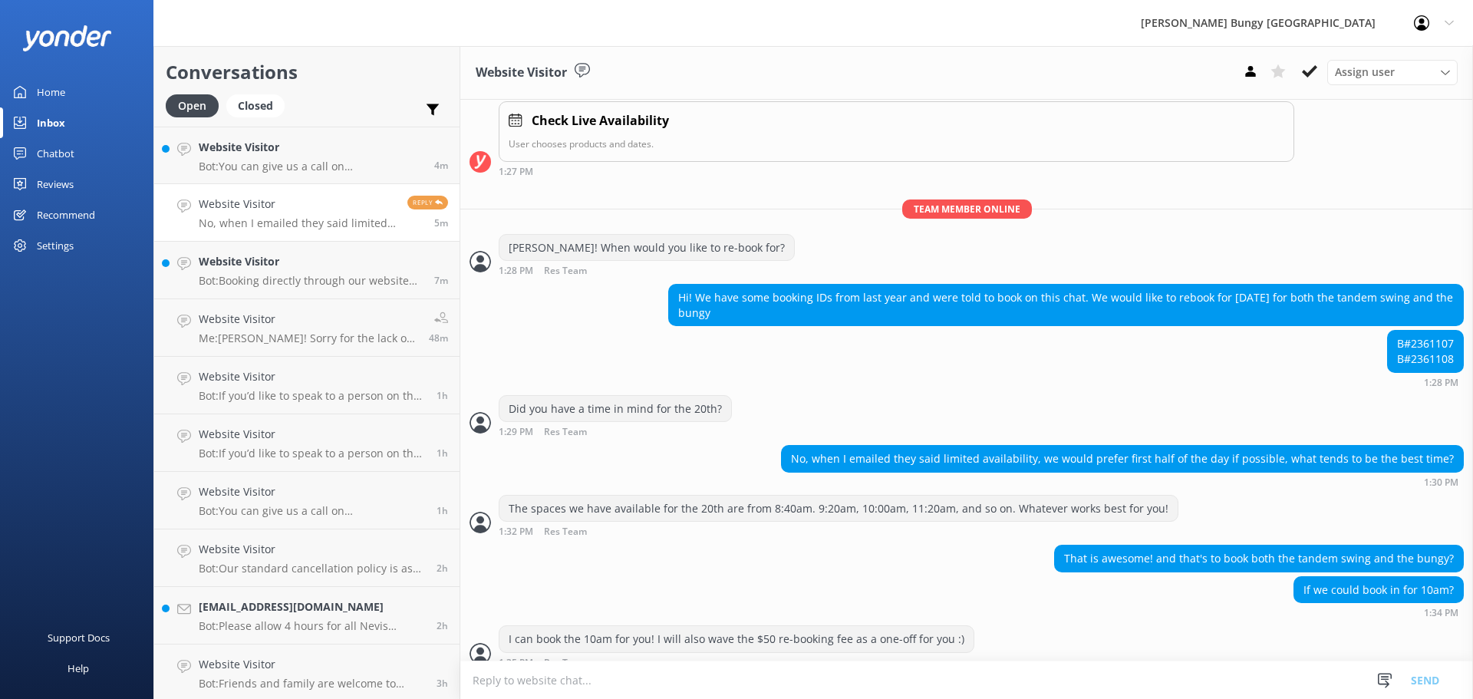
click at [739, 674] on textarea at bounding box center [966, 680] width 1013 height 38
paste textarea "[EMAIL_ADDRESS][DOMAIN_NAME]"
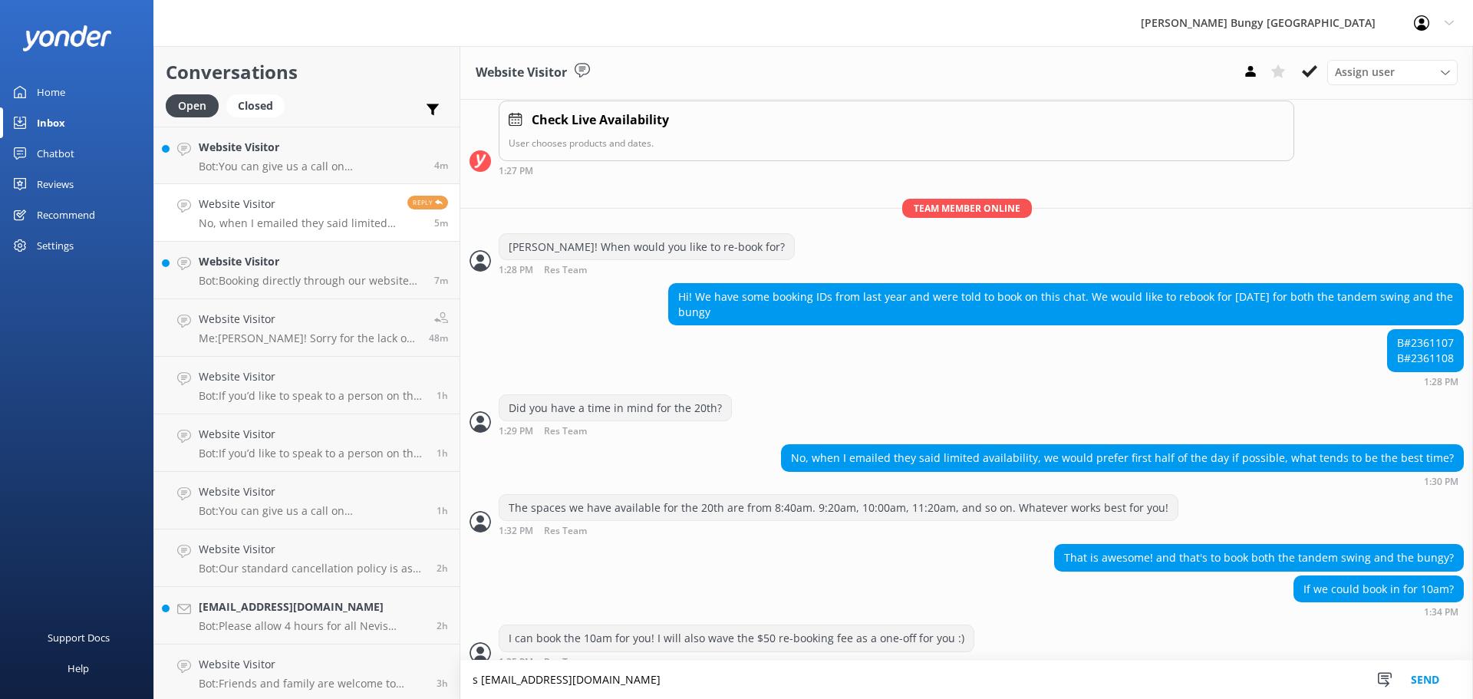
click at [469, 680] on textarea "s [EMAIL_ADDRESS][DOMAIN_NAME]" at bounding box center [966, 680] width 1013 height 38
click at [654, 664] on textarea "Is [EMAIL_ADDRESS][DOMAIN_NAME]" at bounding box center [966, 680] width 1013 height 38
type textarea "Is [EMAIL_ADDRESS][DOMAIN_NAME] still the right email address to send these boo…"
click at [1426, 671] on button "Send" at bounding box center [1425, 680] width 58 height 38
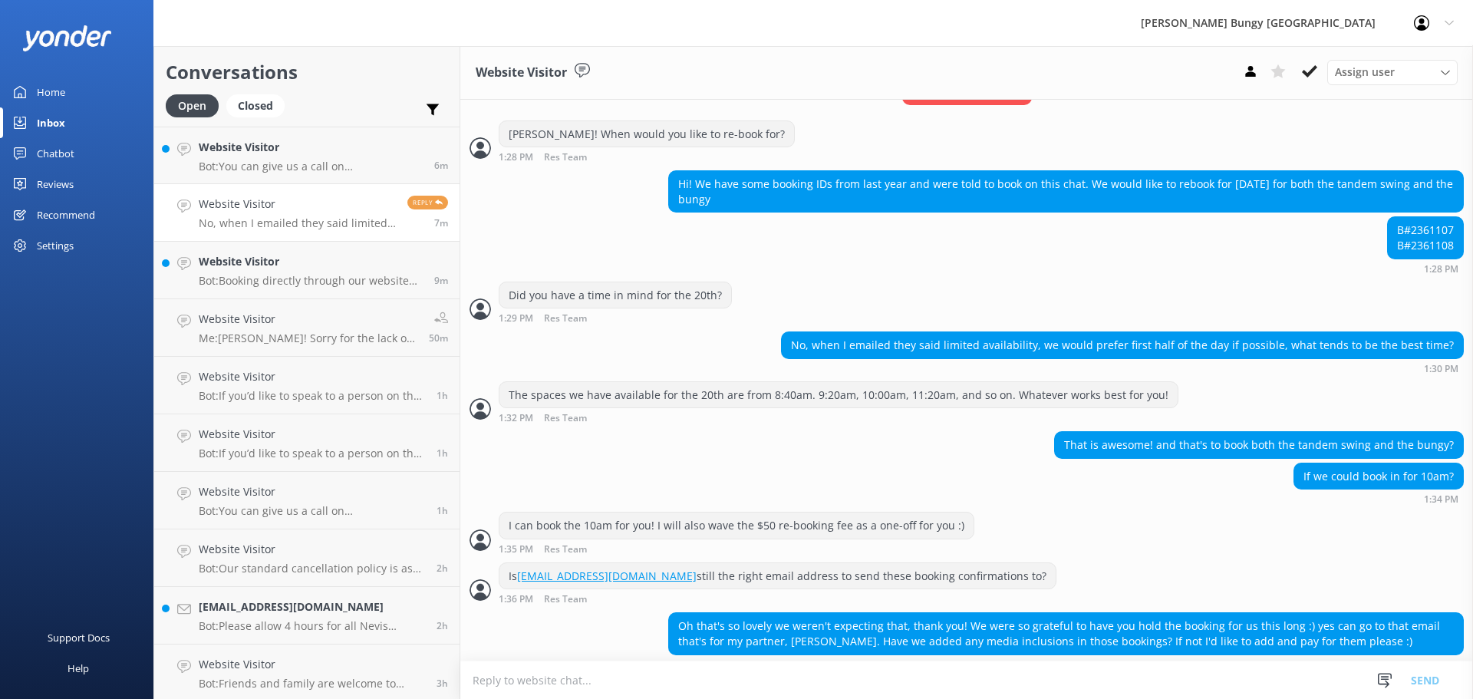
scroll to position [1268, 0]
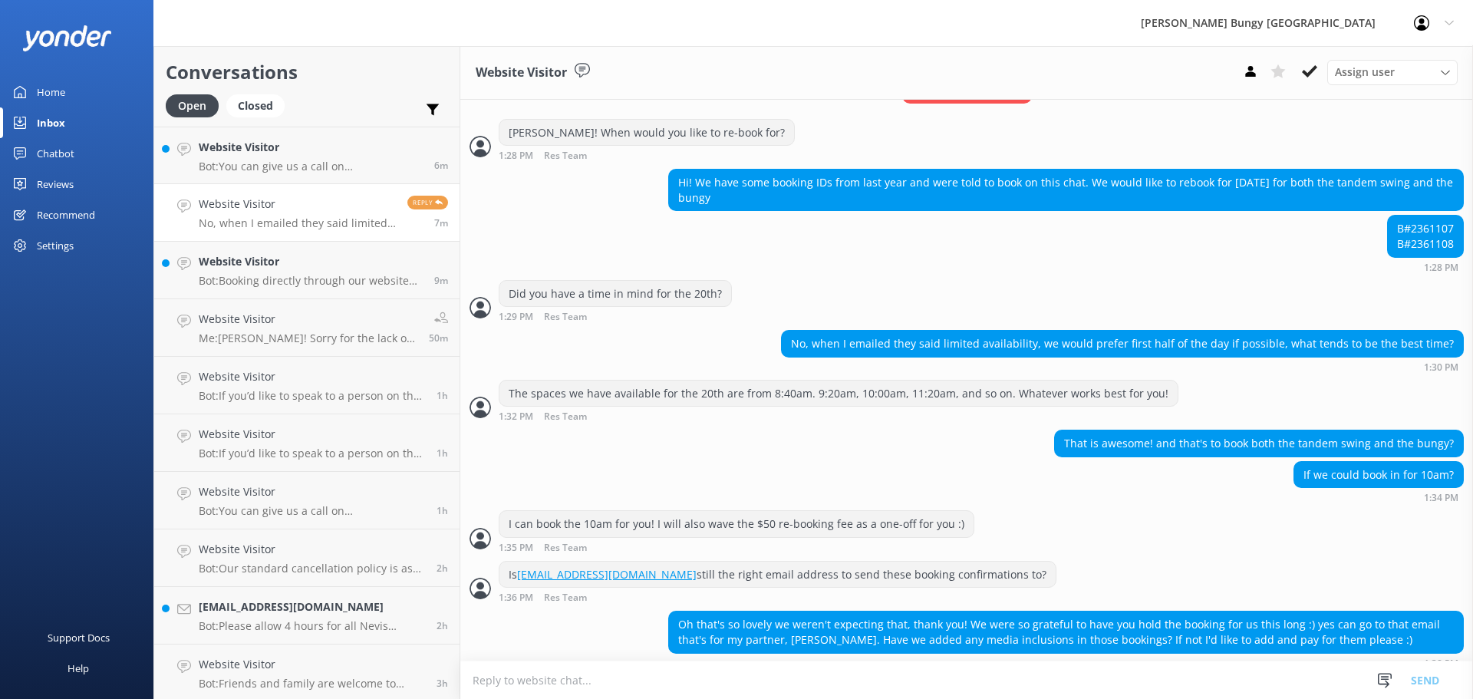
click at [1010, 679] on textarea at bounding box center [966, 680] width 1013 height 38
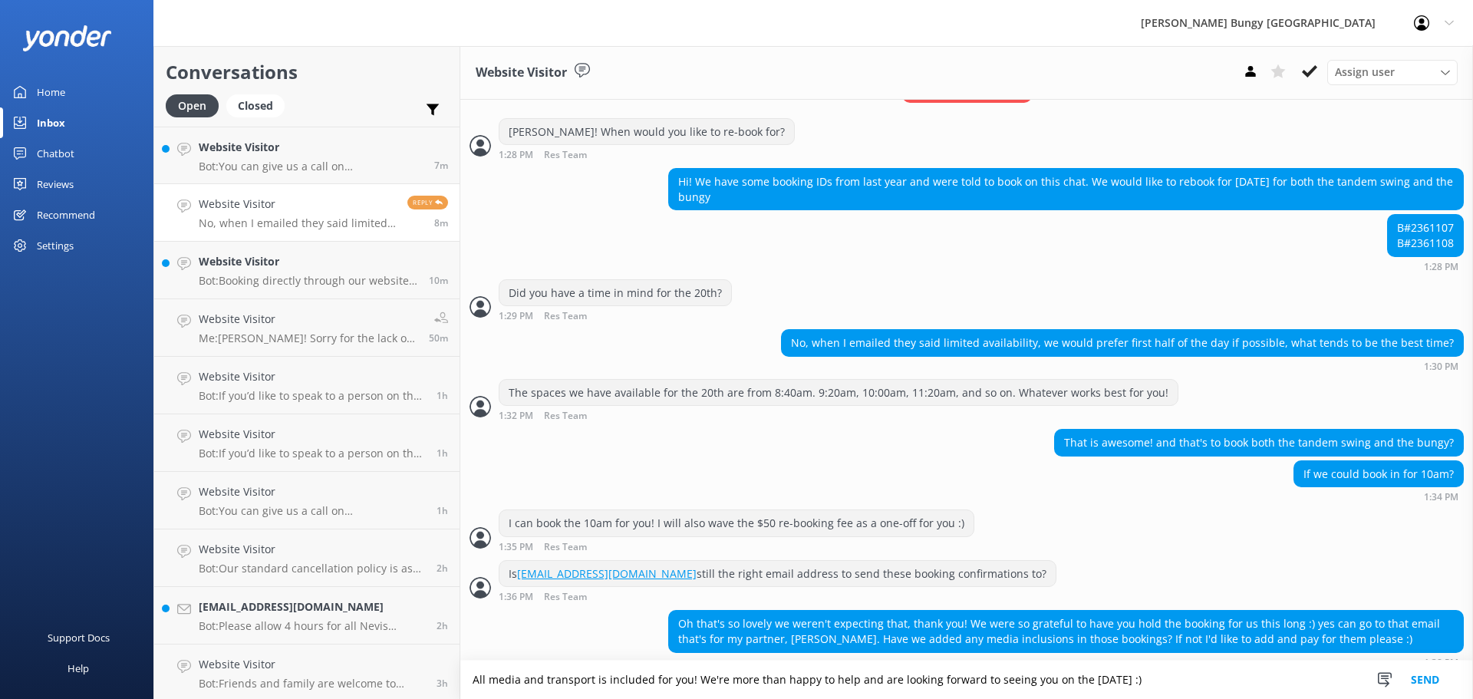
type textarea "All media and transport is included for you! We're more than happy to help and …"
click at [1426, 680] on button "Send" at bounding box center [1425, 680] width 58 height 38
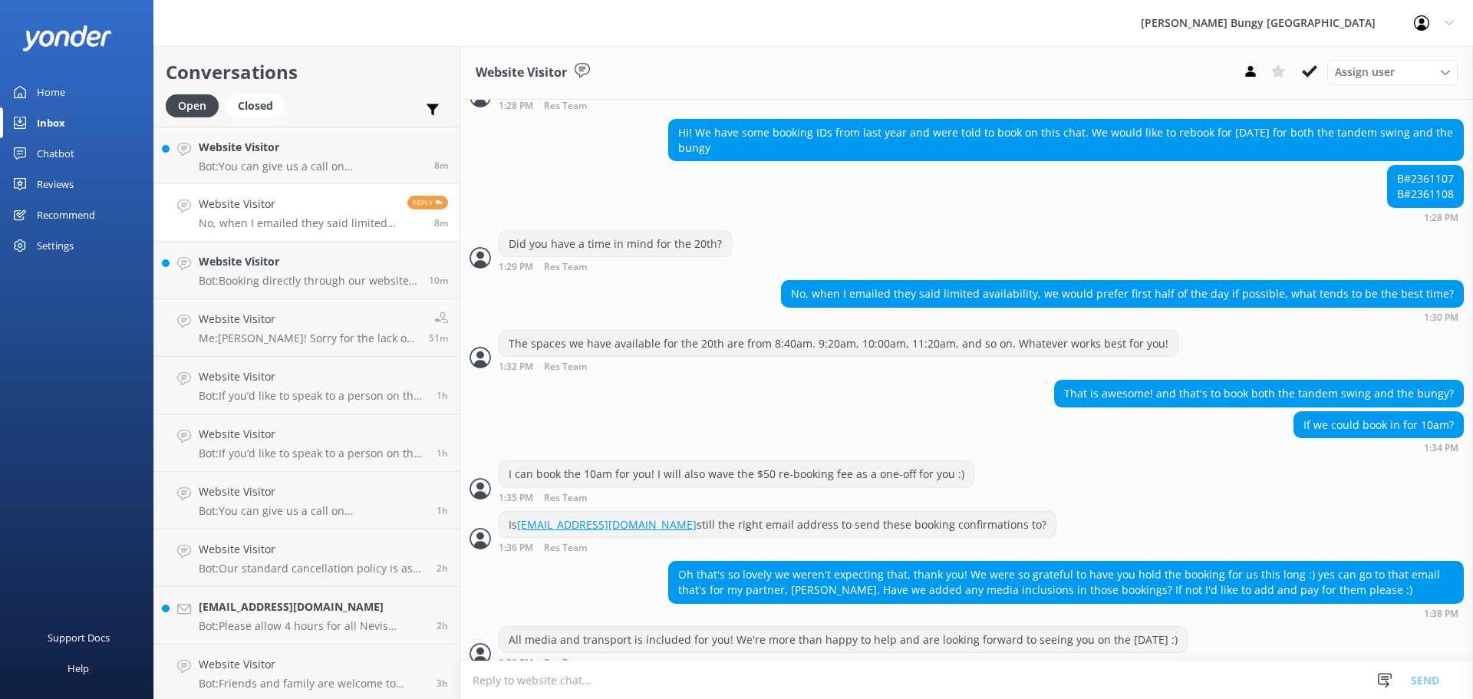
scroll to position [1368, 0]
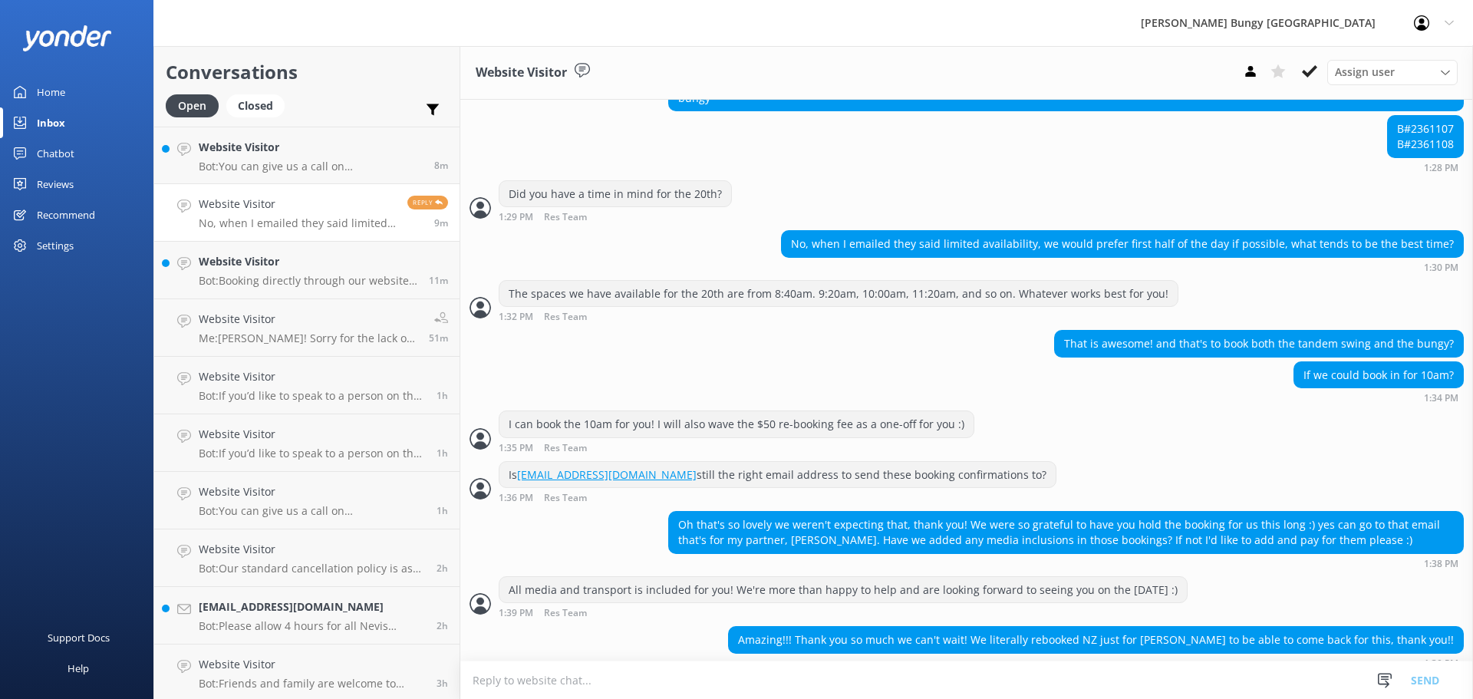
click at [822, 671] on textarea at bounding box center [966, 680] width 1013 height 38
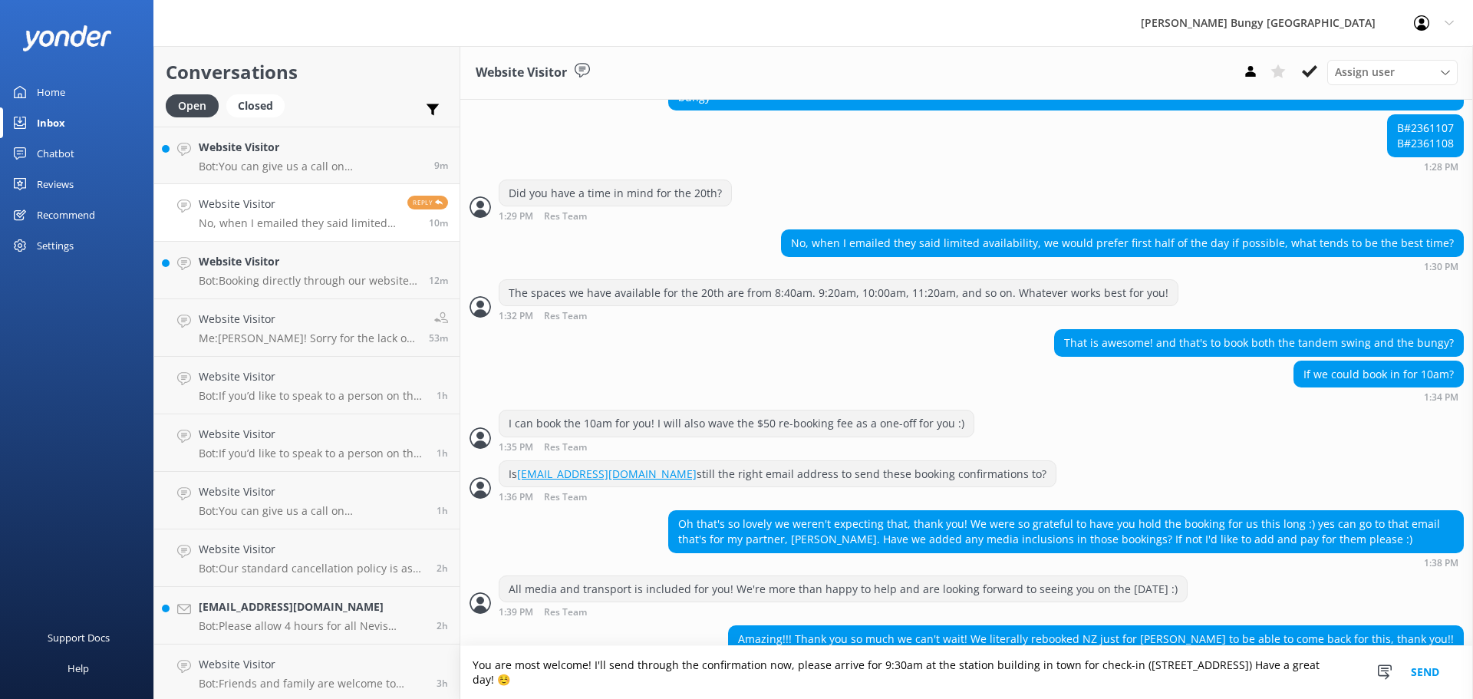
type textarea "You are most welcome! I'll send through the confirmation now, please arrive for…"
click at [1425, 677] on button "Send" at bounding box center [1425, 672] width 58 height 53
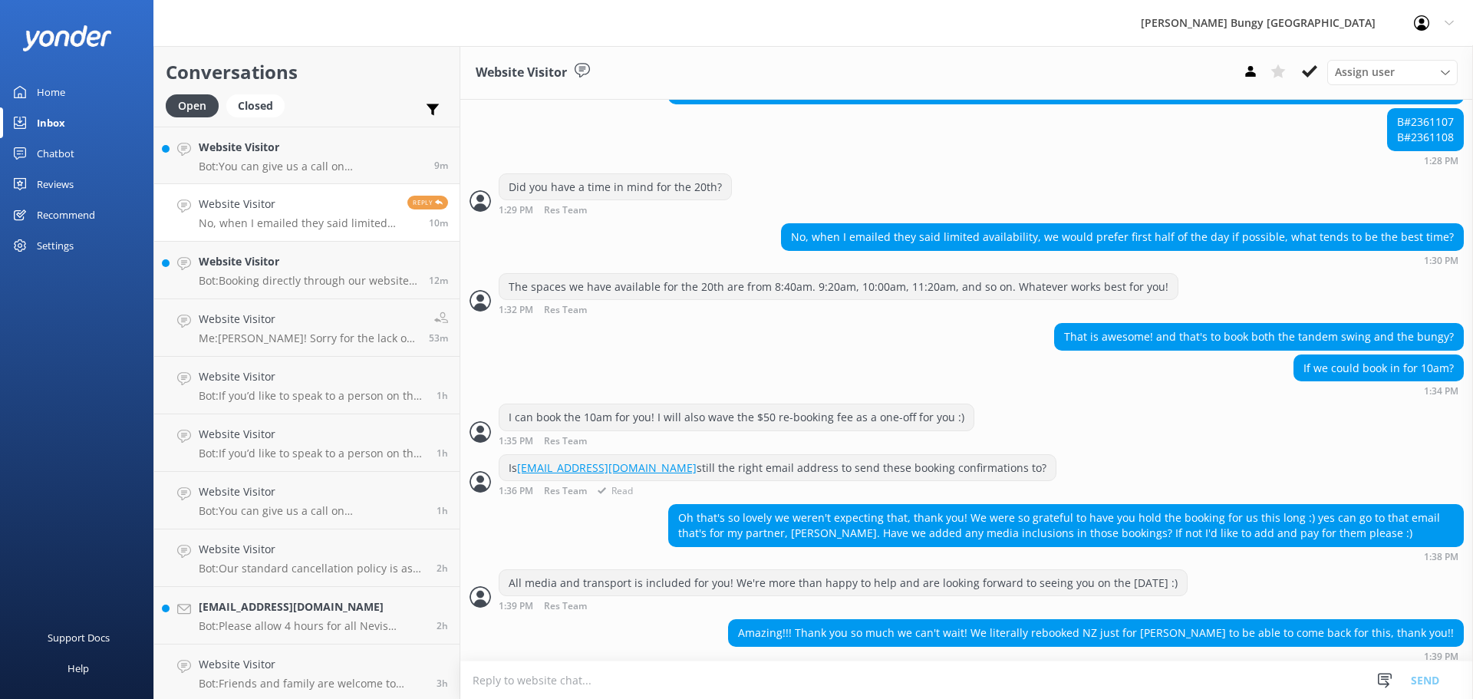
scroll to position [1433, 0]
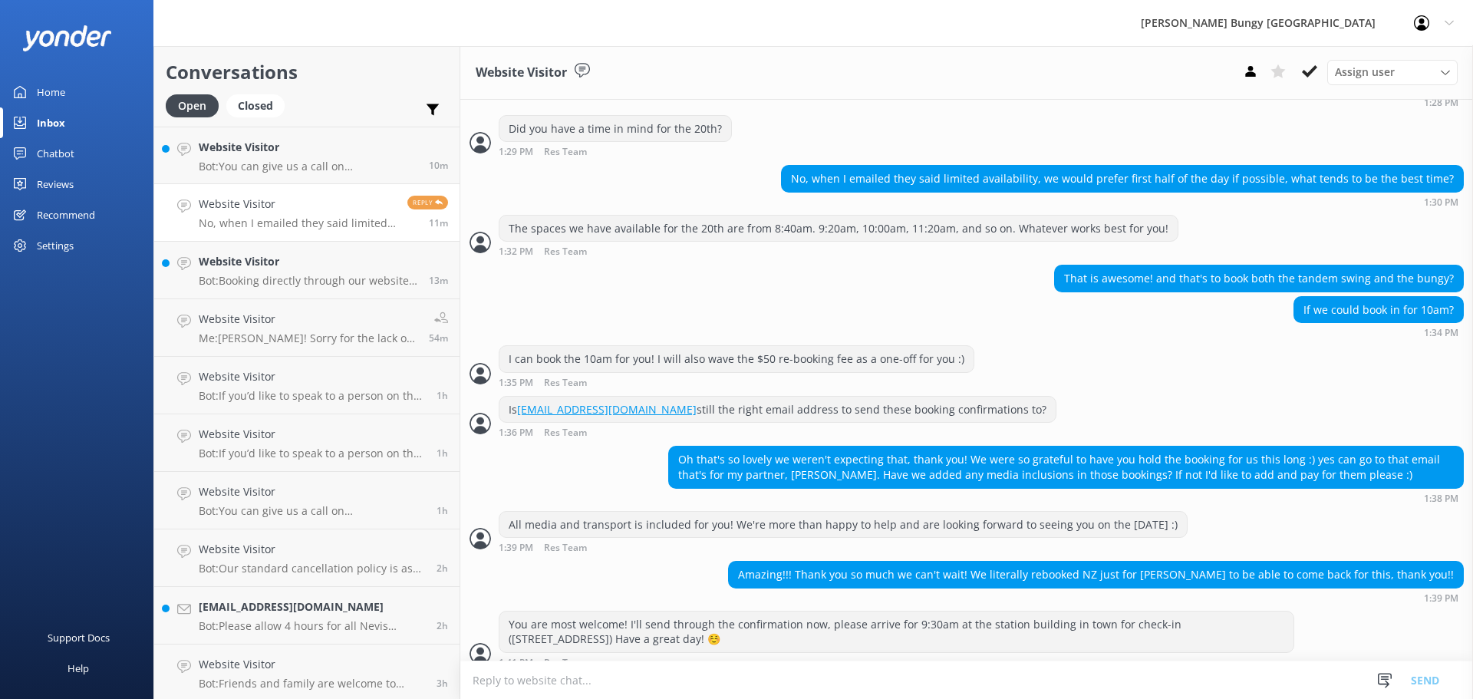
click at [851, 71] on div "Website Visitor Assign user [PERSON_NAME] [PERSON_NAME] Tech Admin [PERSON_NAME…" at bounding box center [966, 73] width 1013 height 54
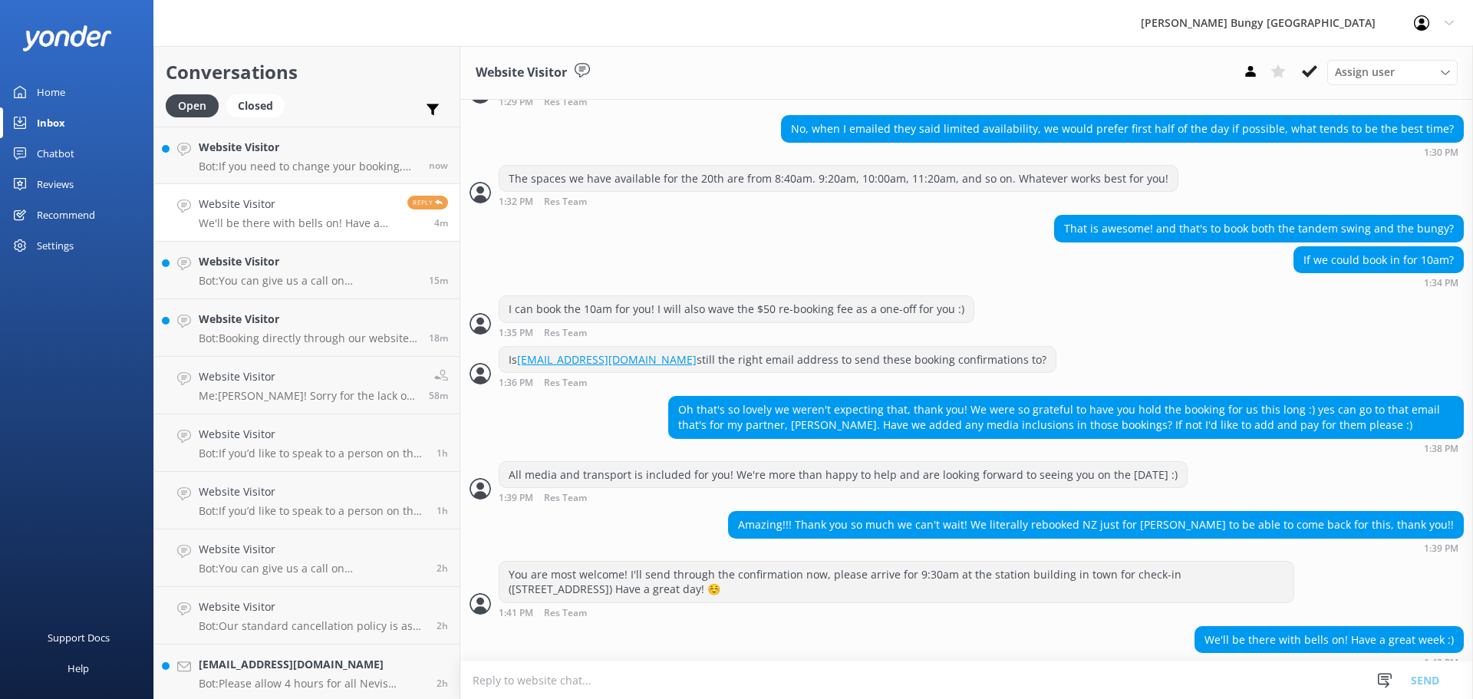
click at [634, 58] on div "Website Visitor Assign user [PERSON_NAME] [PERSON_NAME] Tech Admin [PERSON_NAME…" at bounding box center [966, 73] width 1013 height 54
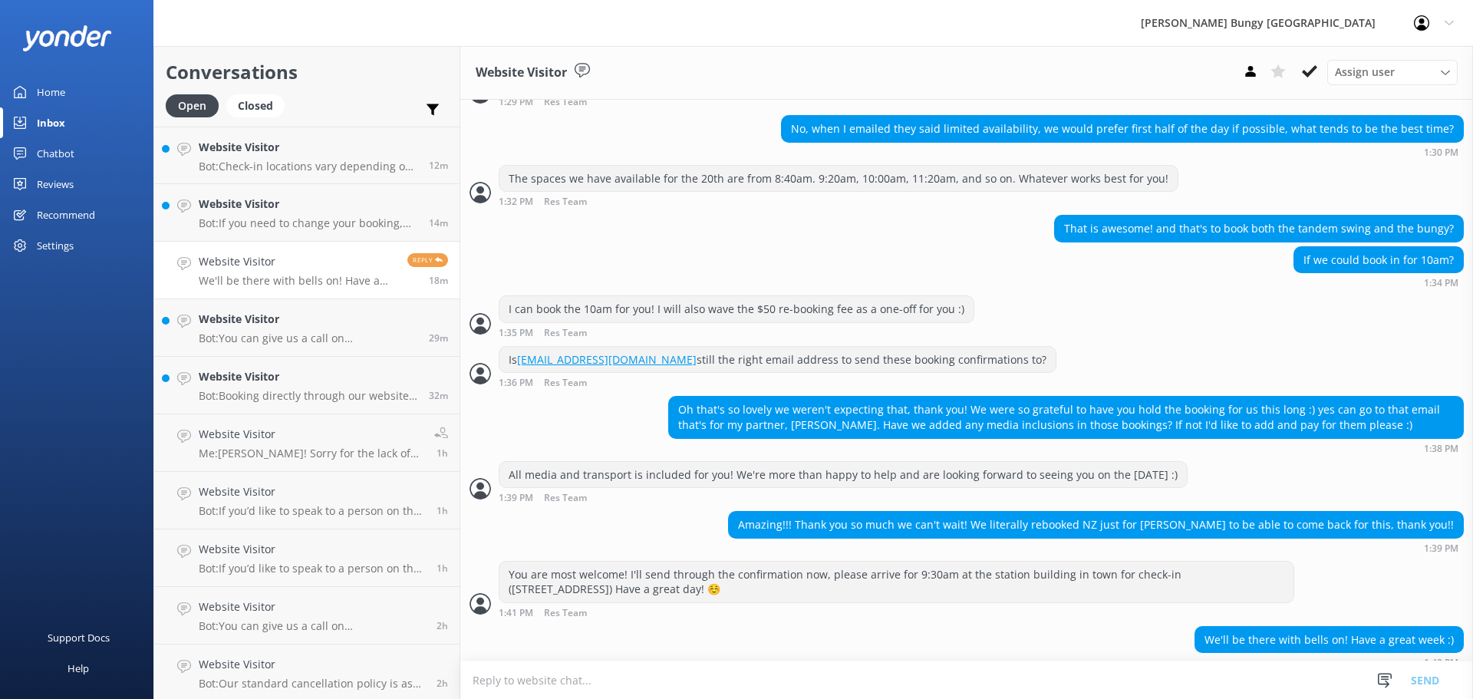
click at [954, 61] on div "Website Visitor Assign user [PERSON_NAME] [PERSON_NAME] Tech Admin [PERSON_NAME…" at bounding box center [966, 73] width 1013 height 54
click at [306, 177] on link "Website Visitor Bot: Check-in locations vary depending on your activity: - [GEO…" at bounding box center [306, 156] width 305 height 58
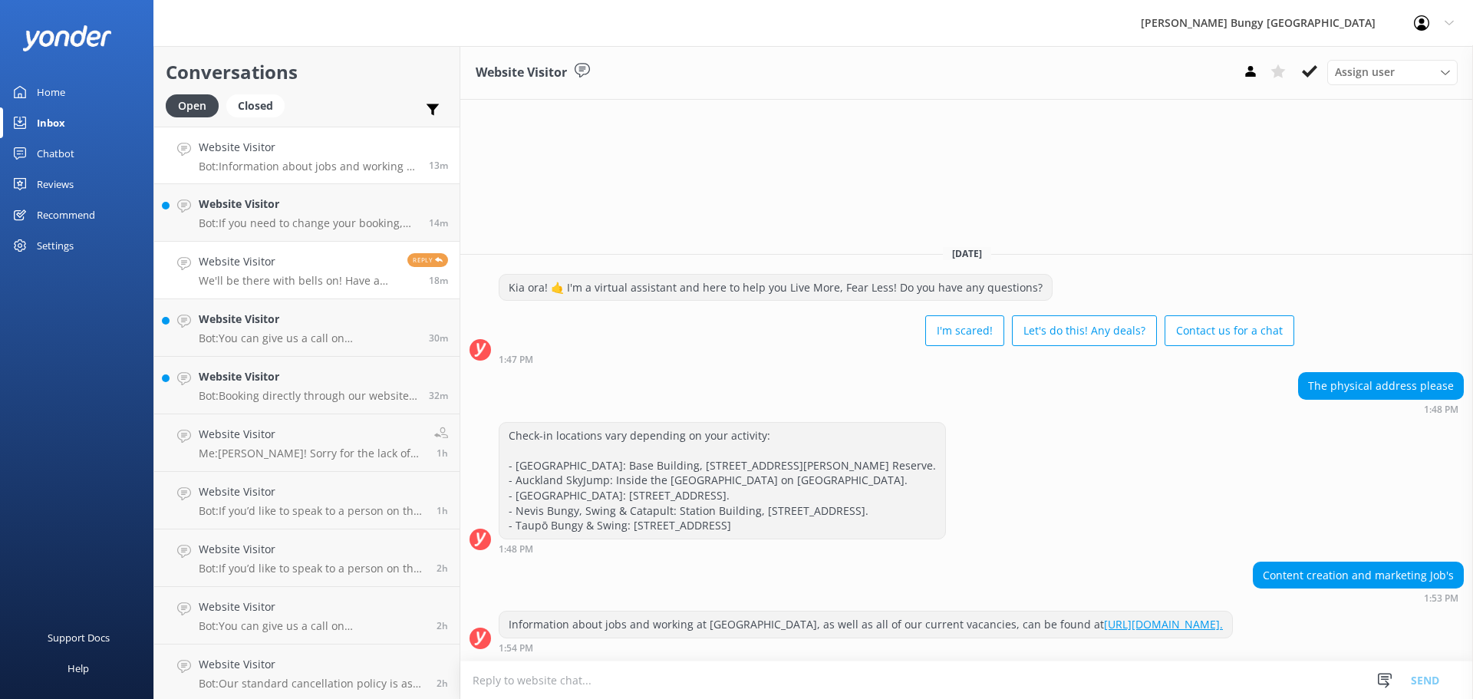
click at [313, 281] on p "We'll be there with bells on! Have a great week :)" at bounding box center [297, 281] width 197 height 14
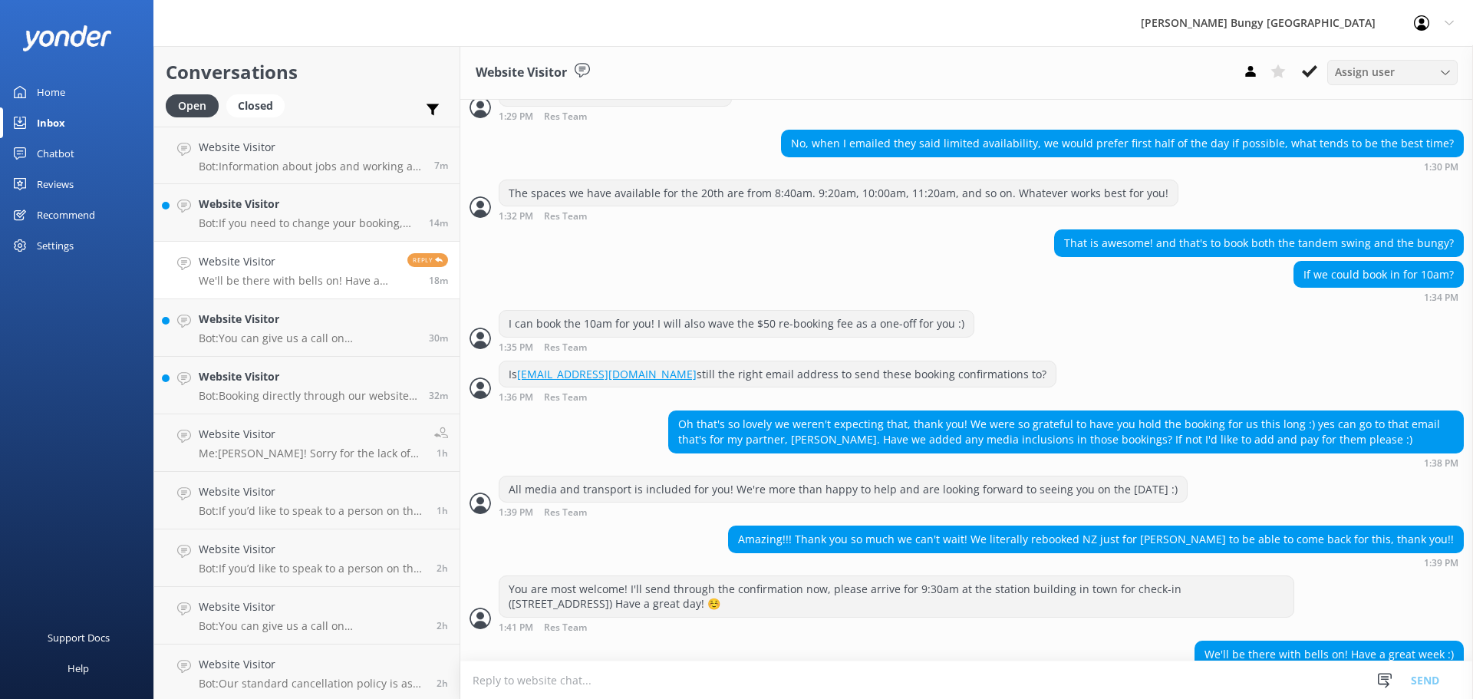
scroll to position [1483, 0]
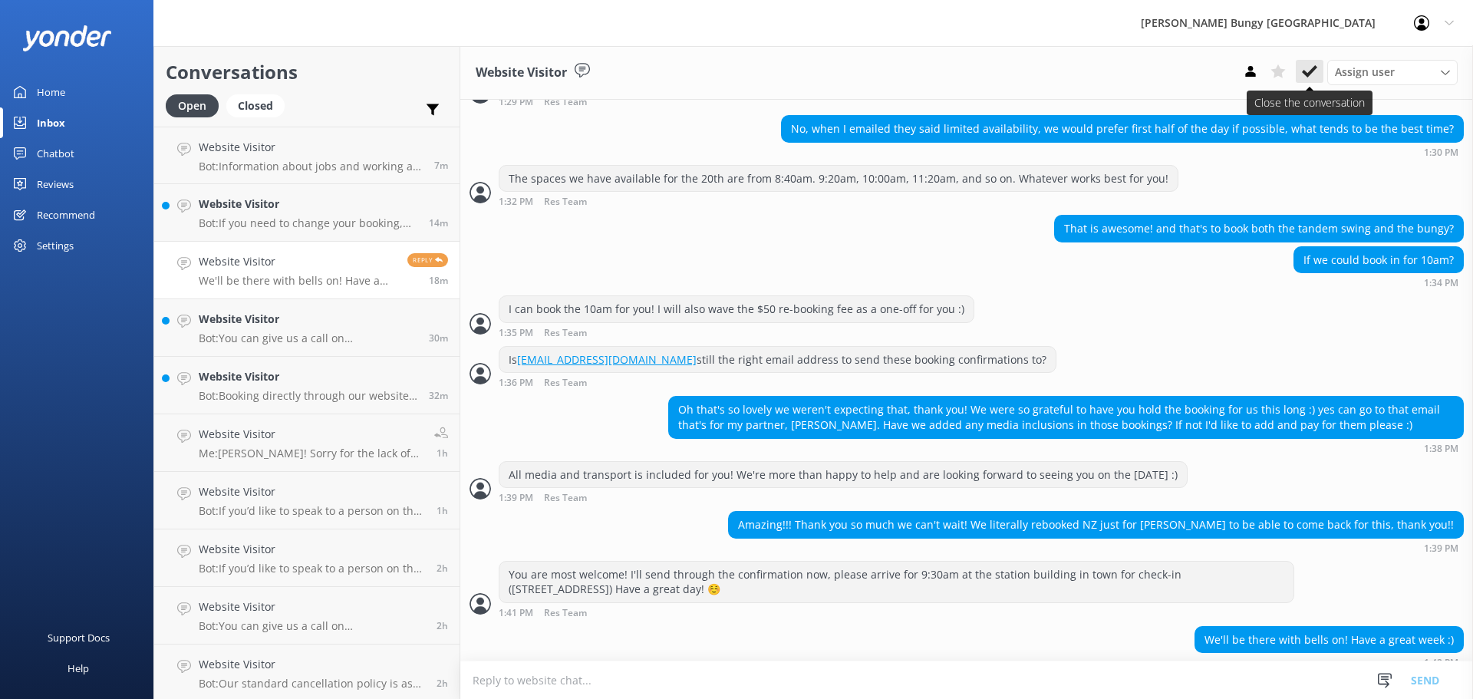
click at [1314, 70] on use at bounding box center [1309, 71] width 15 height 12
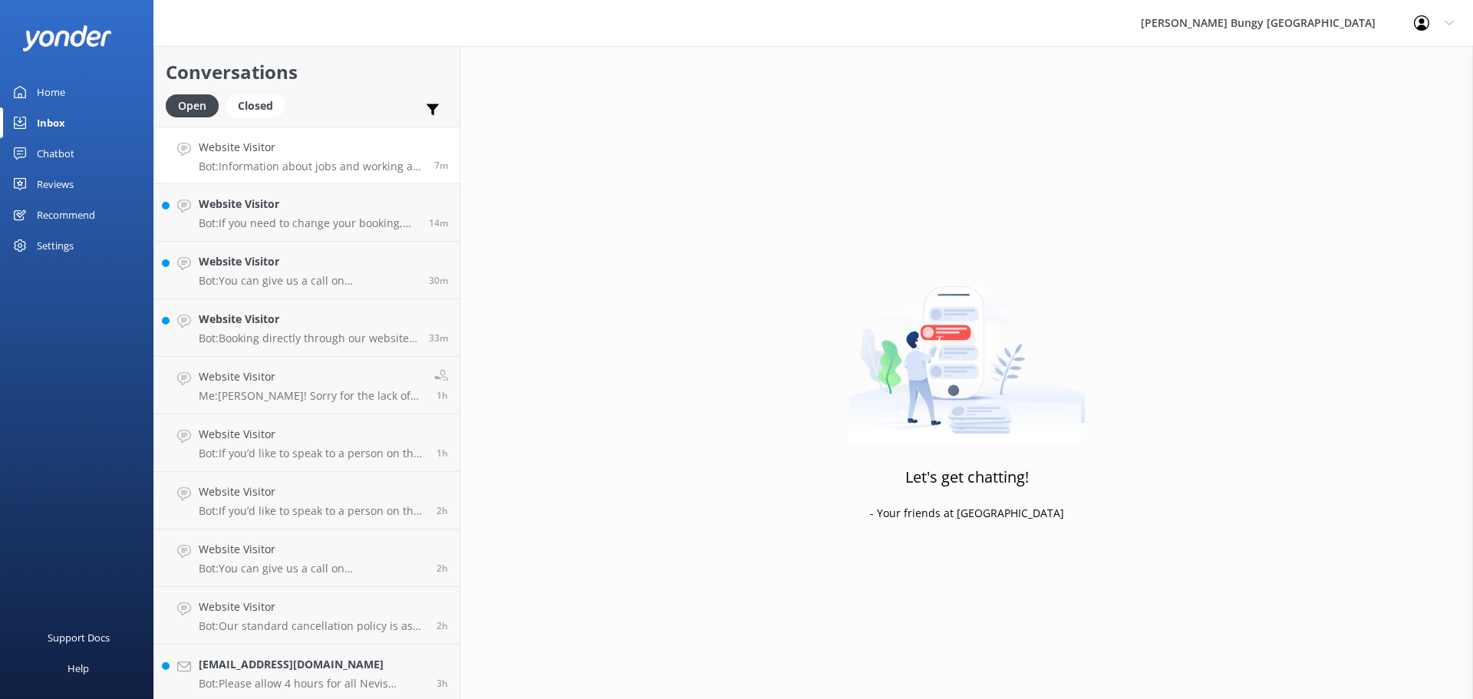
click at [333, 171] on p "Bot: Information about jobs and working at [GEOGRAPHIC_DATA], as well as all of…" at bounding box center [311, 167] width 224 height 14
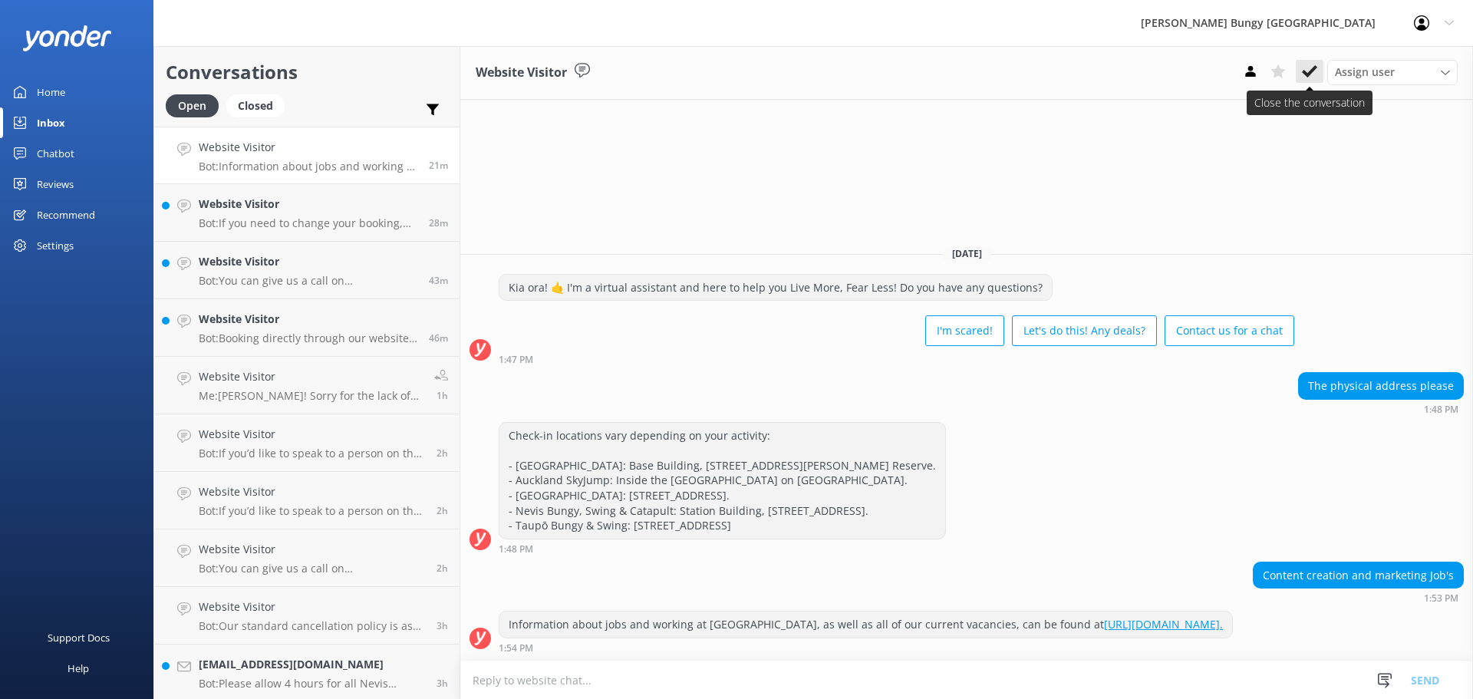
click at [1303, 71] on icon at bounding box center [1309, 71] width 15 height 15
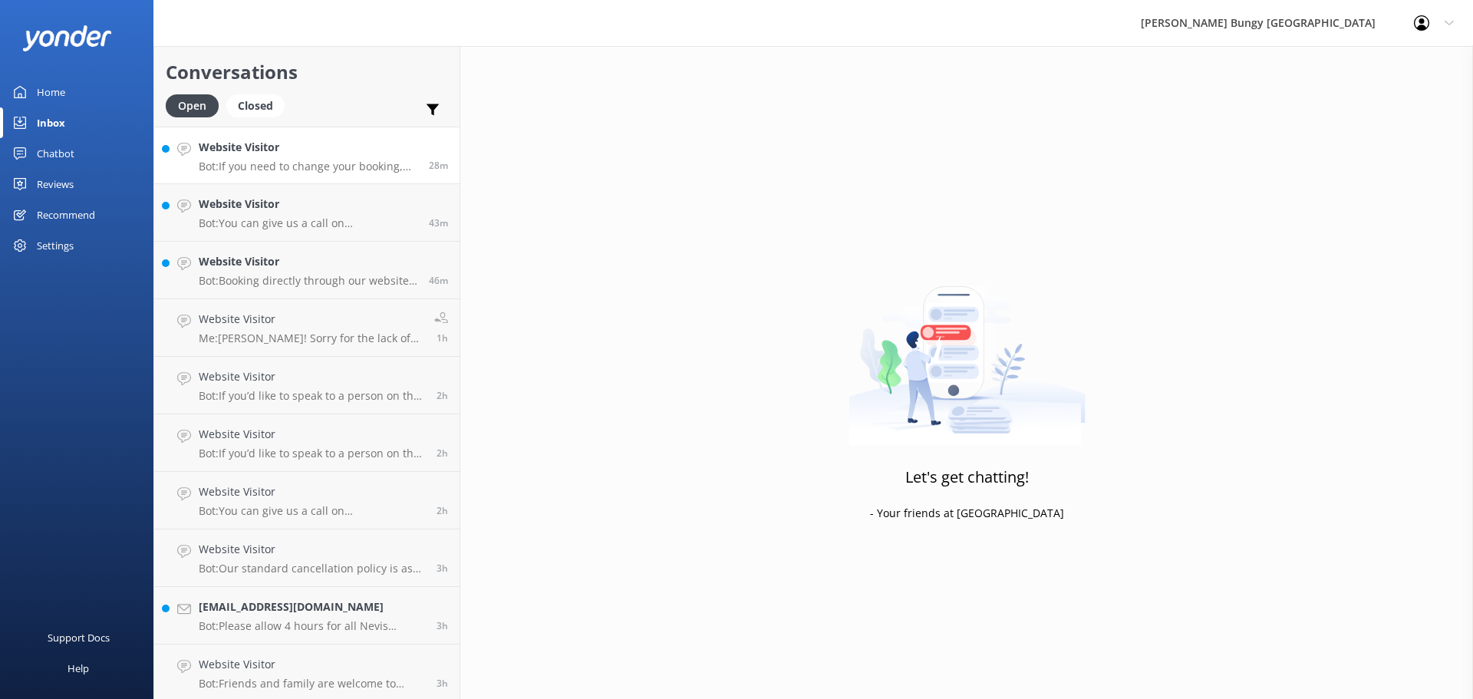
click at [338, 165] on p "Bot: If you need to change your booking, please give us a call on [PHONE_NUMBER…" at bounding box center [308, 167] width 219 height 14
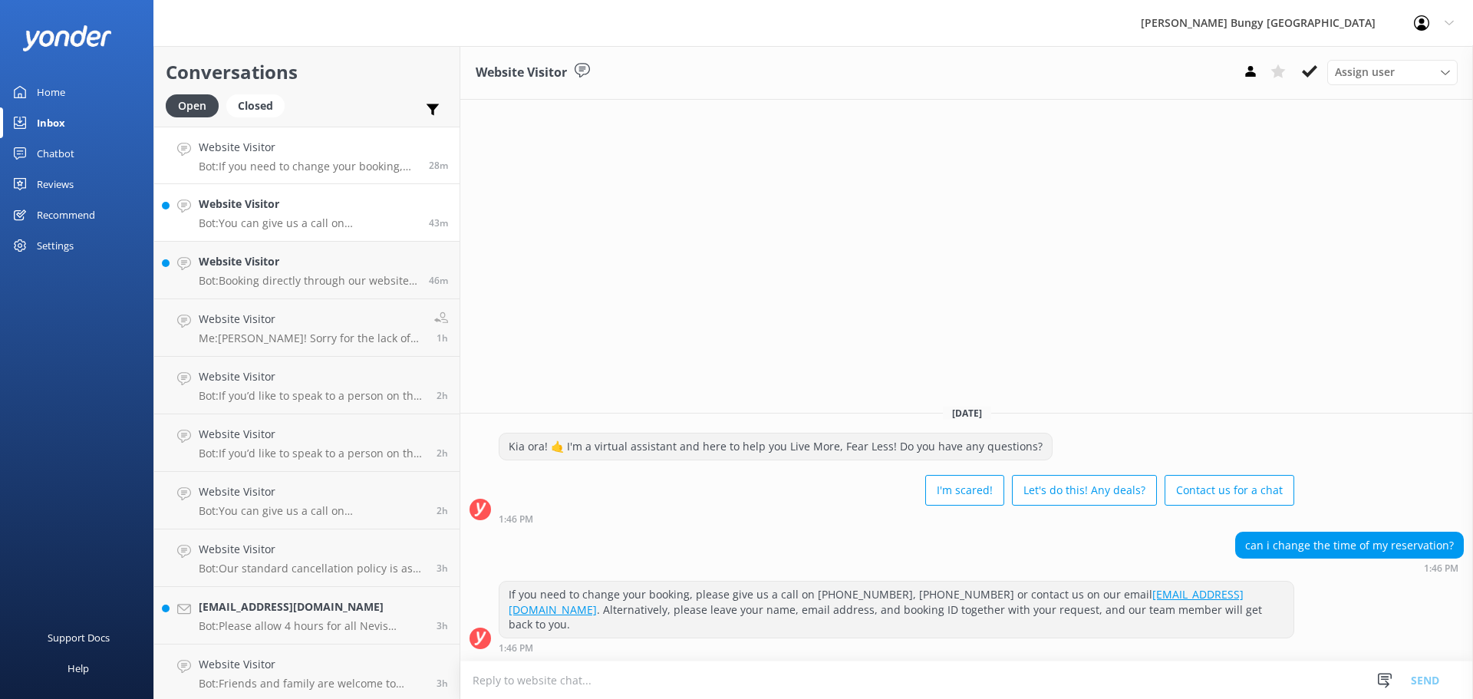
click at [364, 225] on p "Bot: You can give us a call on [PHONE_NUMBER] or [PHONE_NUMBER] to chat with a …" at bounding box center [308, 223] width 219 height 14
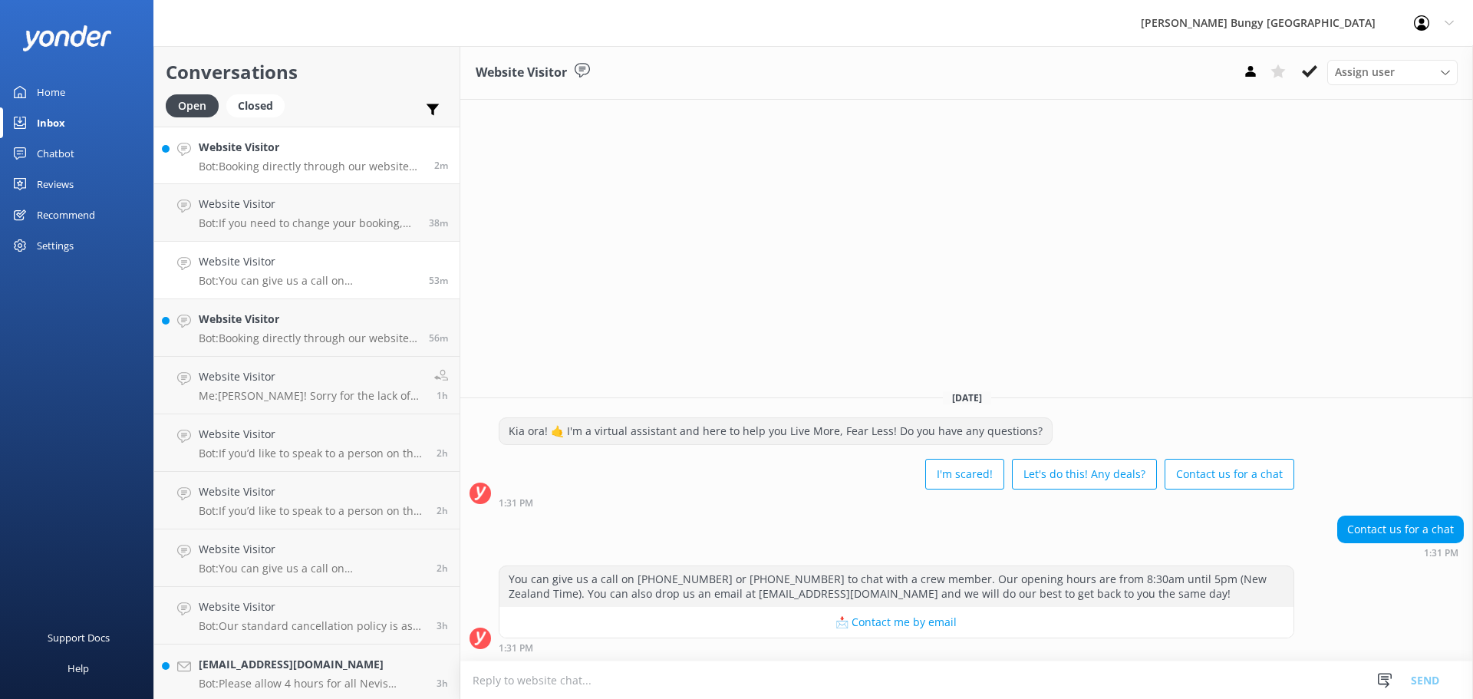
click at [326, 135] on link "Website Visitor Bot: Booking directly through our website always offers the bes…" at bounding box center [306, 156] width 305 height 58
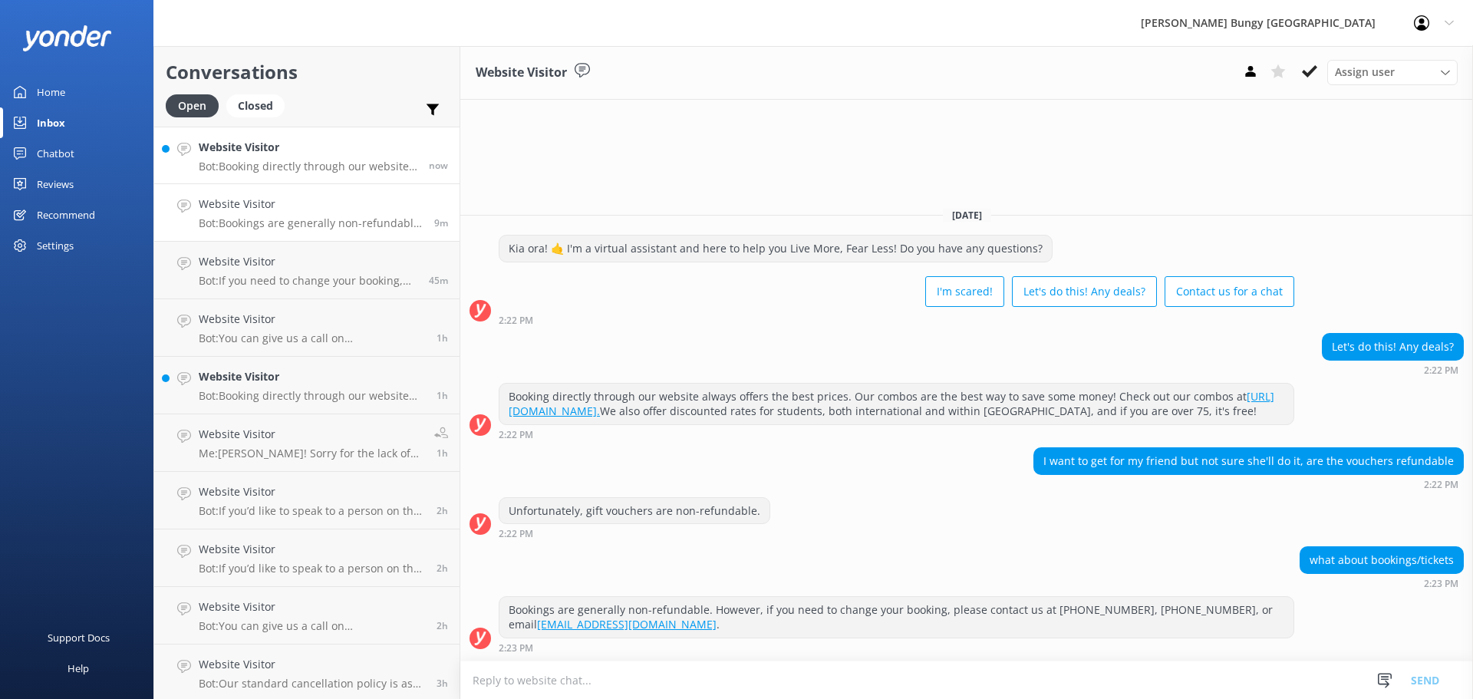
click at [372, 157] on div "Website Visitor Bot: Booking directly through our website always offers the bes…" at bounding box center [308, 155] width 219 height 33
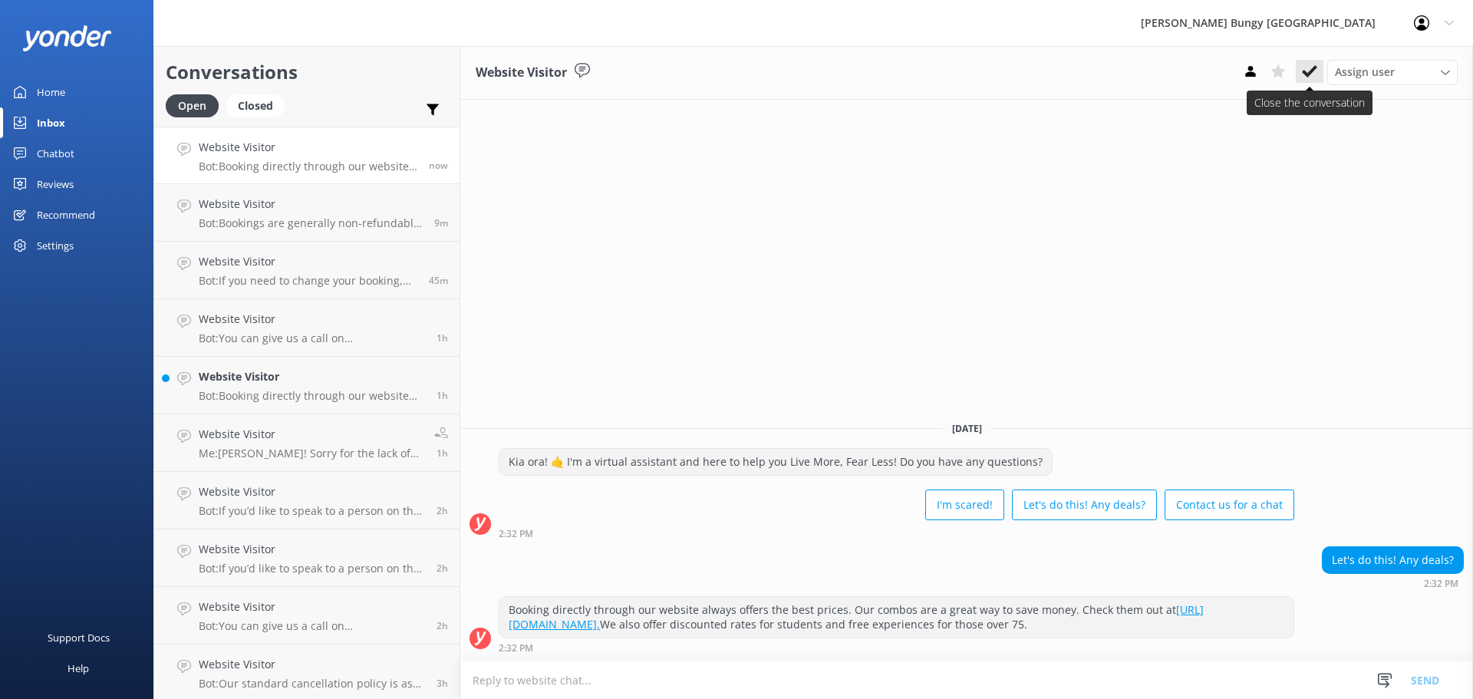
click at [1309, 80] on button at bounding box center [1310, 71] width 28 height 23
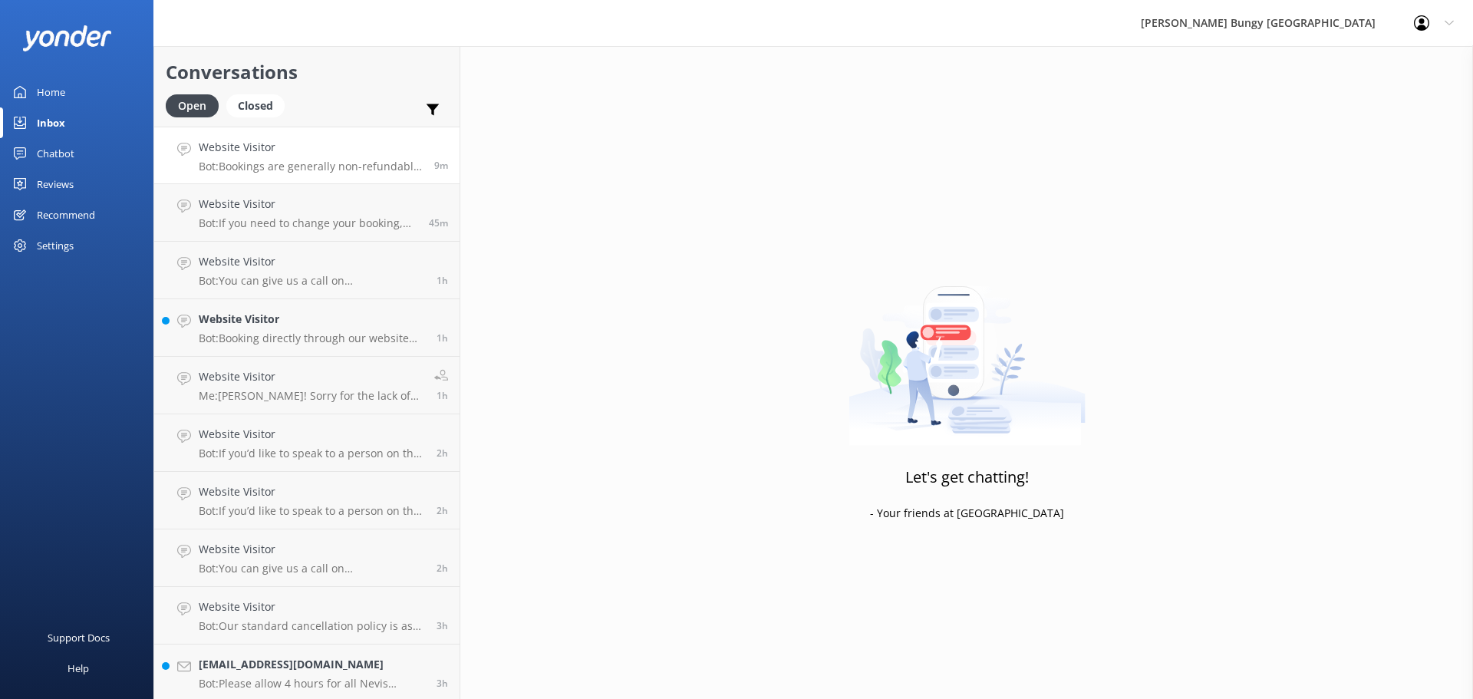
click at [295, 159] on div "Website Visitor Bot: Bookings are generally non-refundable. However, if you nee…" at bounding box center [311, 155] width 224 height 33
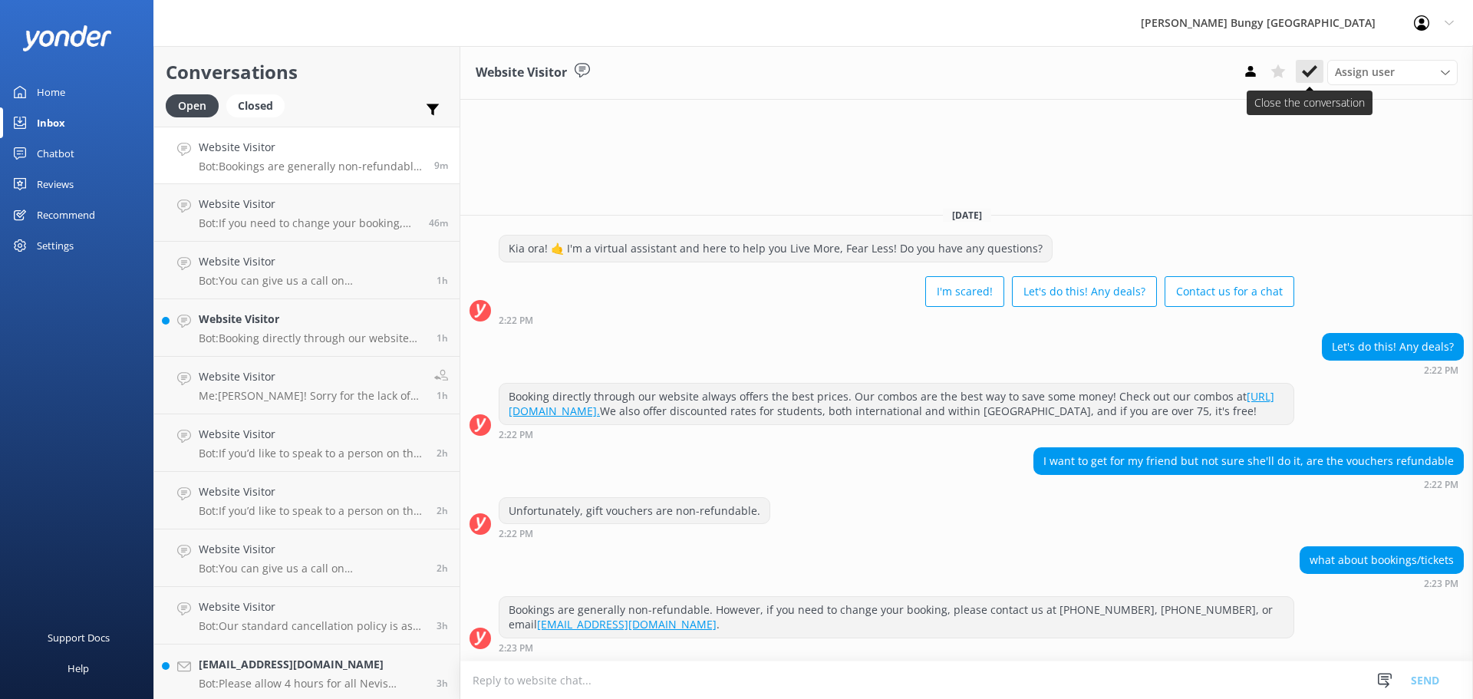
click at [1308, 65] on icon at bounding box center [1309, 71] width 15 height 15
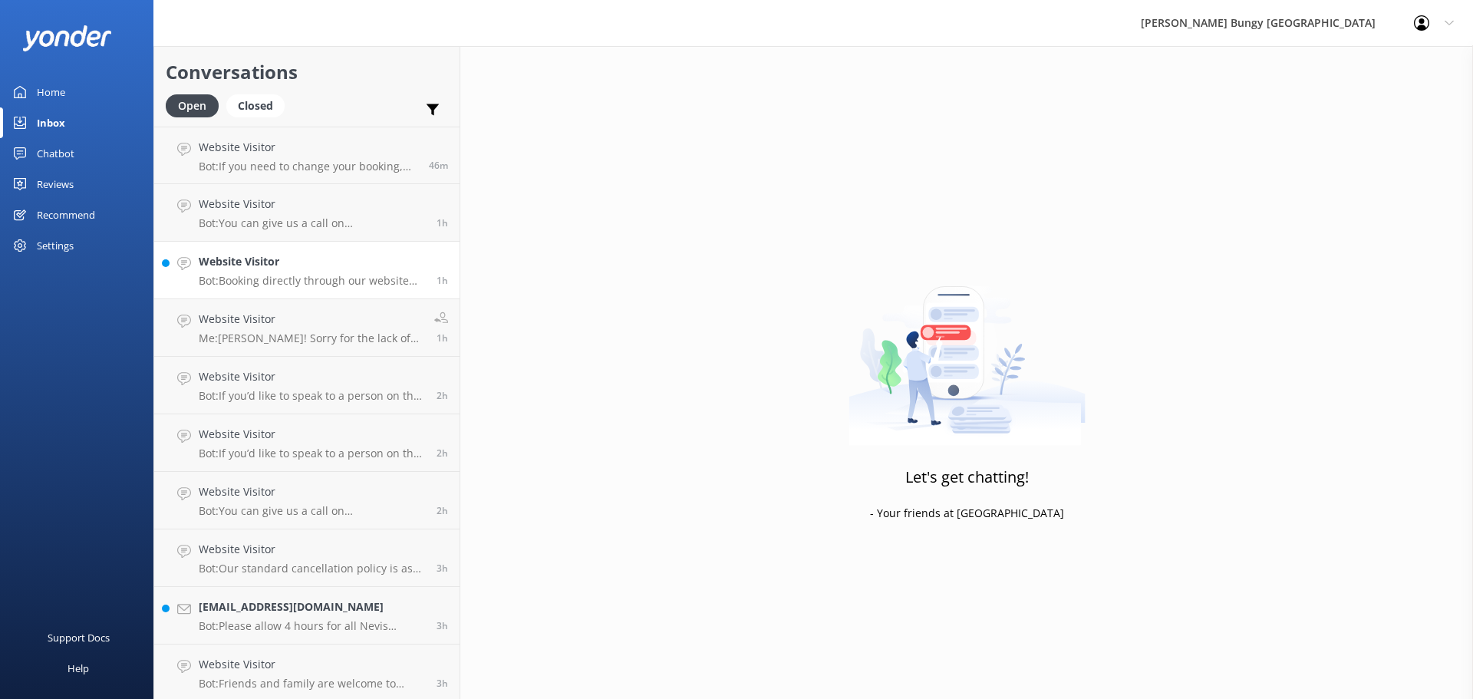
click at [315, 280] on p "Bot: Booking directly through our website always offers the best prices. Our co…" at bounding box center [312, 281] width 226 height 14
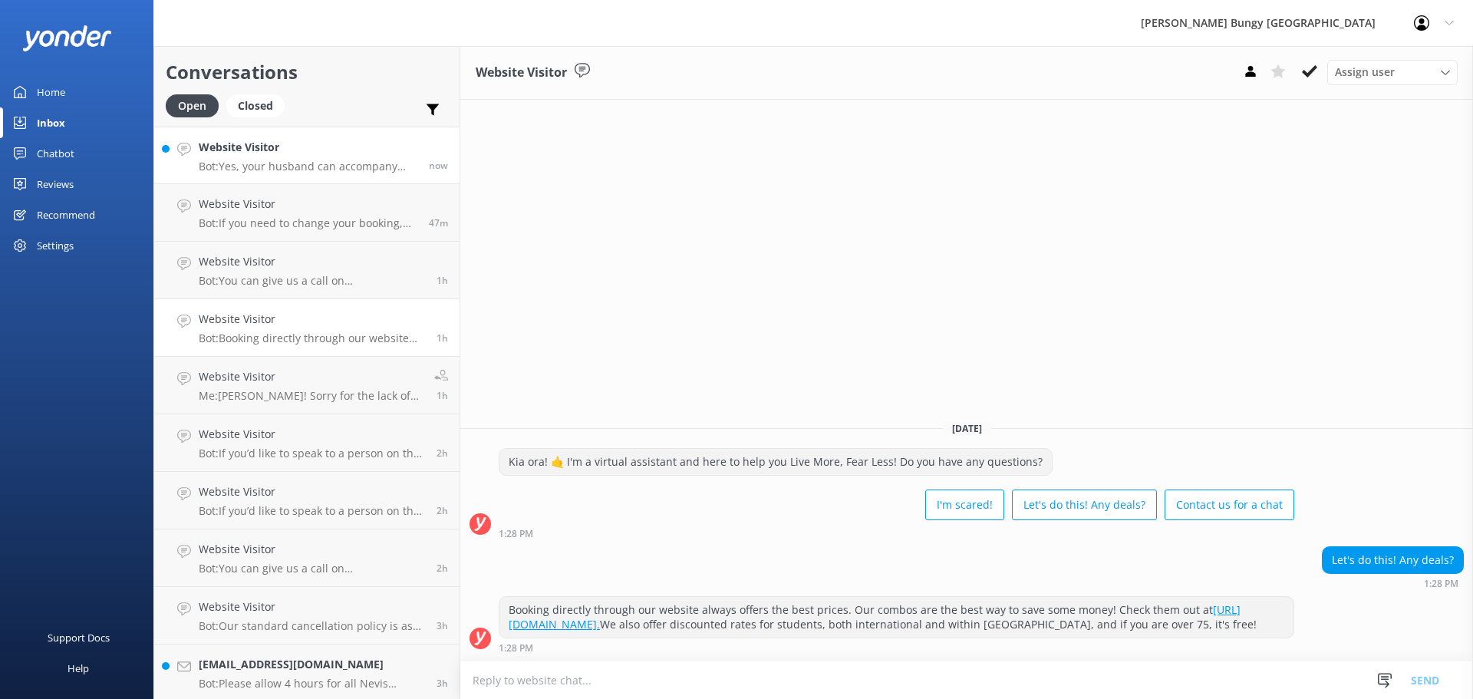
click at [304, 153] on h4 "Website Visitor" at bounding box center [308, 147] width 219 height 17
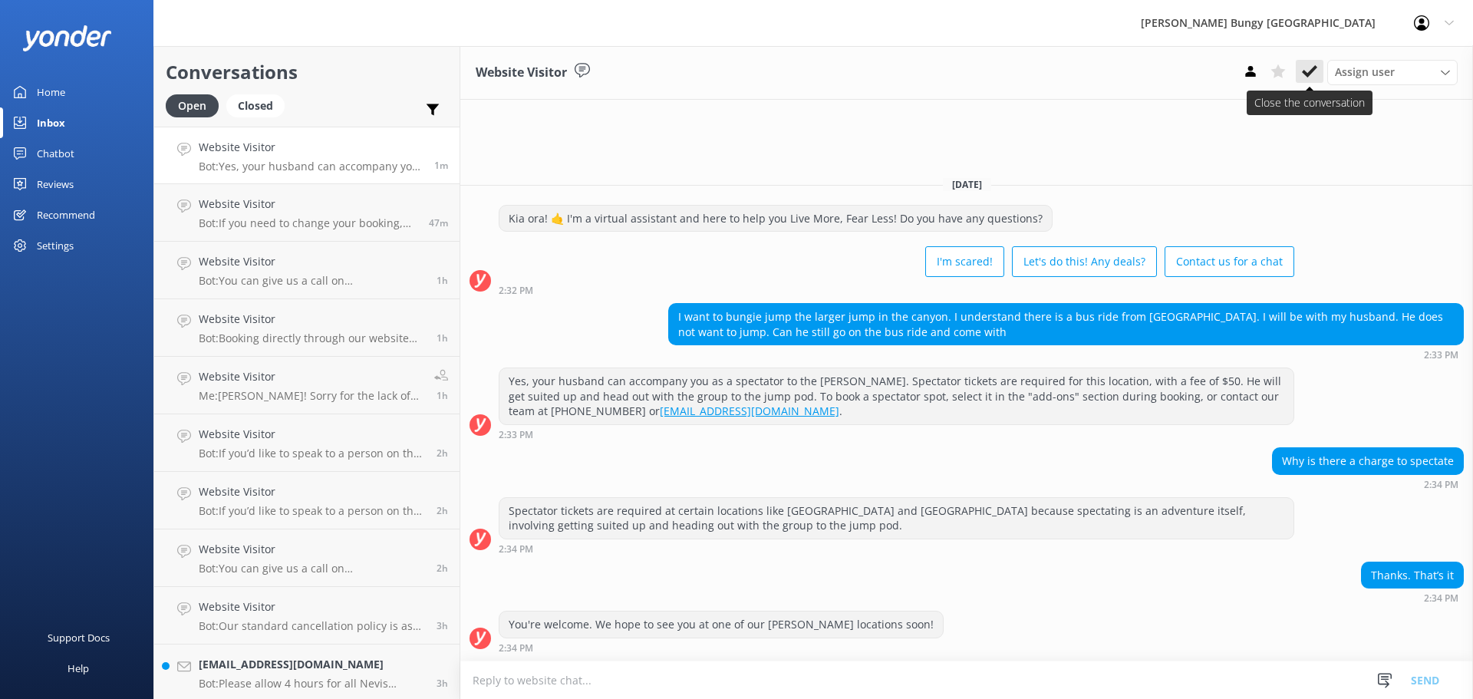
click at [1304, 68] on icon at bounding box center [1309, 71] width 15 height 15
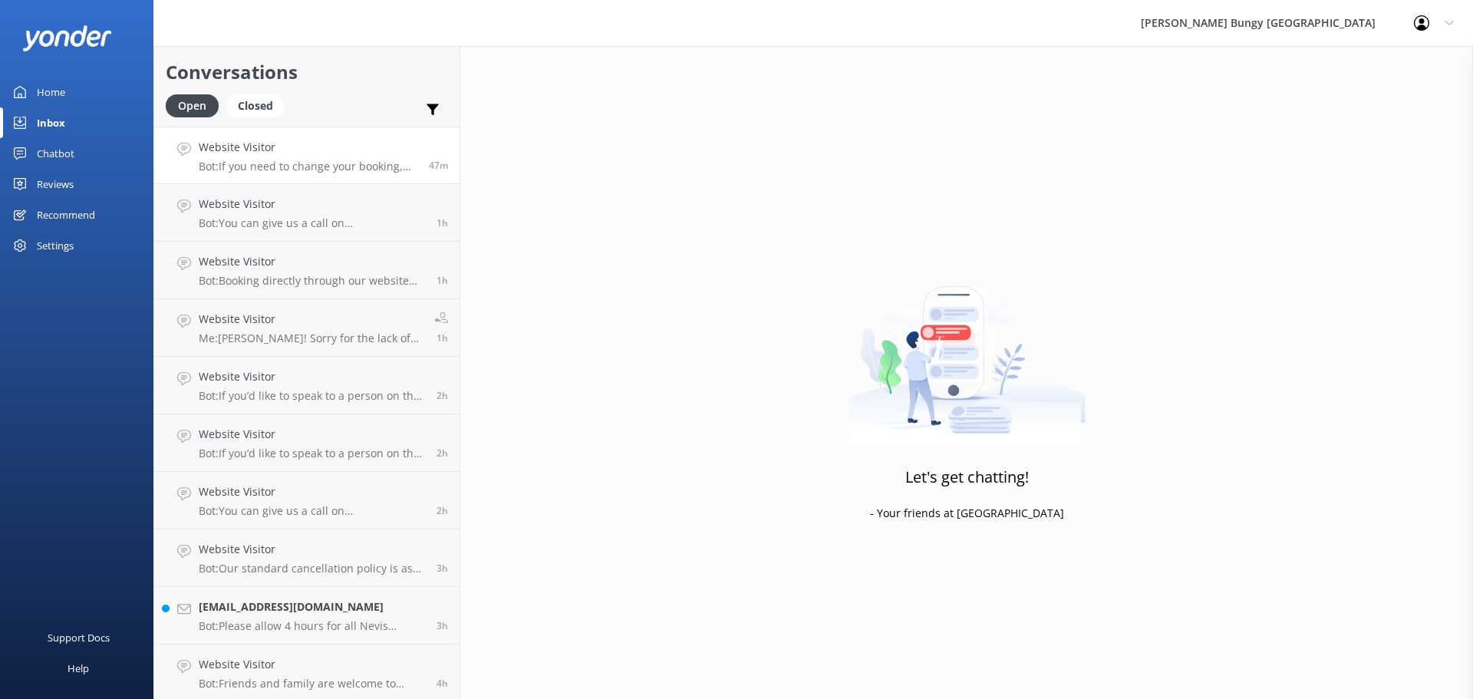
click at [317, 176] on link "Website Visitor Bot: If you need to change your booking, please give us a call …" at bounding box center [306, 156] width 305 height 58
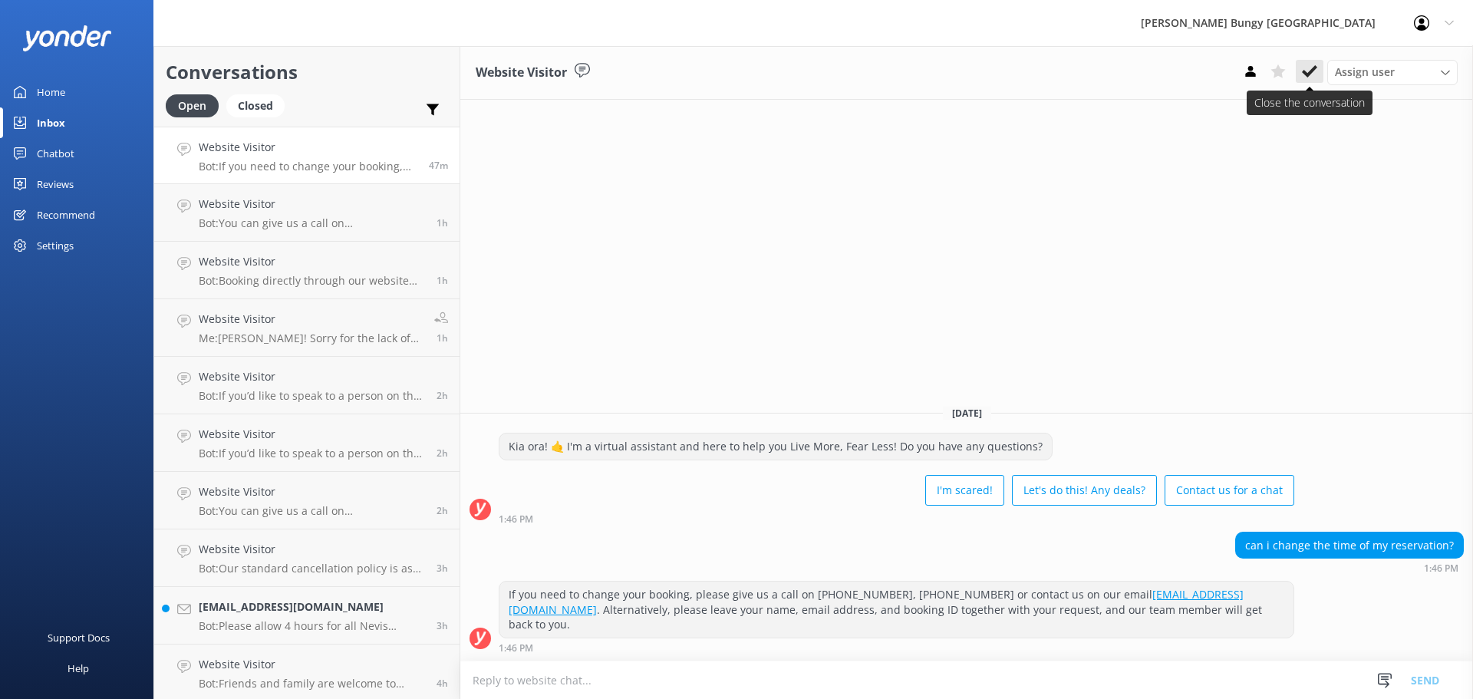
click at [1314, 68] on use at bounding box center [1309, 71] width 15 height 12
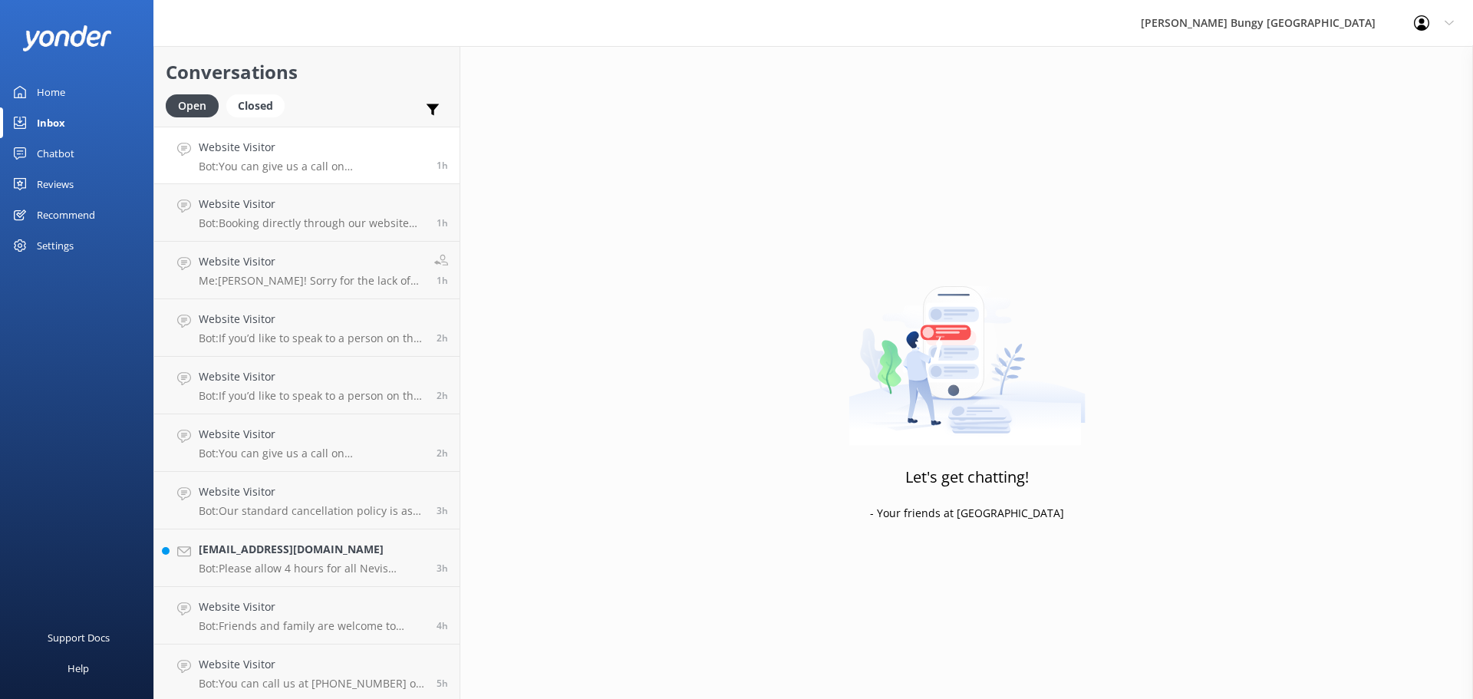
click at [351, 150] on h4 "Website Visitor" at bounding box center [312, 147] width 226 height 17
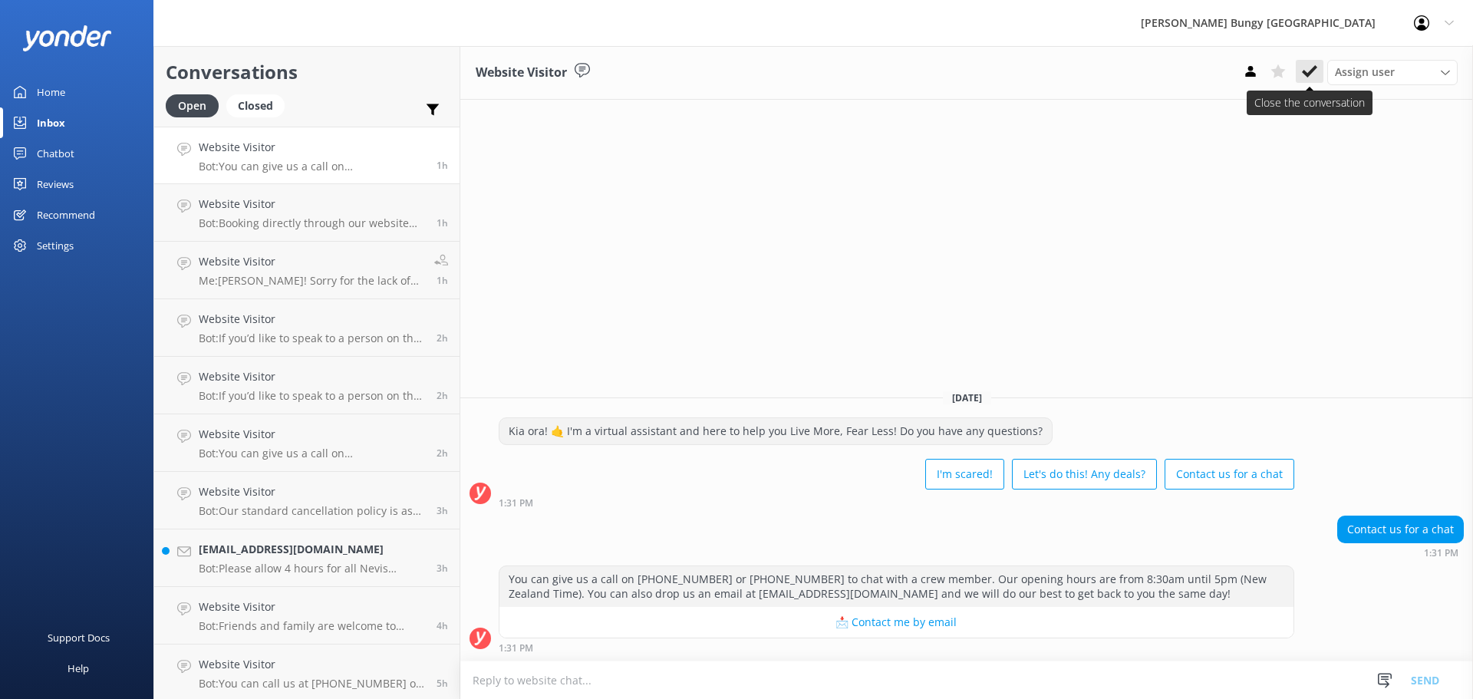
click at [1303, 68] on icon at bounding box center [1309, 71] width 15 height 15
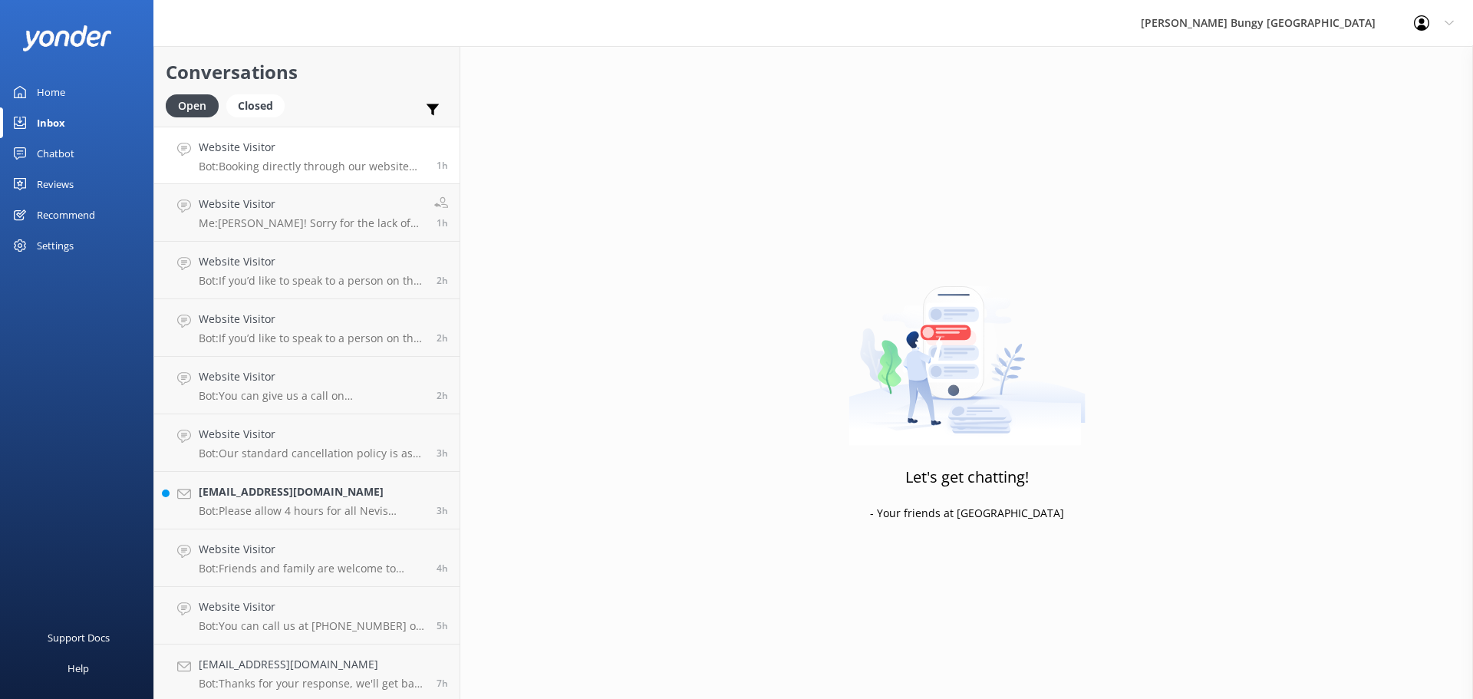
click at [367, 154] on h4 "Website Visitor" at bounding box center [312, 147] width 226 height 17
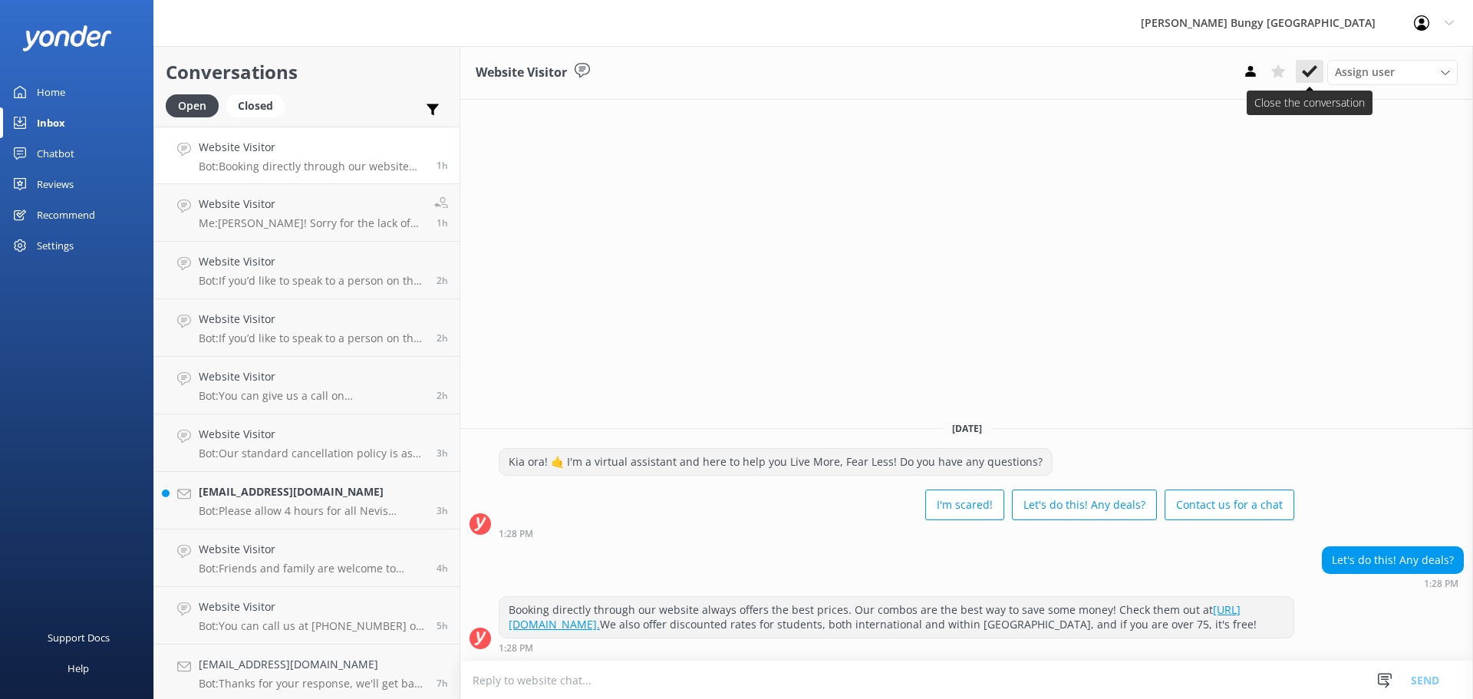
click at [1303, 72] on use at bounding box center [1309, 71] width 15 height 12
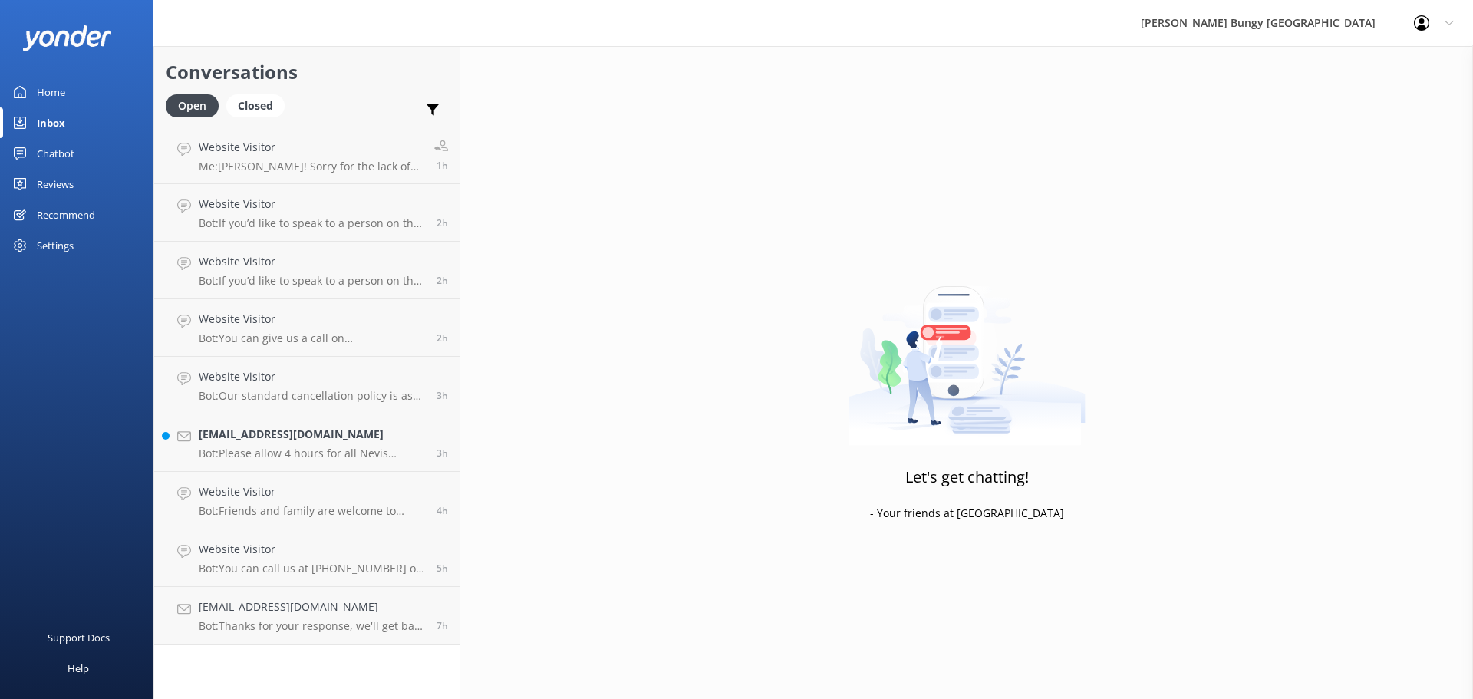
click at [331, 158] on div "Website Visitor Me: [PERSON_NAME]! Sorry for the lack of response, were you sti…" at bounding box center [311, 155] width 224 height 33
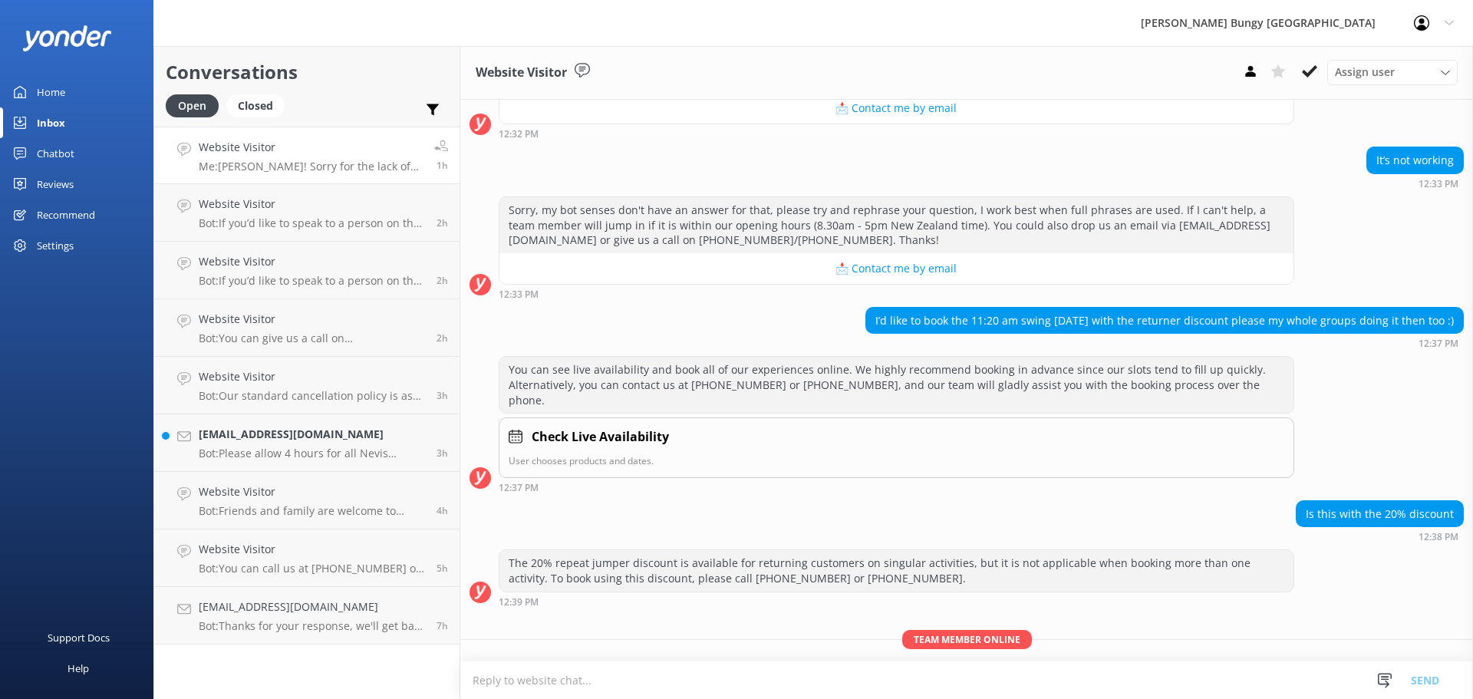
scroll to position [275, 0]
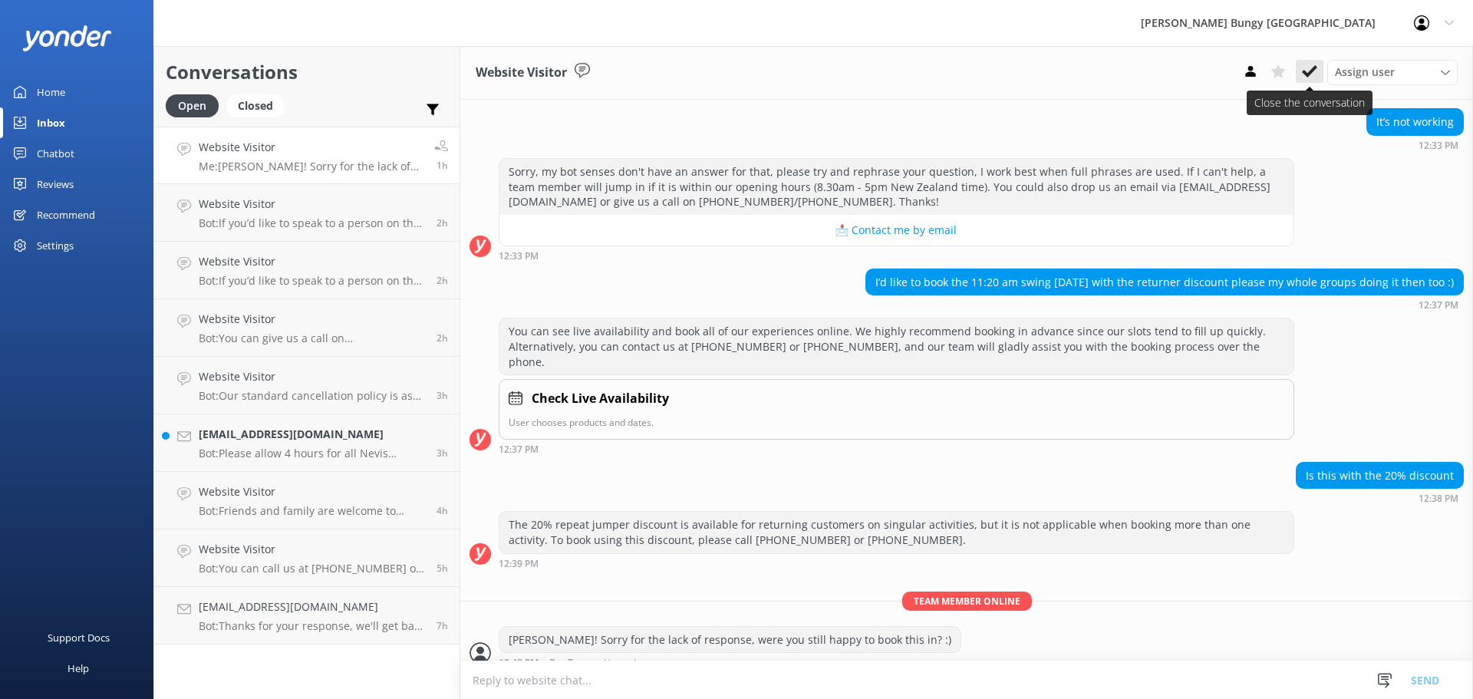
click at [1311, 71] on use at bounding box center [1309, 71] width 15 height 12
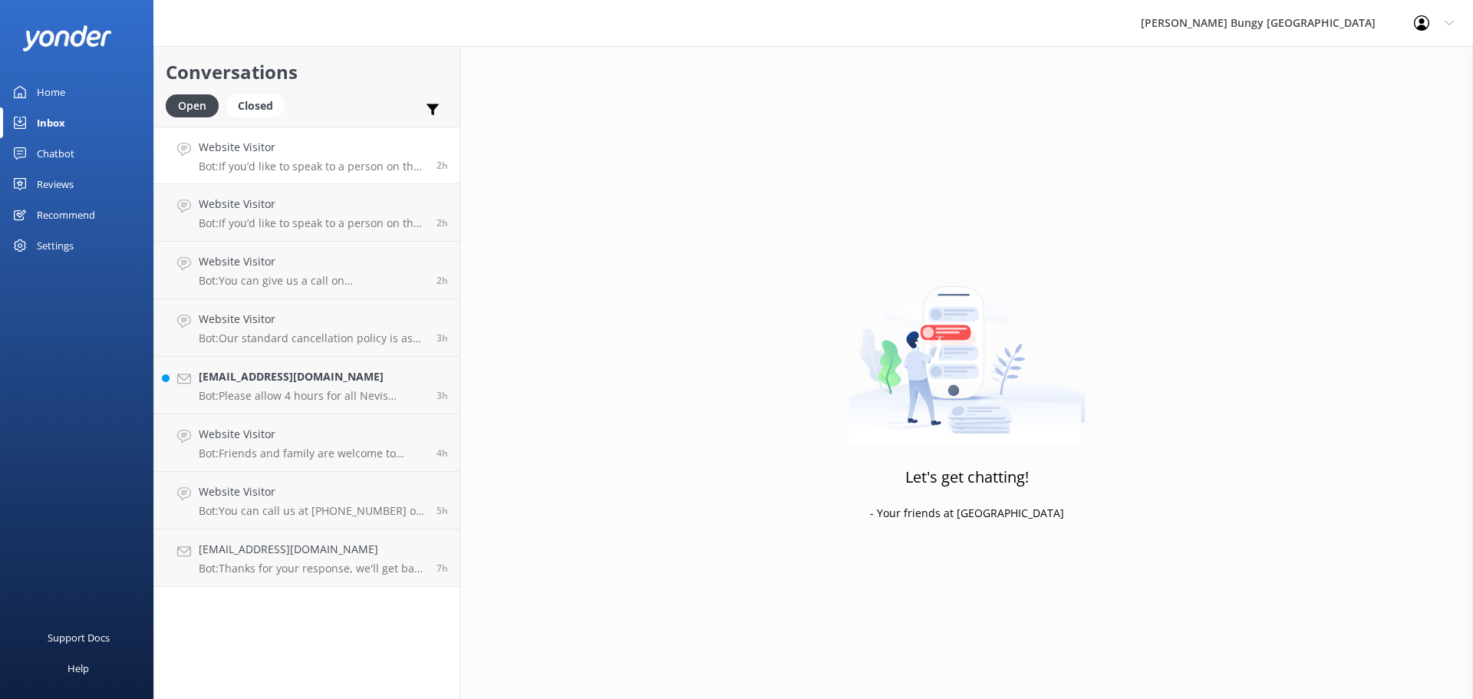
click at [275, 144] on h4 "Website Visitor" at bounding box center [312, 147] width 226 height 17
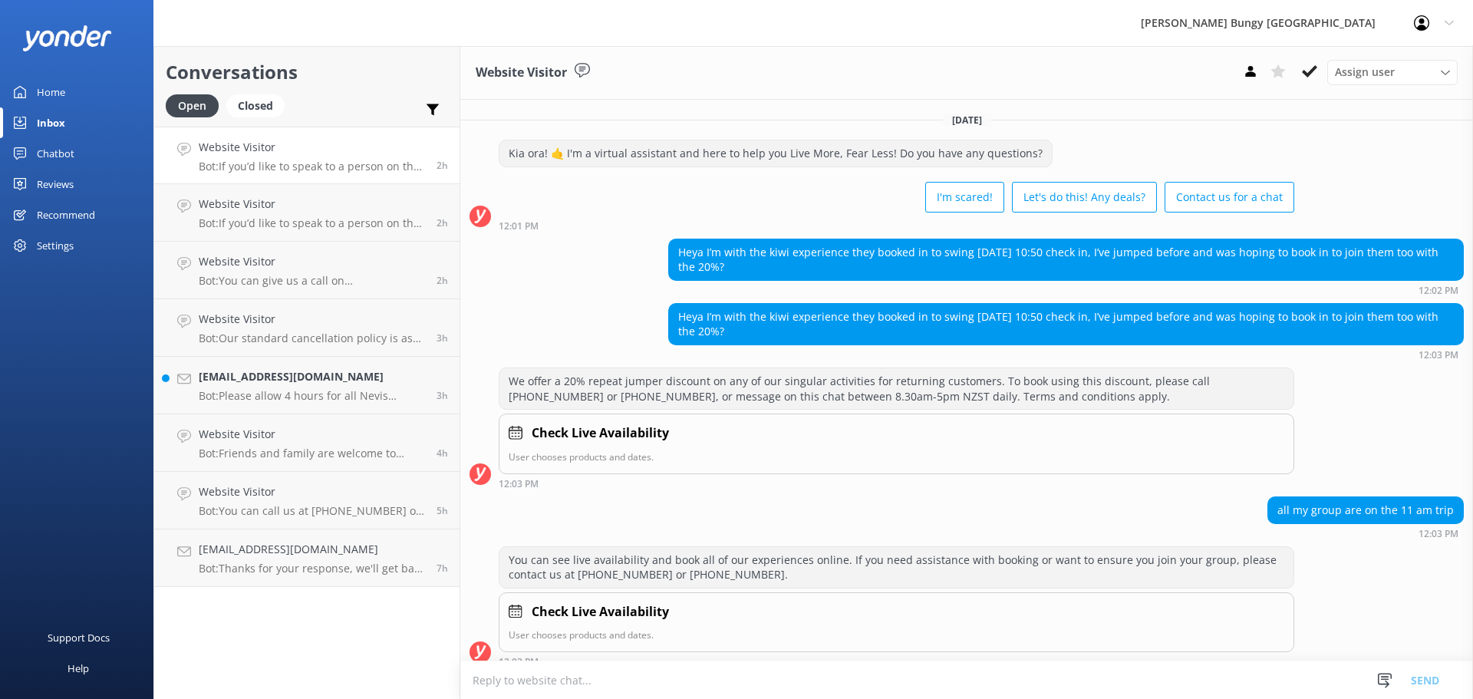
scroll to position [322, 0]
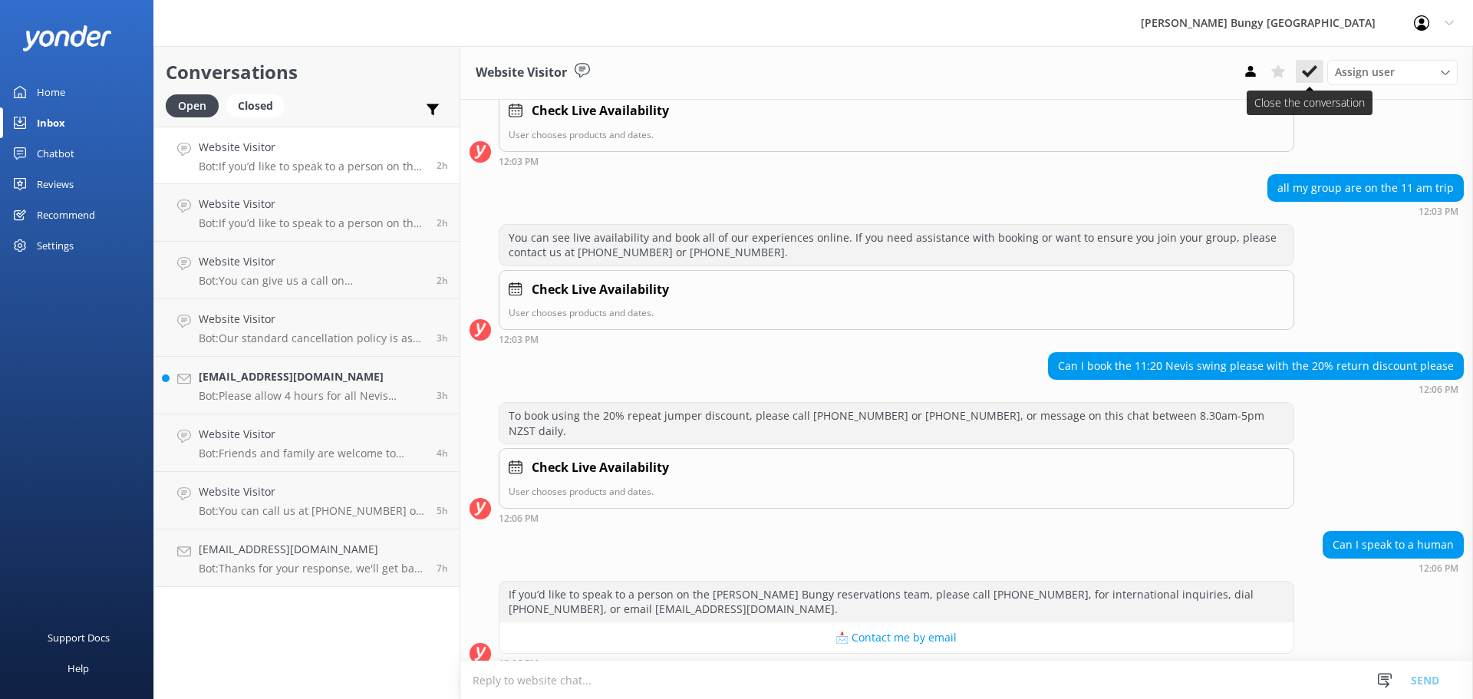
click at [1300, 72] on button at bounding box center [1310, 71] width 28 height 23
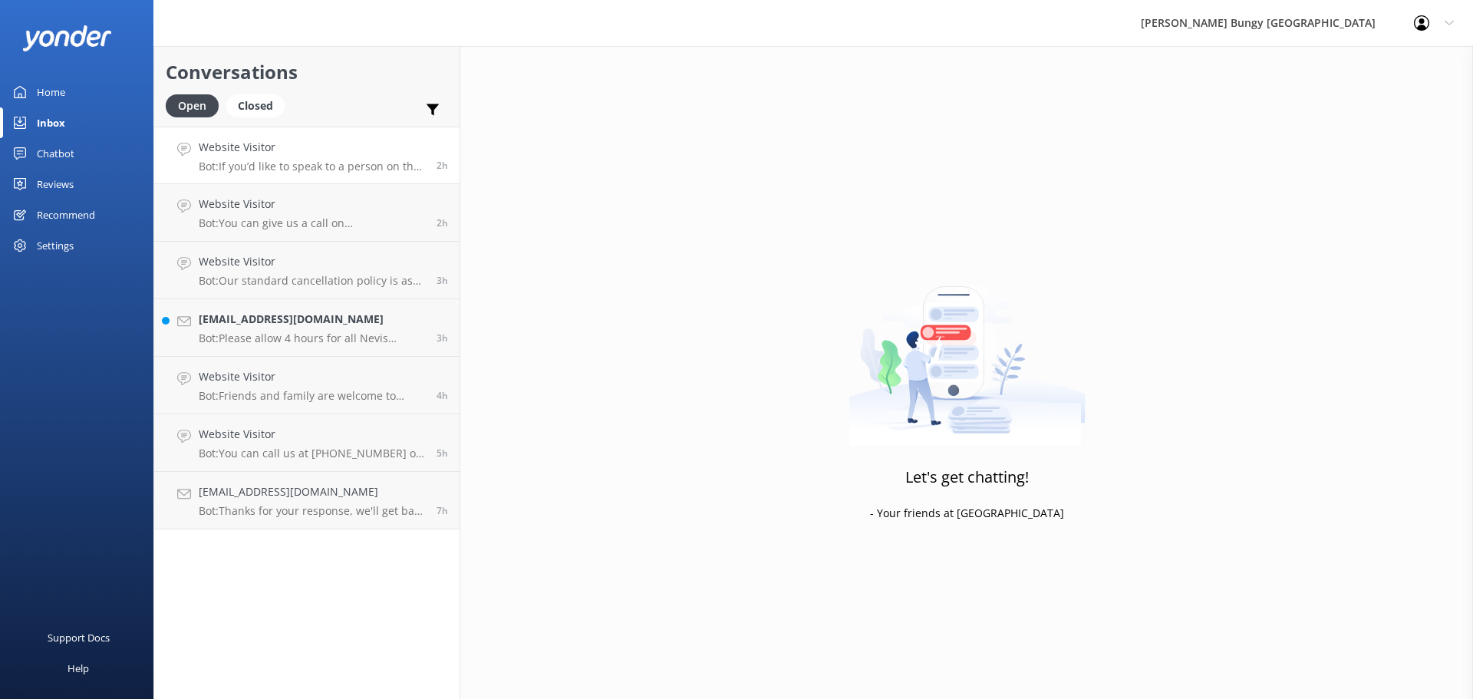
click at [364, 160] on p "Bot: If you’d like to speak to a person on the [PERSON_NAME] Bungy reservations…" at bounding box center [312, 167] width 226 height 14
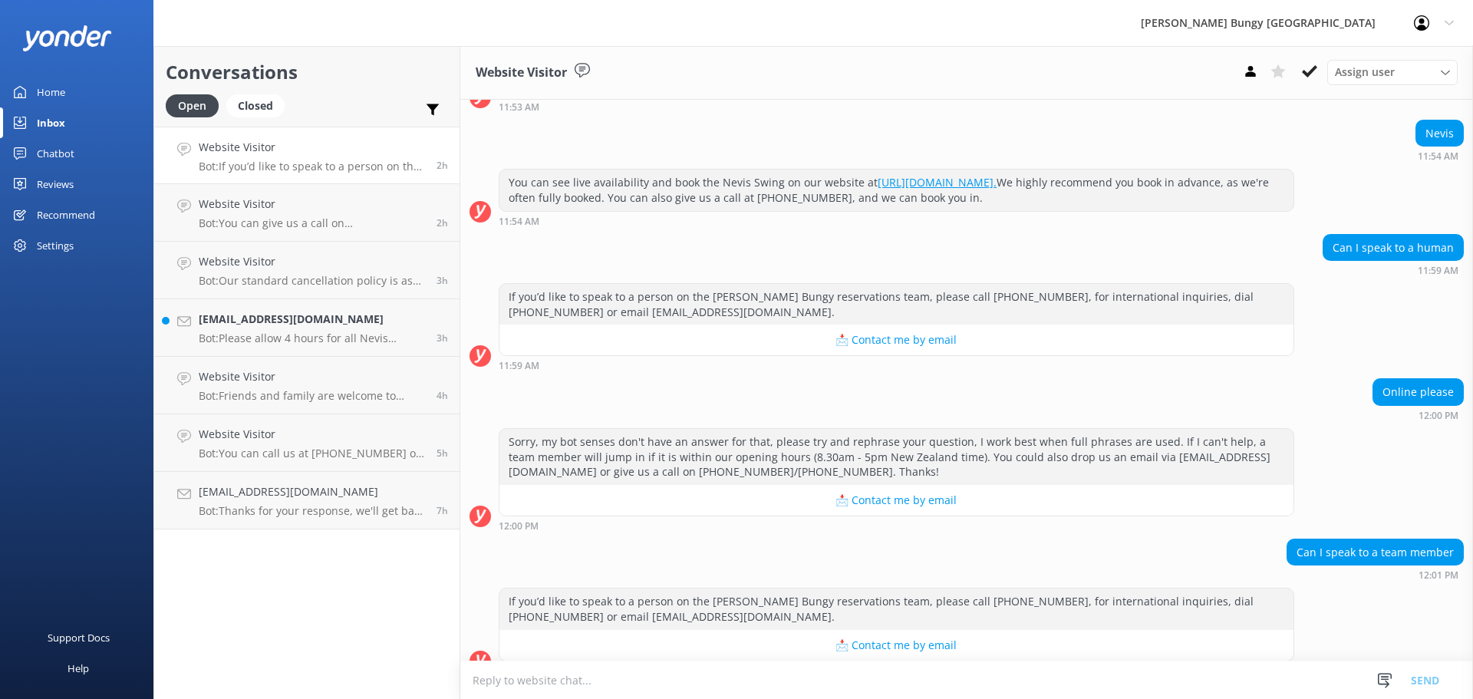
scroll to position [2108, 0]
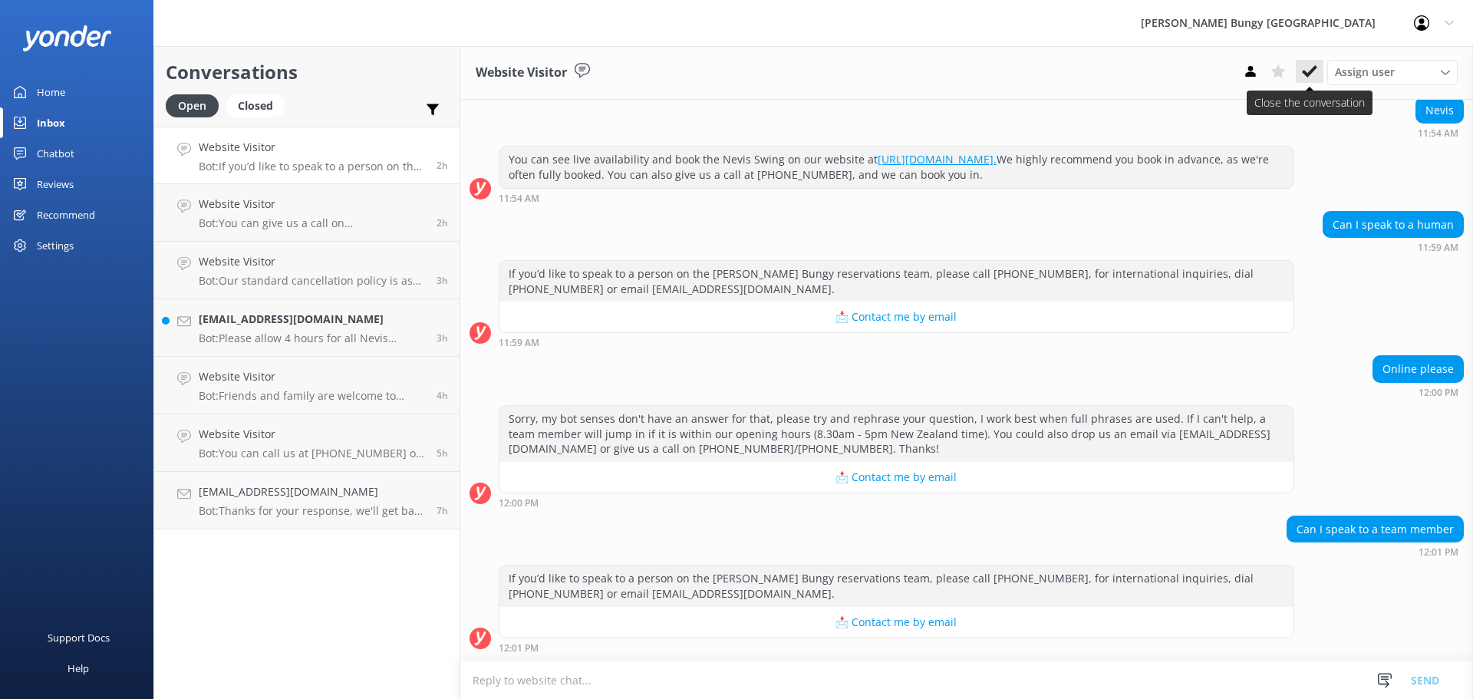
click at [1304, 71] on use at bounding box center [1309, 71] width 15 height 12
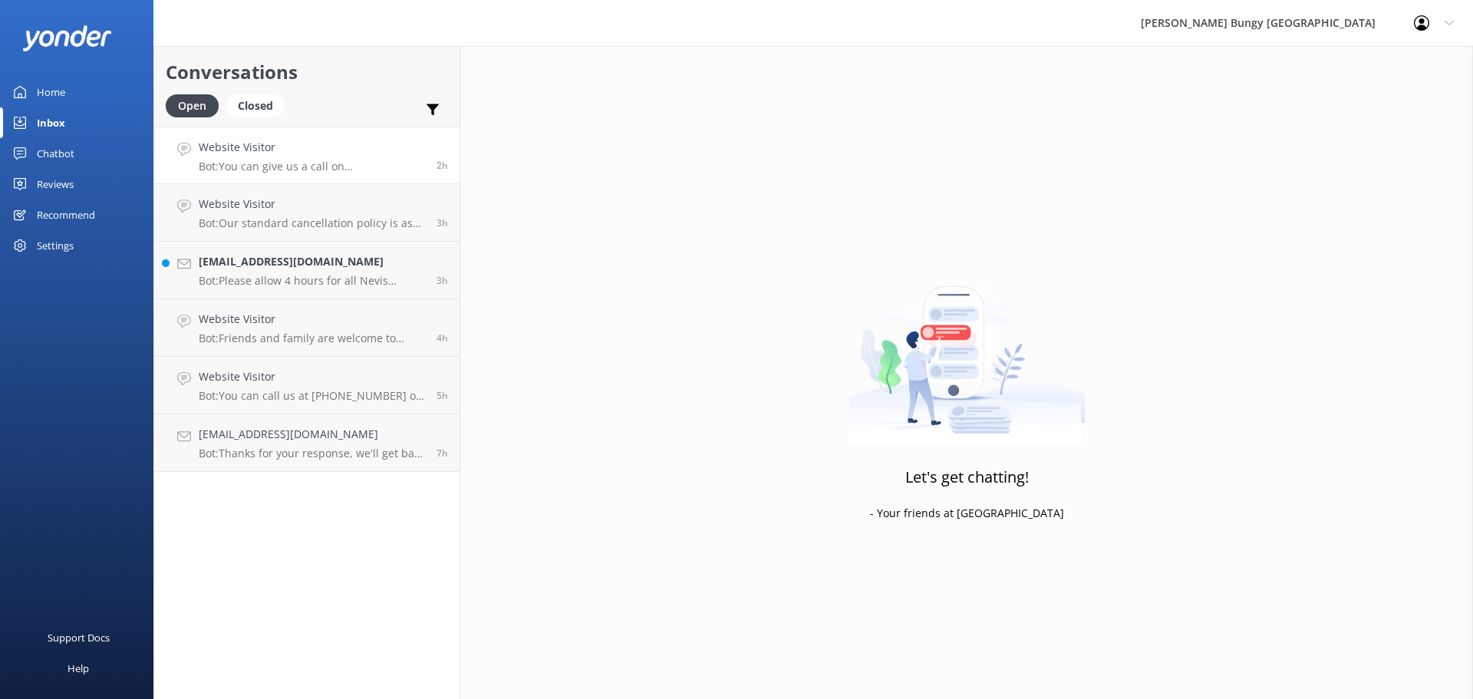
click at [367, 146] on h4 "Website Visitor" at bounding box center [312, 147] width 226 height 17
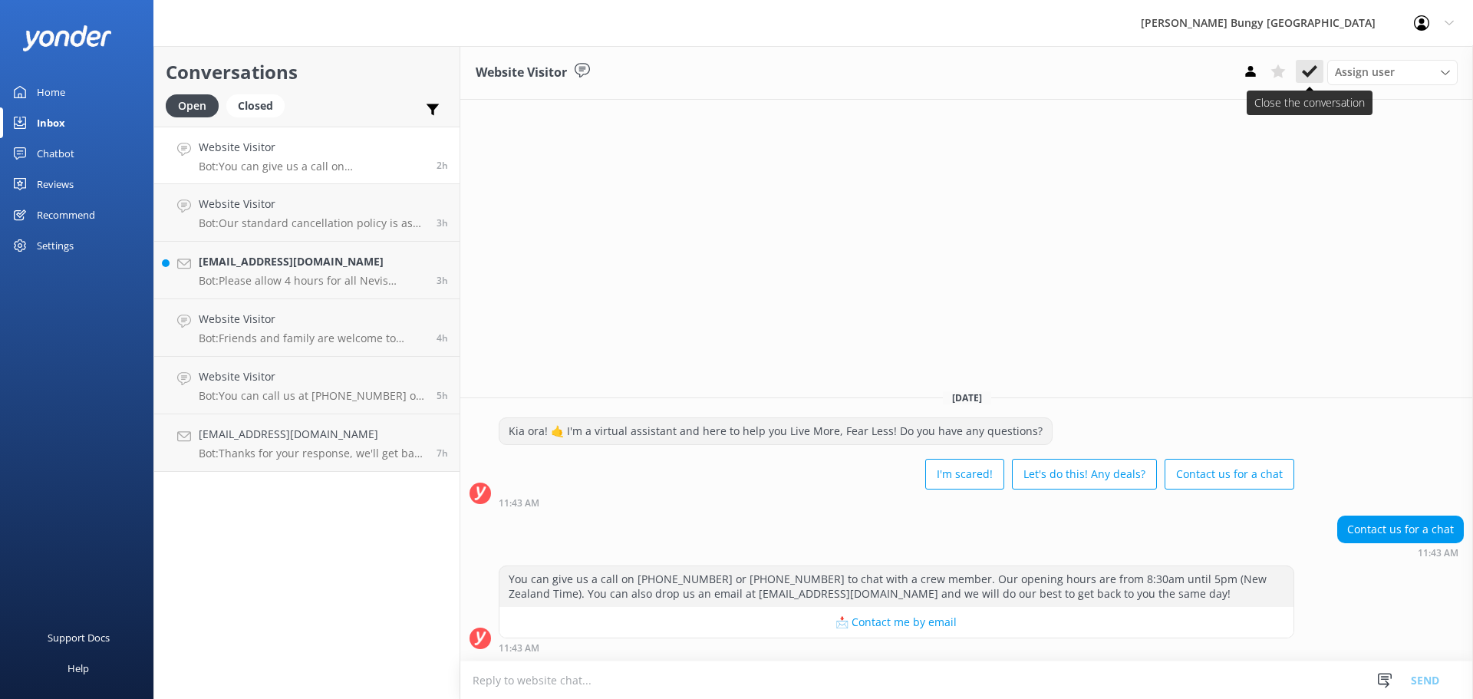
click at [1304, 73] on use at bounding box center [1309, 71] width 15 height 12
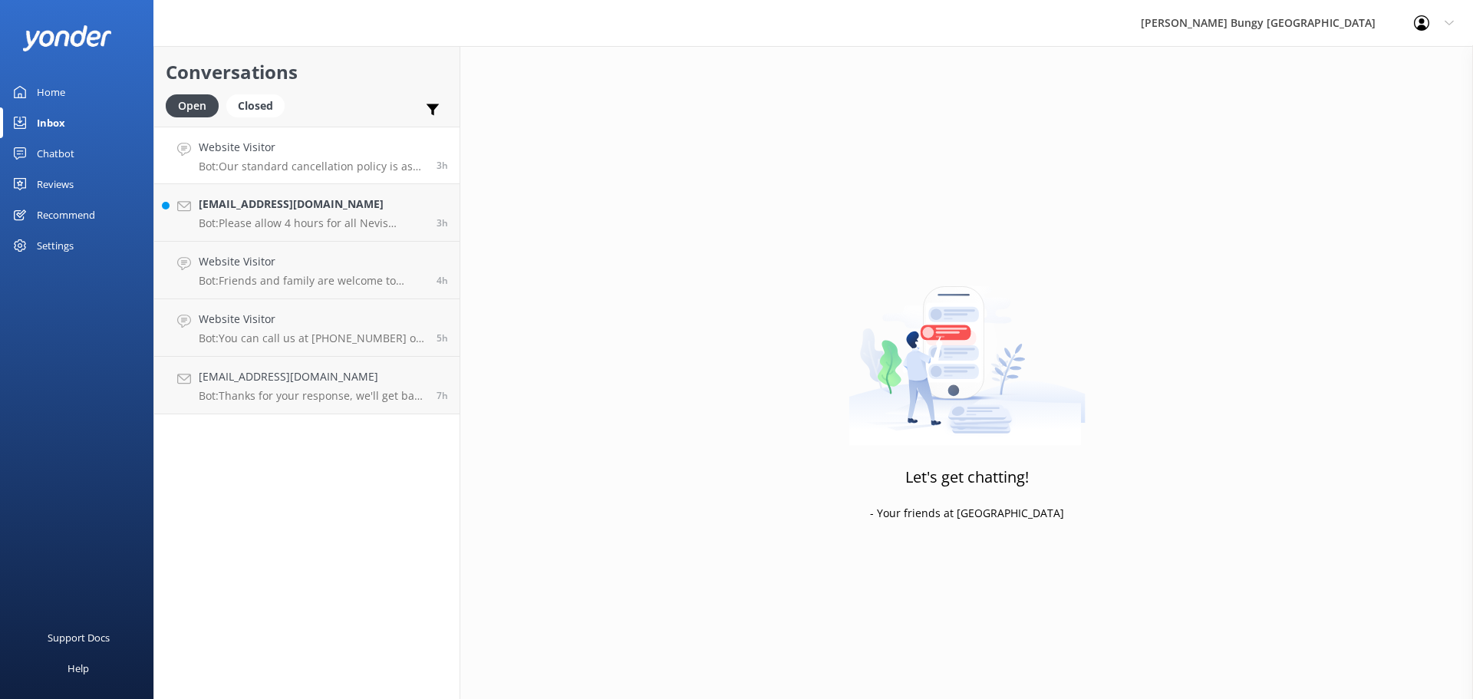
click at [321, 132] on link "Website Visitor Bot: Our standard cancellation policy is as follows: Cancellati…" at bounding box center [306, 156] width 305 height 58
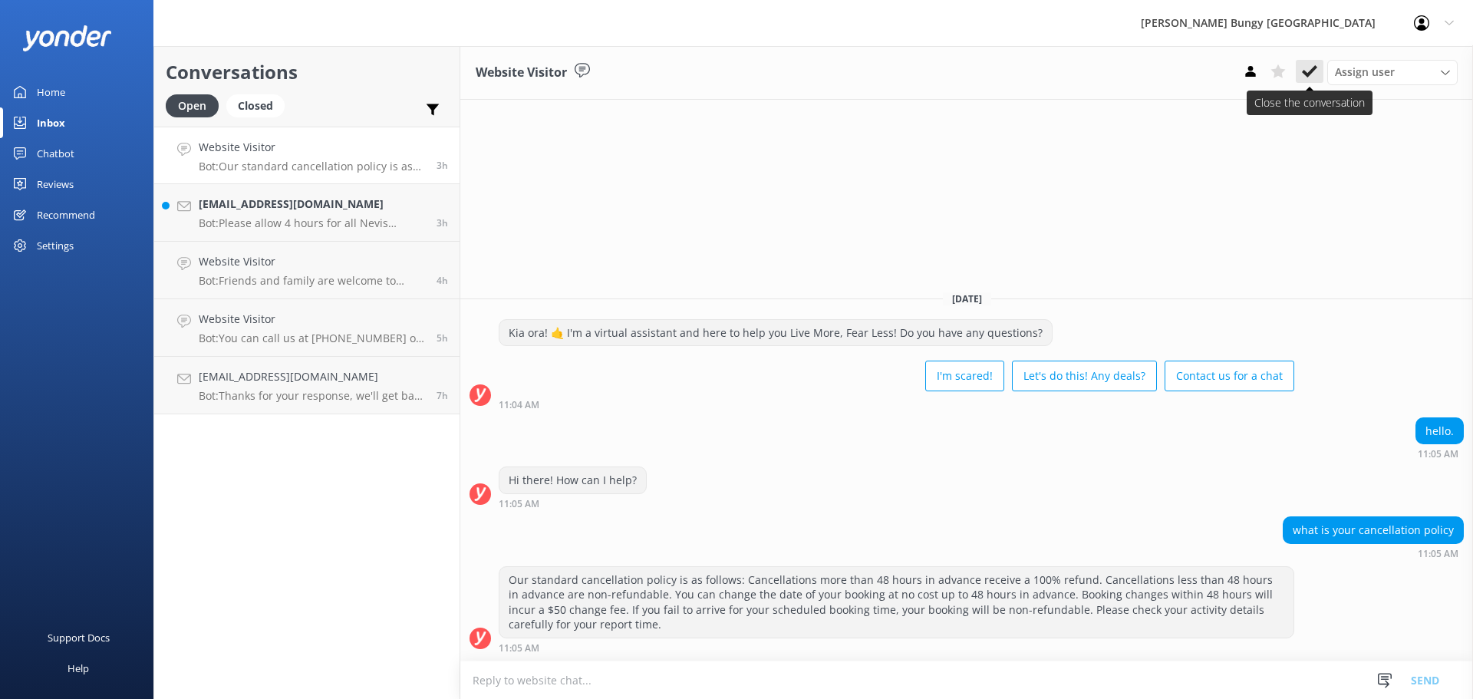
click at [1320, 68] on button at bounding box center [1310, 71] width 28 height 23
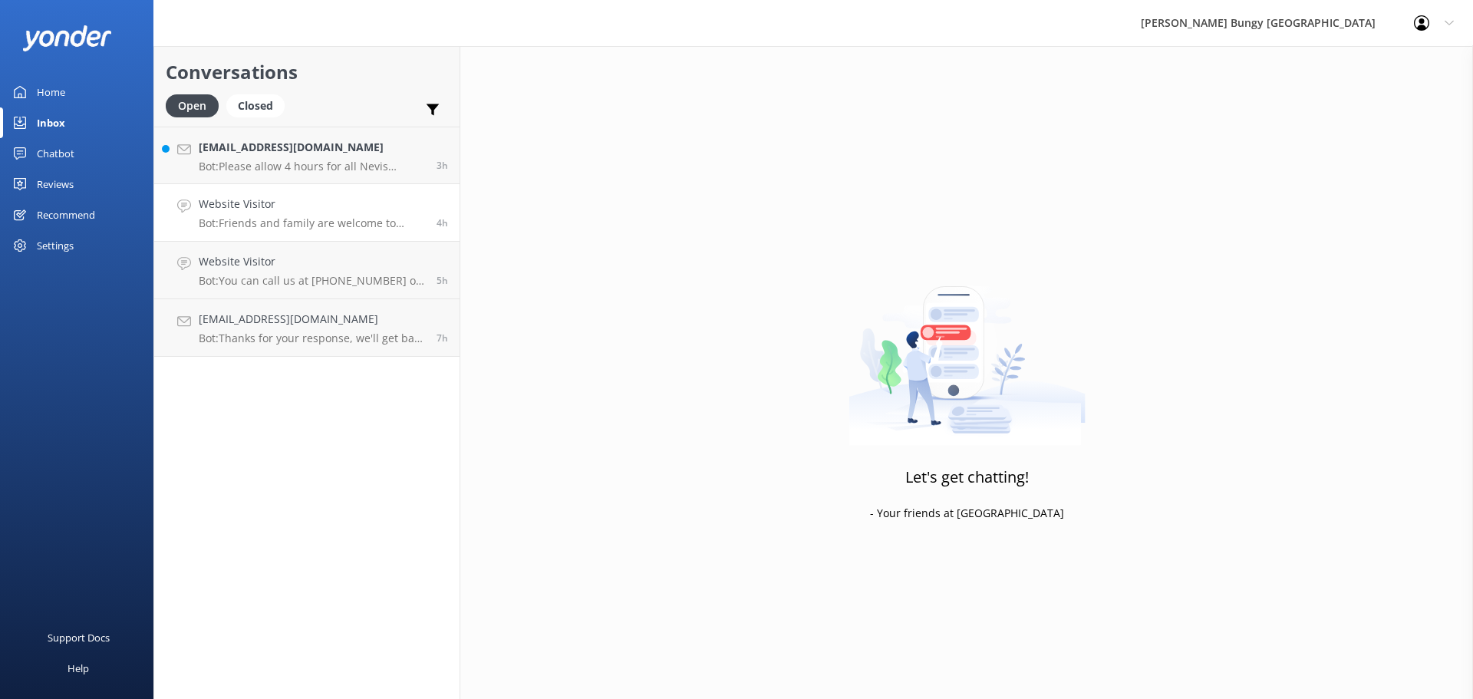
click at [428, 231] on link "Website Visitor Bot: Friends and family are welcome to watch at all our sites. …" at bounding box center [306, 213] width 305 height 58
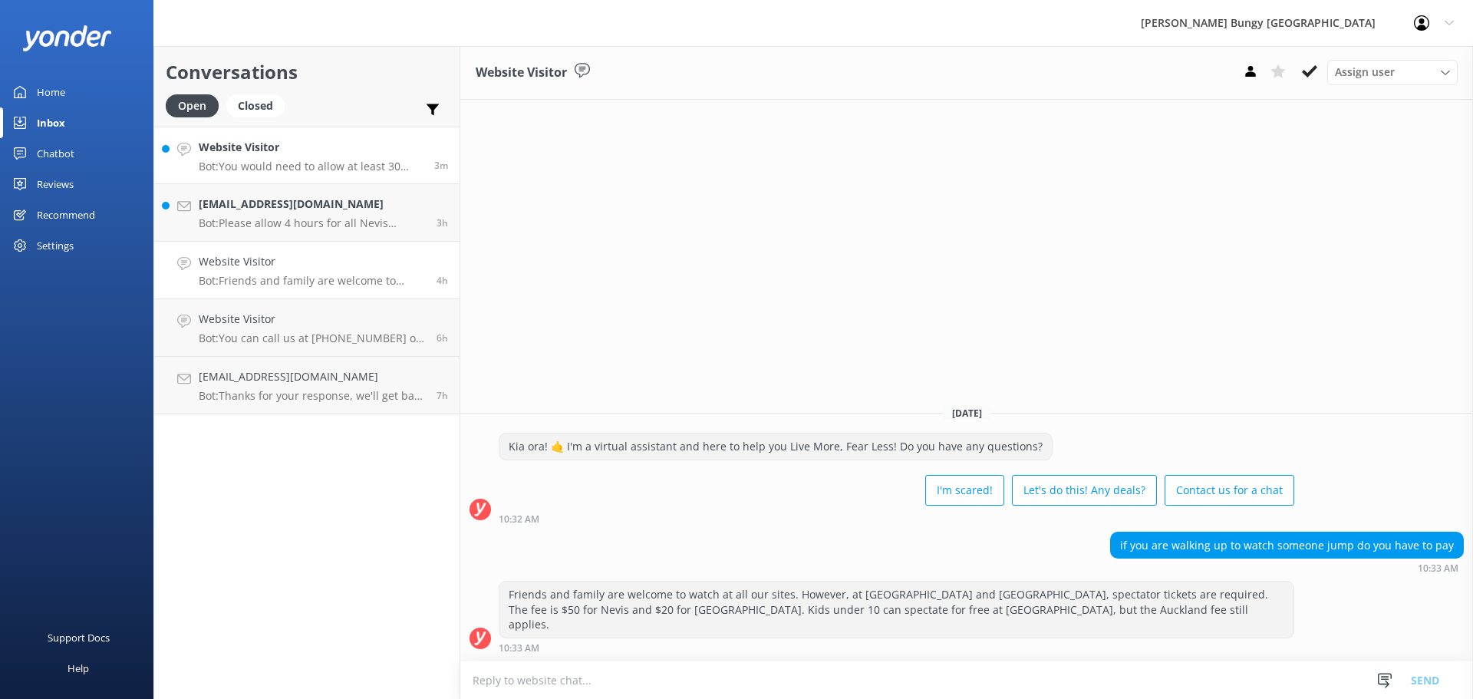
click at [361, 134] on link "Website Visitor Bot: You would need to allow at least 30 minutes in between the…" at bounding box center [306, 156] width 305 height 58
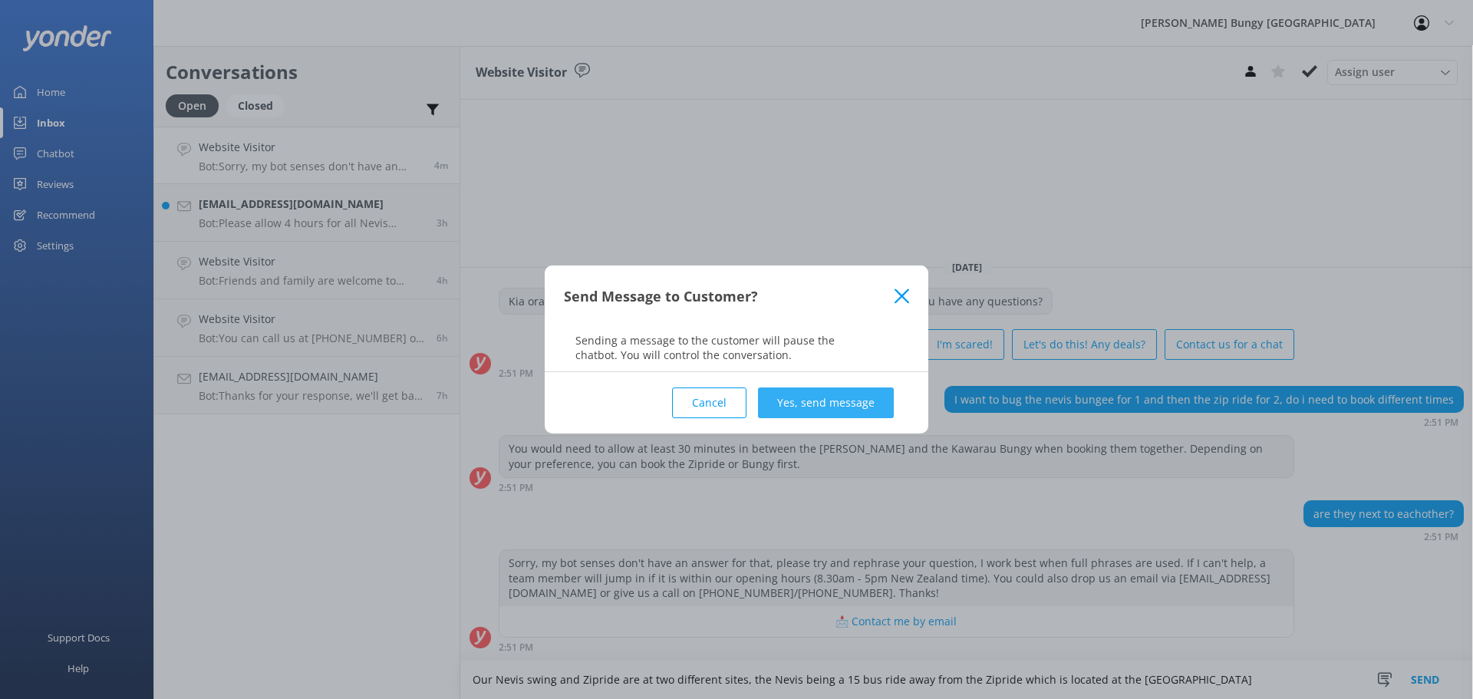
type textarea "Our Nevis swing and Zipride are at two different sites, the Nevis being a 15 bu…"
click at [876, 389] on button "Yes, send message" at bounding box center [826, 402] width 136 height 31
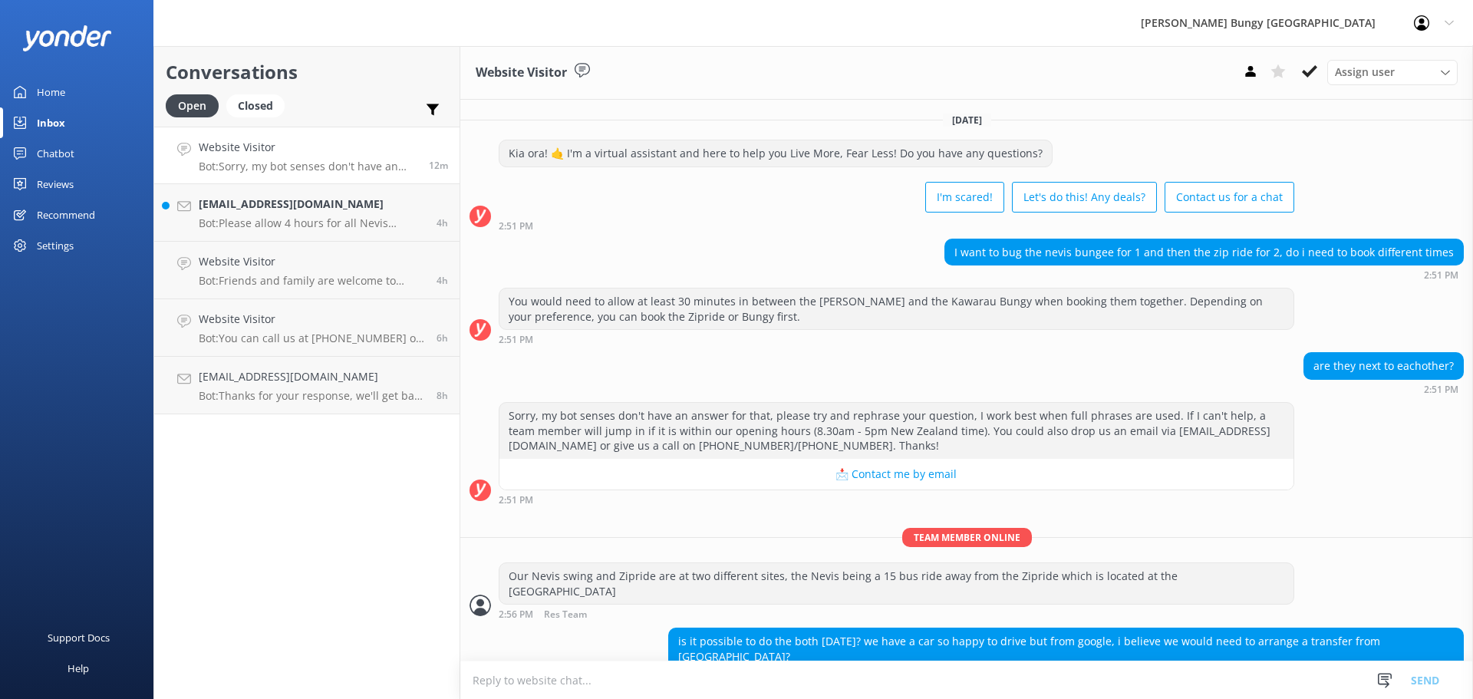
scroll to position [2, 0]
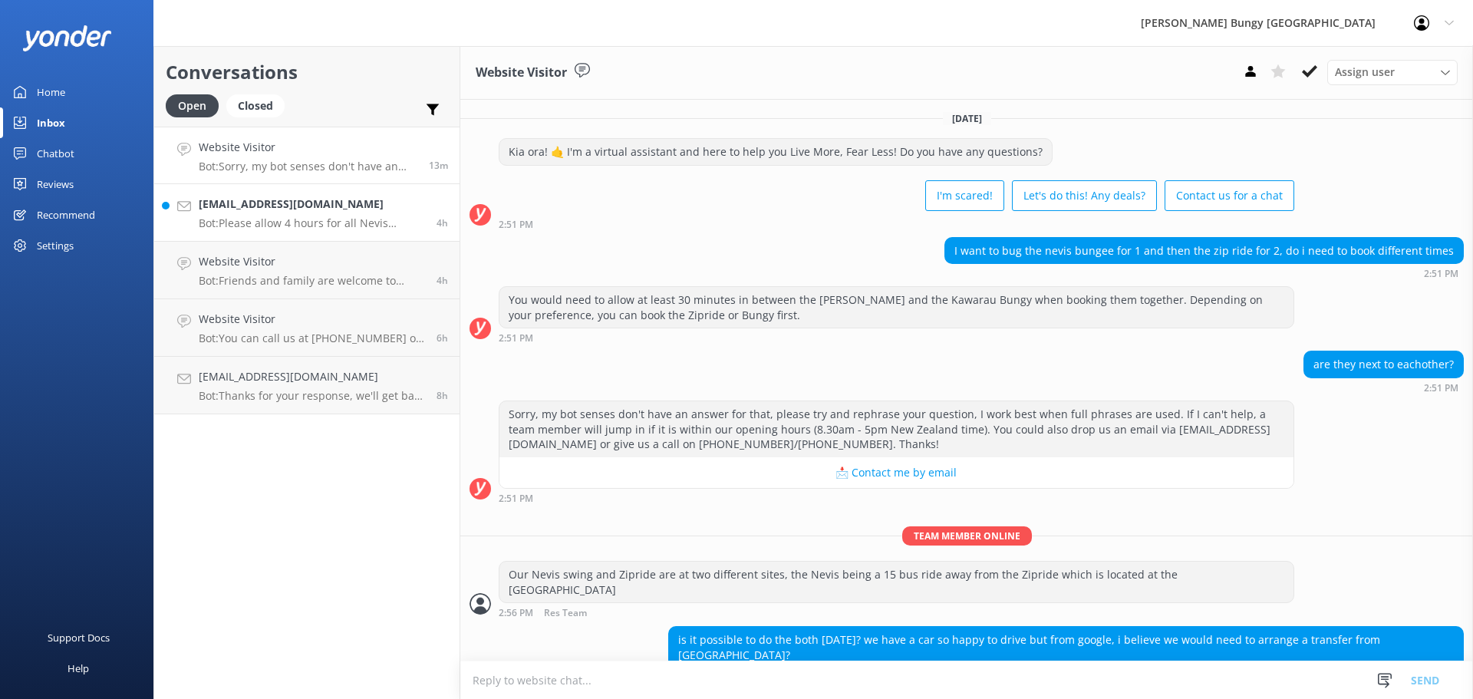
click at [316, 217] on p "Bot: Please allow 4 hours for all Nevis activities, so you can expect to return…" at bounding box center [312, 223] width 226 height 14
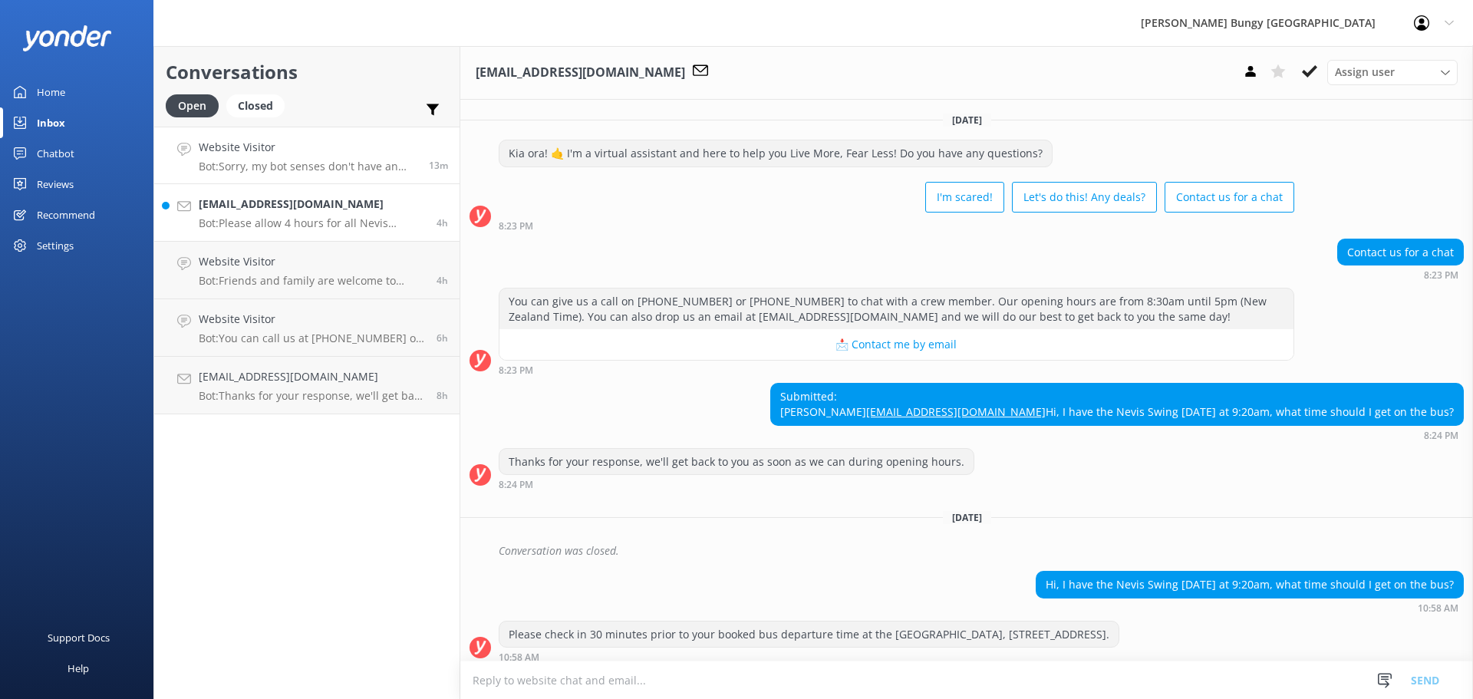
scroll to position [238, 0]
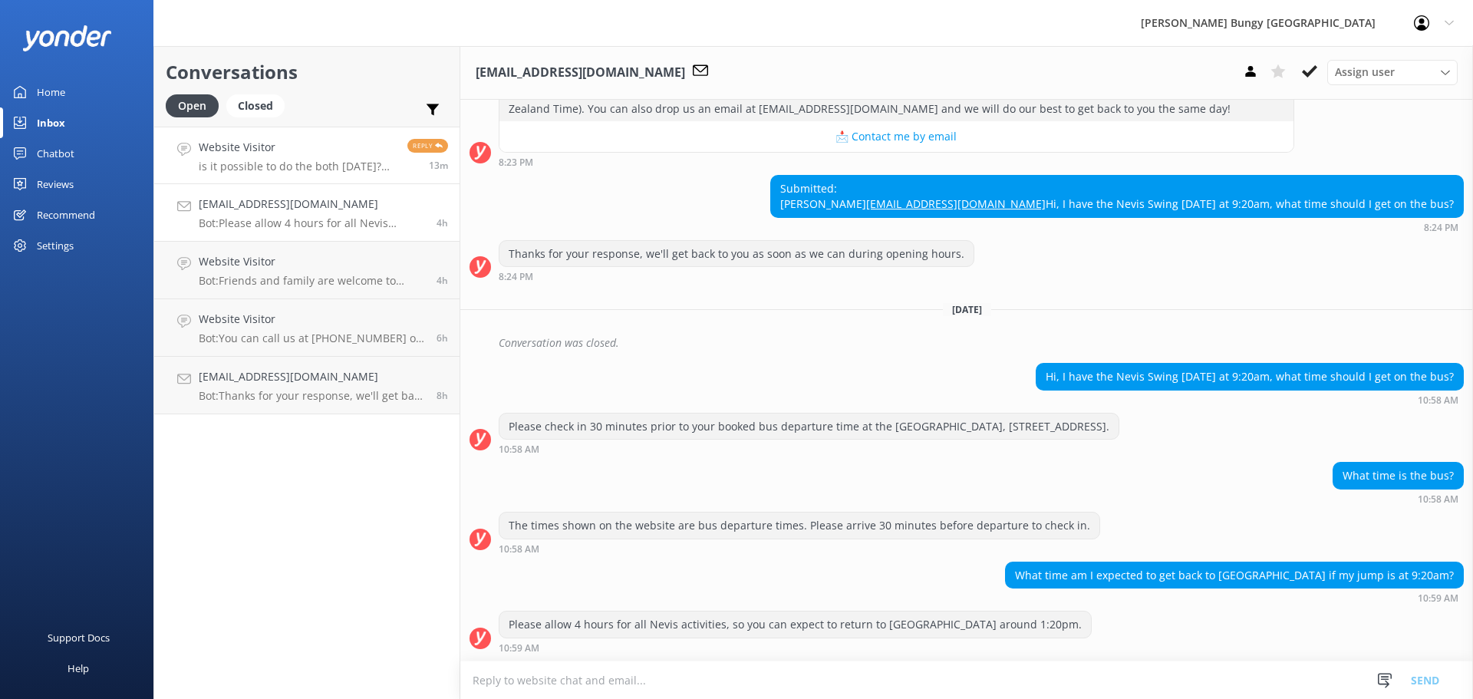
click at [351, 155] on h4 "Website Visitor" at bounding box center [297, 147] width 197 height 17
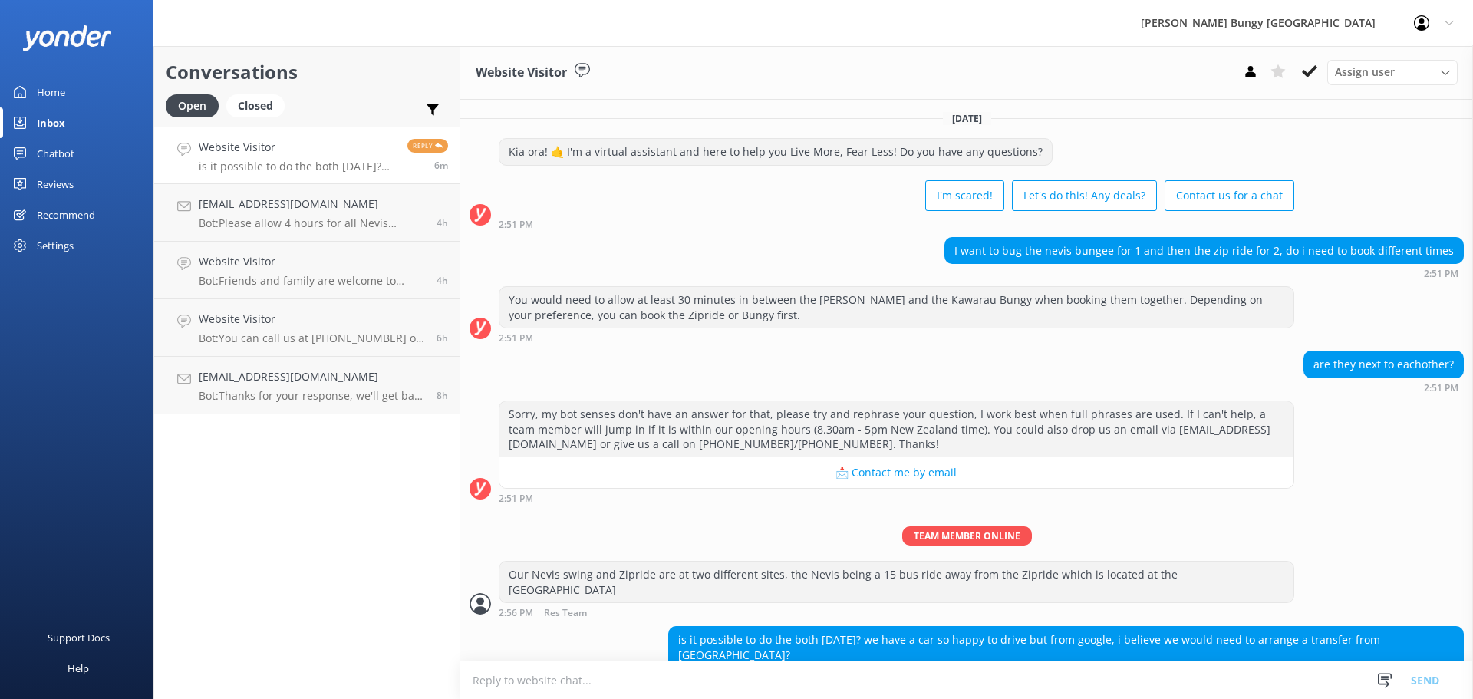
click at [1135, 681] on textarea at bounding box center [966, 680] width 1013 height 38
click at [1356, 470] on div "Sorry, my bot senses don't have an answer for that, please try and rephrase you…" at bounding box center [966, 451] width 1013 height 103
click at [759, 686] on textarea at bounding box center [966, 680] width 1013 height 38
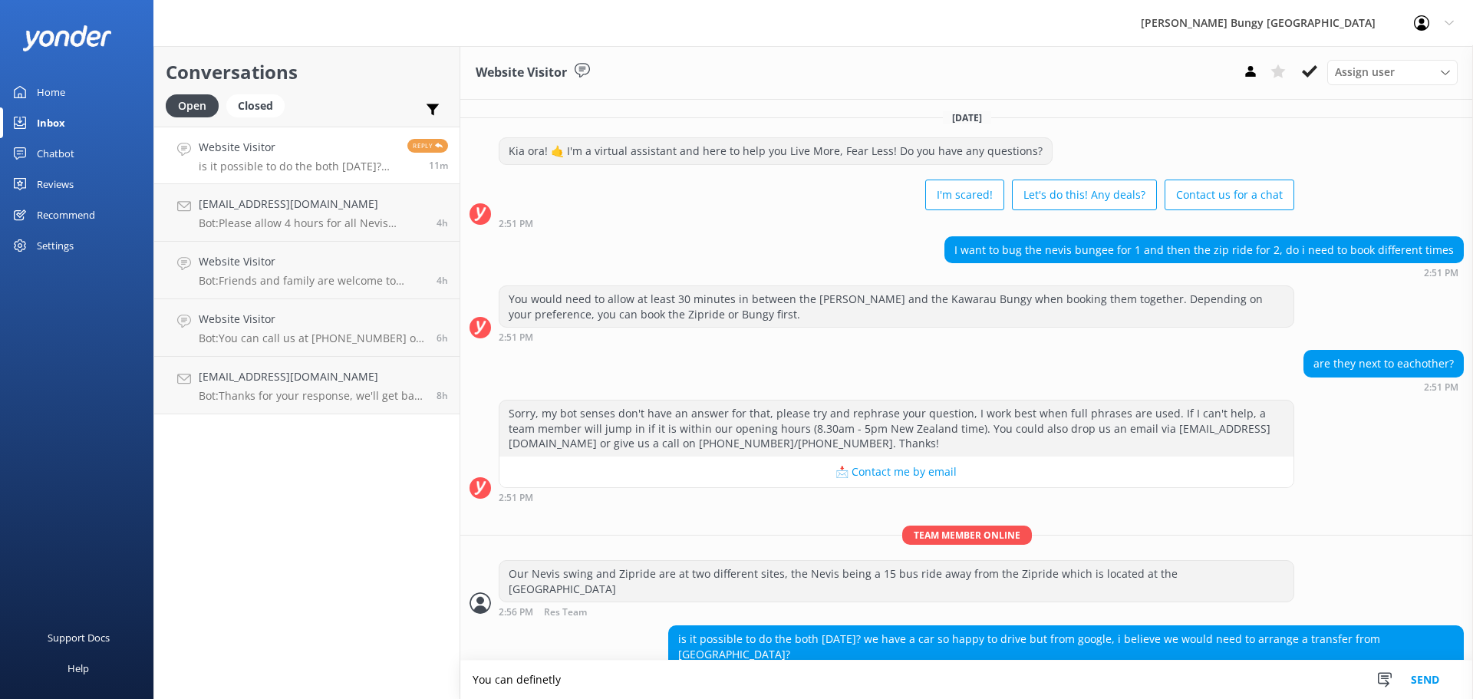
click at [550, 680] on textarea "You can definetly" at bounding box center [966, 680] width 1013 height 38
click at [1416, 515] on div "[DATE] Kia ora! 🤙 I'm a virtual assistant and here to help you Live More, Fear …" at bounding box center [966, 393] width 1013 height 592
click at [713, 674] on textarea "You can definitely do these b" at bounding box center [966, 680] width 1013 height 38
type textarea "You can definitely do these both on the same day"
click at [250, 215] on div "[EMAIL_ADDRESS][DOMAIN_NAME] Bot: Please allow 4 hours for all Nevis activities…" at bounding box center [312, 213] width 226 height 34
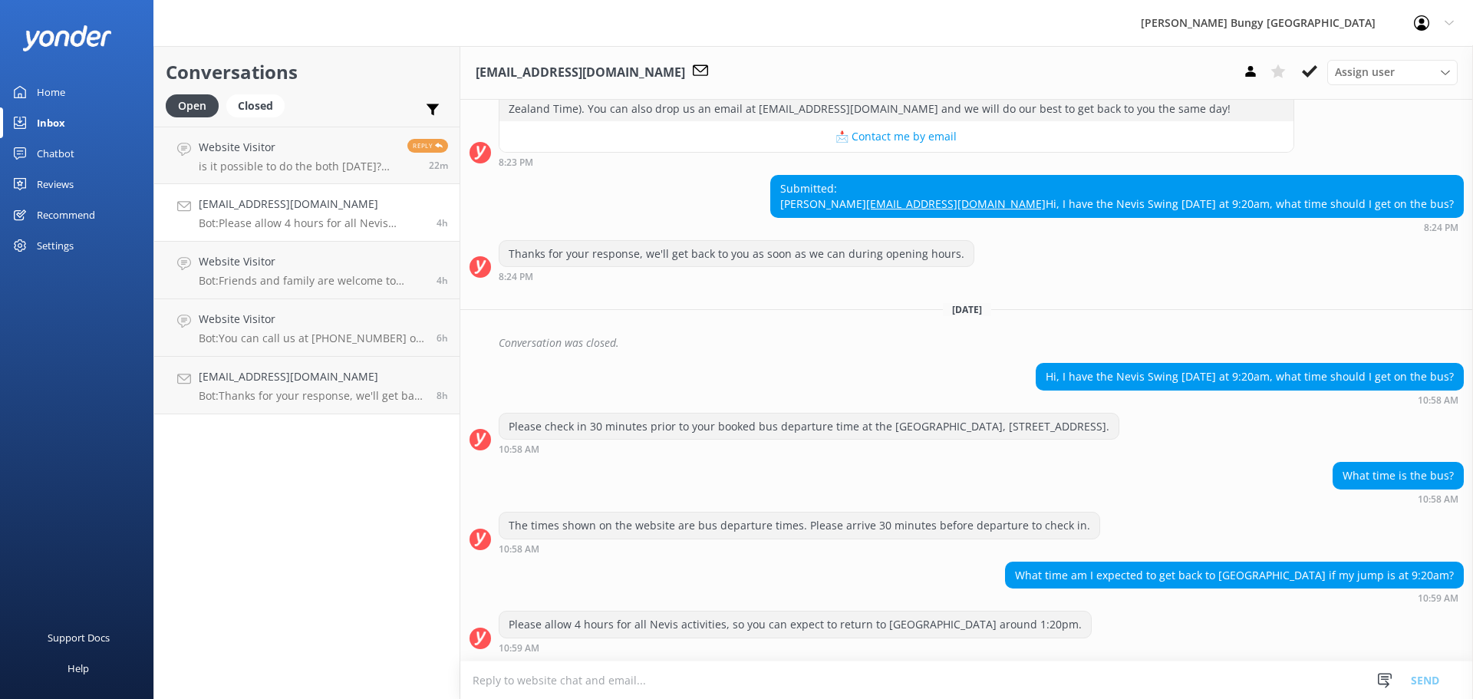
scroll to position [238, 0]
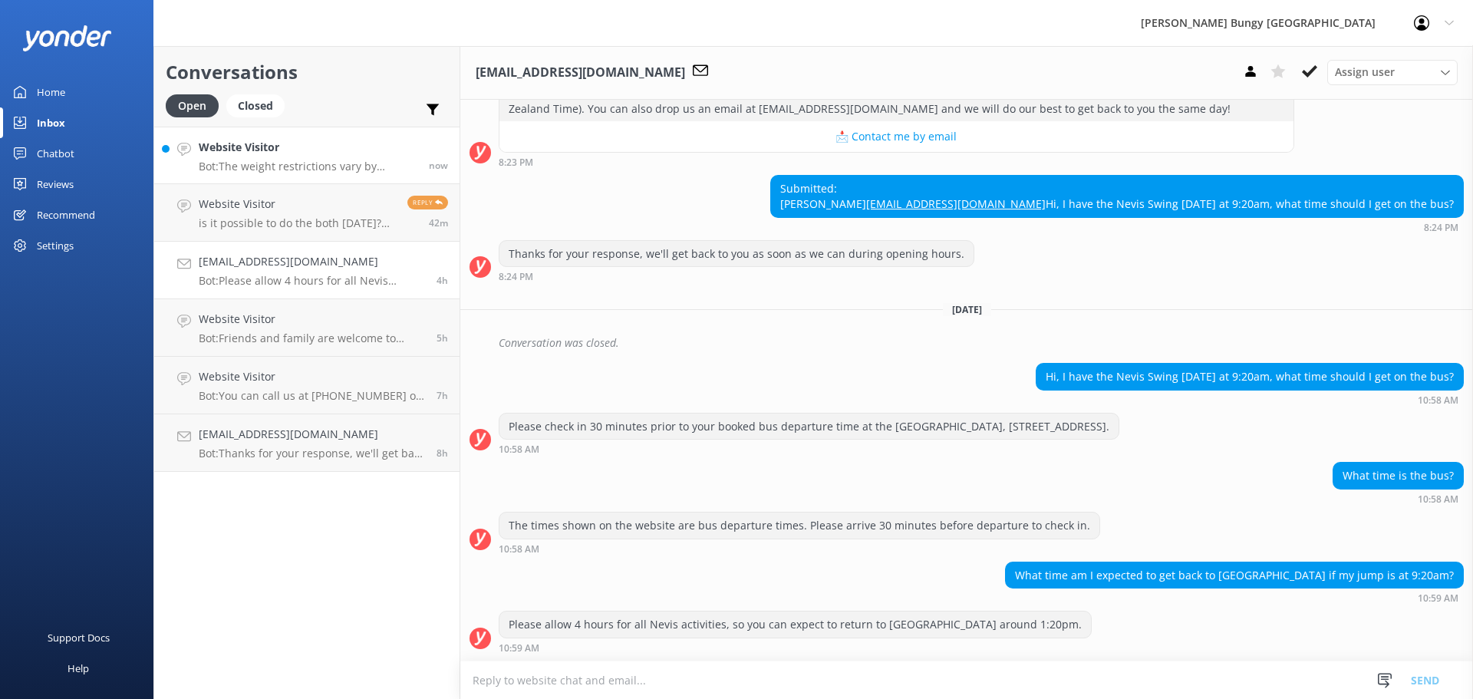
click at [344, 137] on link "Website Visitor Bot: The weight restrictions vary by product. Here are some exa…" at bounding box center [306, 156] width 305 height 58
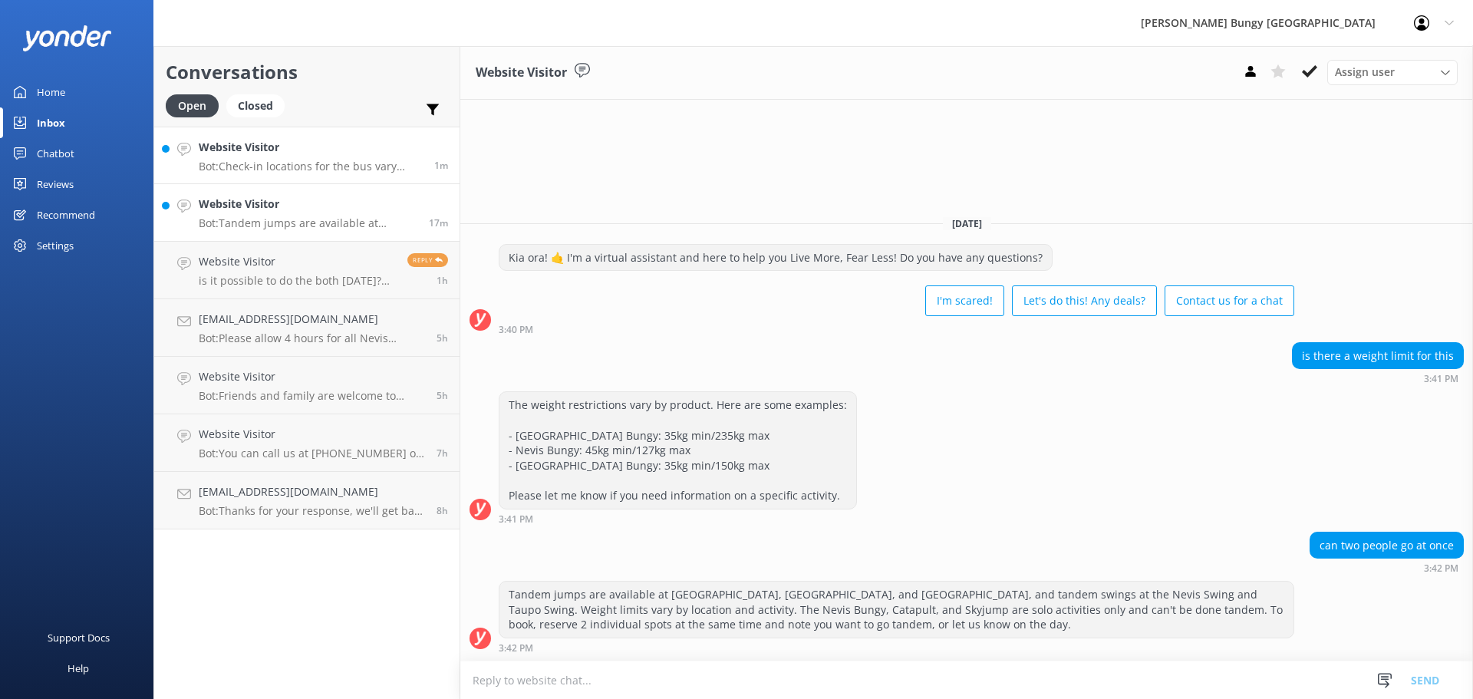
click at [402, 147] on h4 "Website Visitor" at bounding box center [311, 147] width 224 height 17
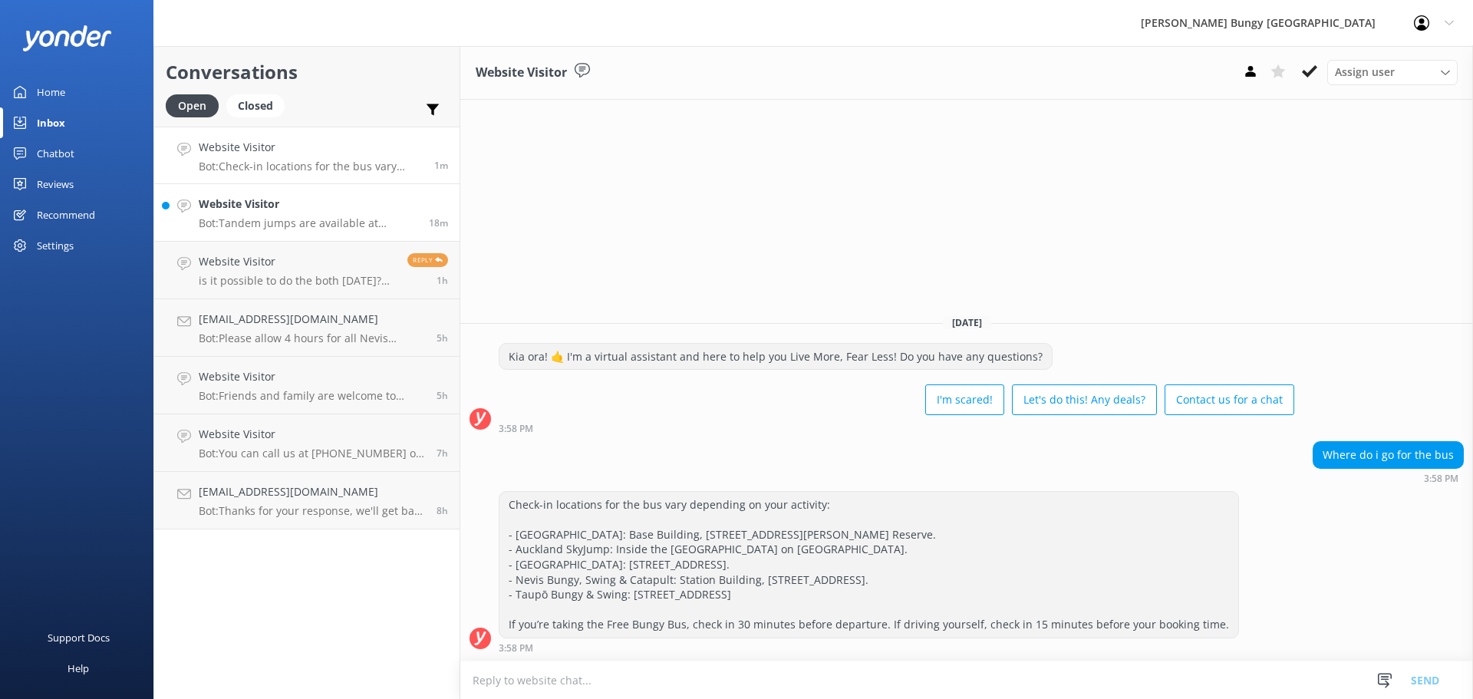
click at [320, 211] on h4 "Website Visitor" at bounding box center [308, 204] width 219 height 17
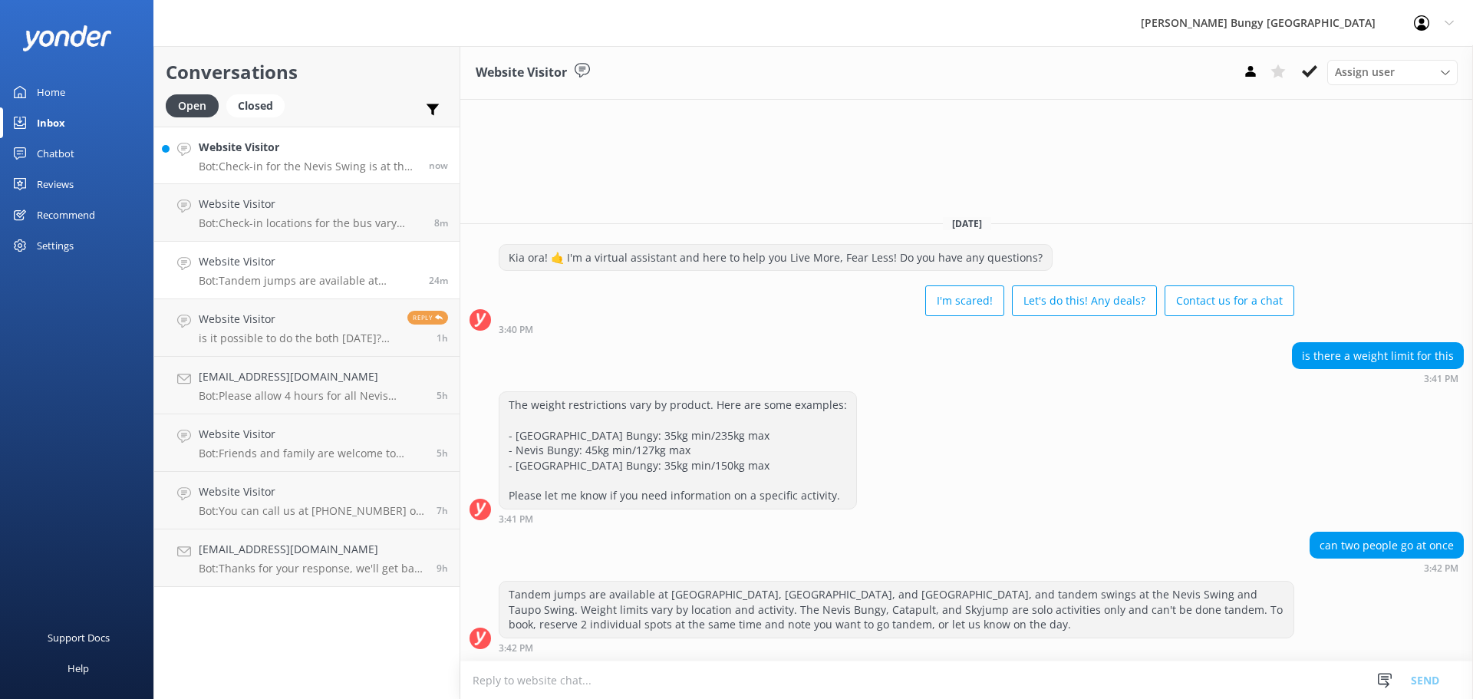
click at [370, 171] on p "Bot: Check-in for the Nevis Swing is at the [GEOGRAPHIC_DATA], [STREET_ADDRESS]…" at bounding box center [308, 167] width 219 height 14
